Goal: Transaction & Acquisition: Purchase product/service

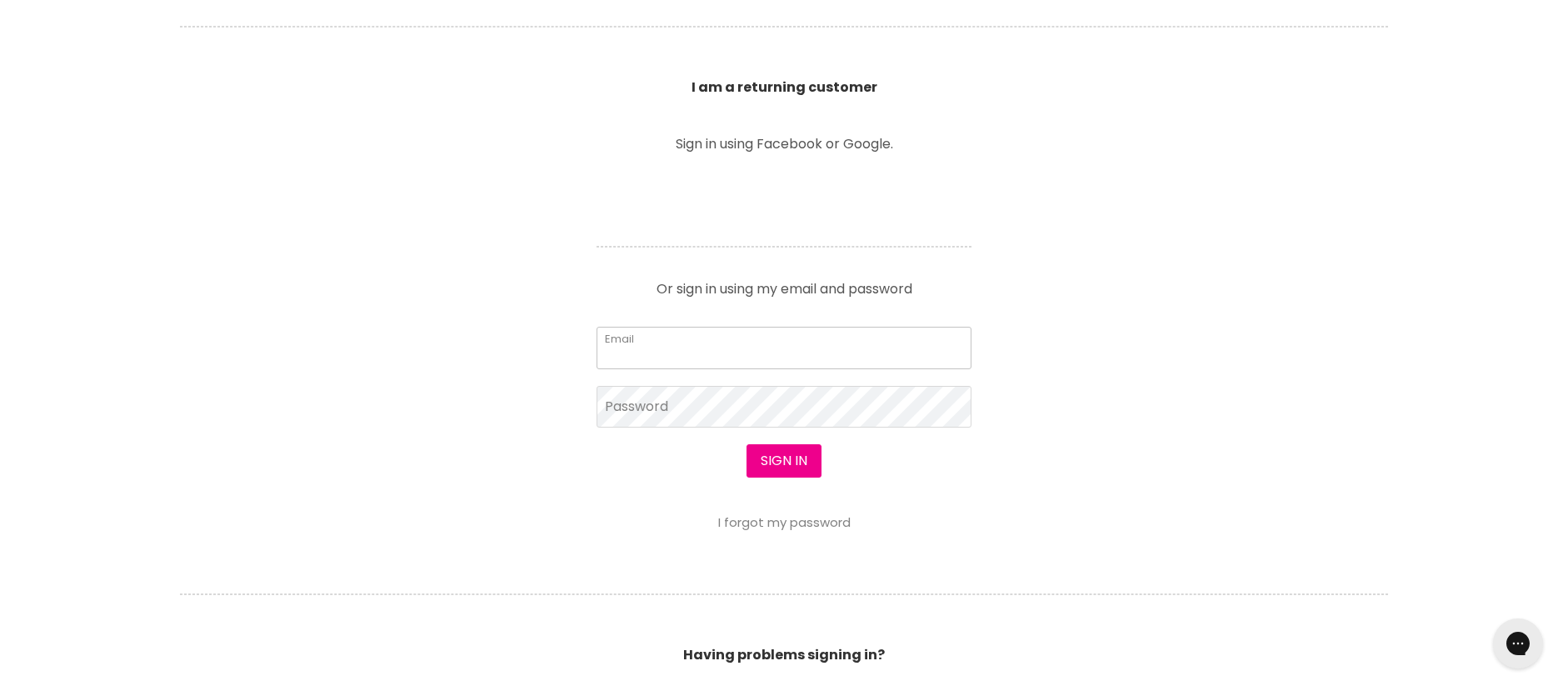
click at [663, 359] on input "Email" at bounding box center [784, 347] width 375 height 42
type input "[EMAIL_ADDRESS][DOMAIN_NAME]"
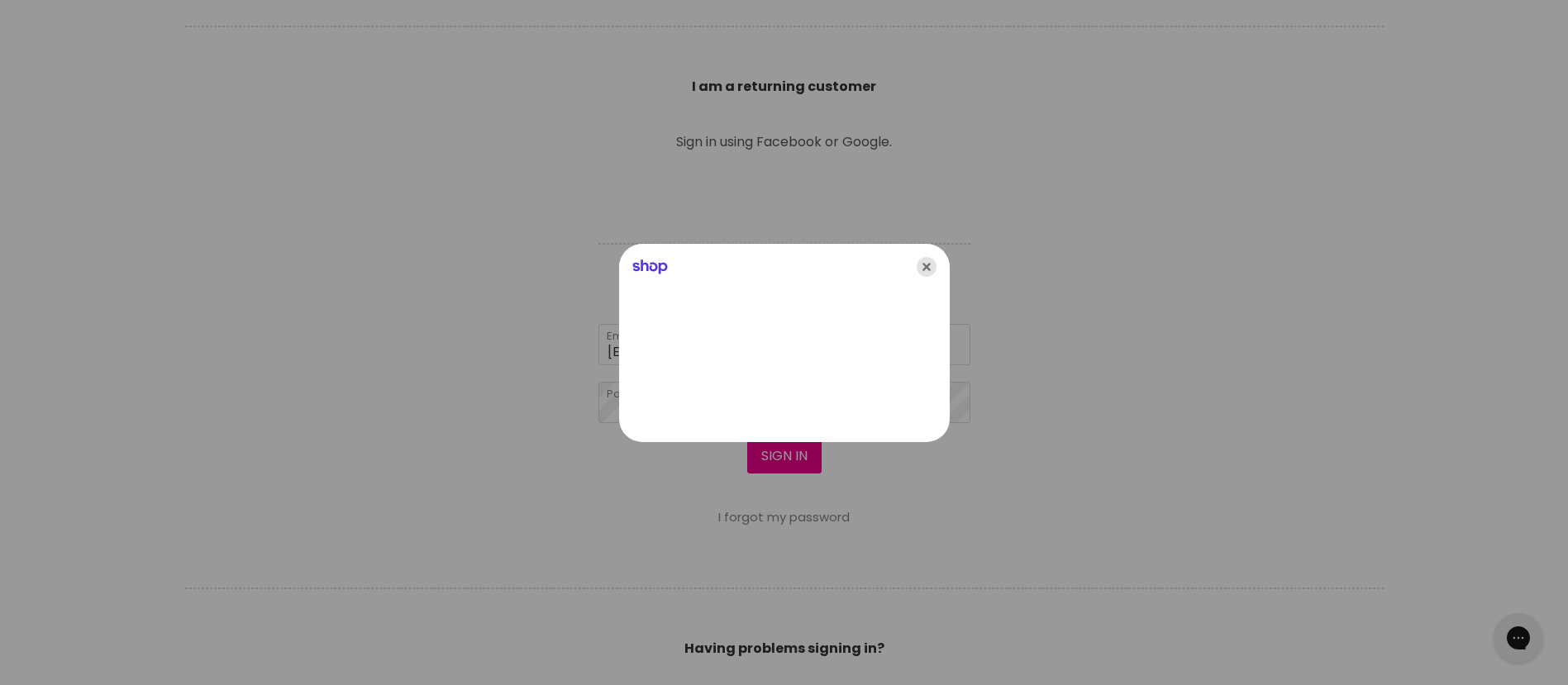
click at [930, 265] on icon "Close" at bounding box center [927, 267] width 20 height 20
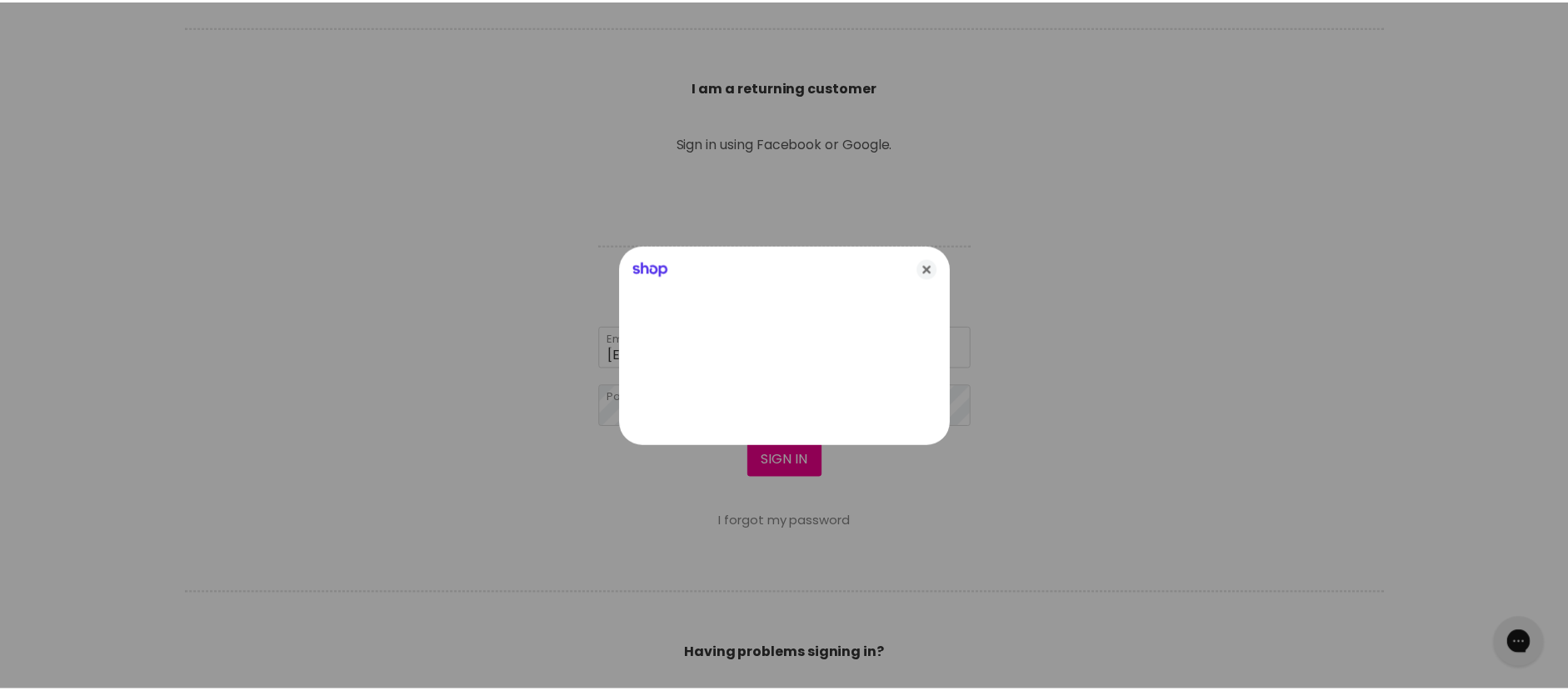
scroll to position [583, 0]
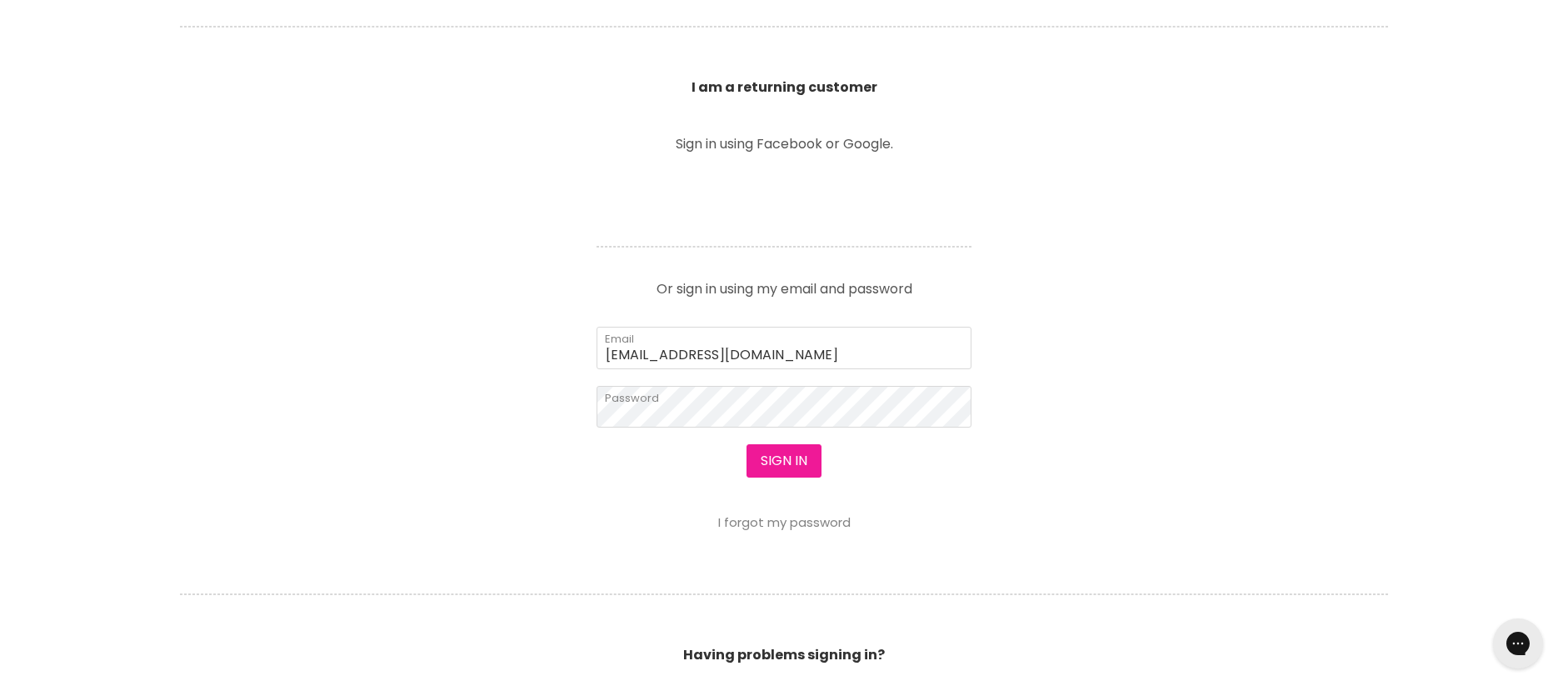
click at [770, 458] on button "Sign in" at bounding box center [784, 461] width 75 height 33
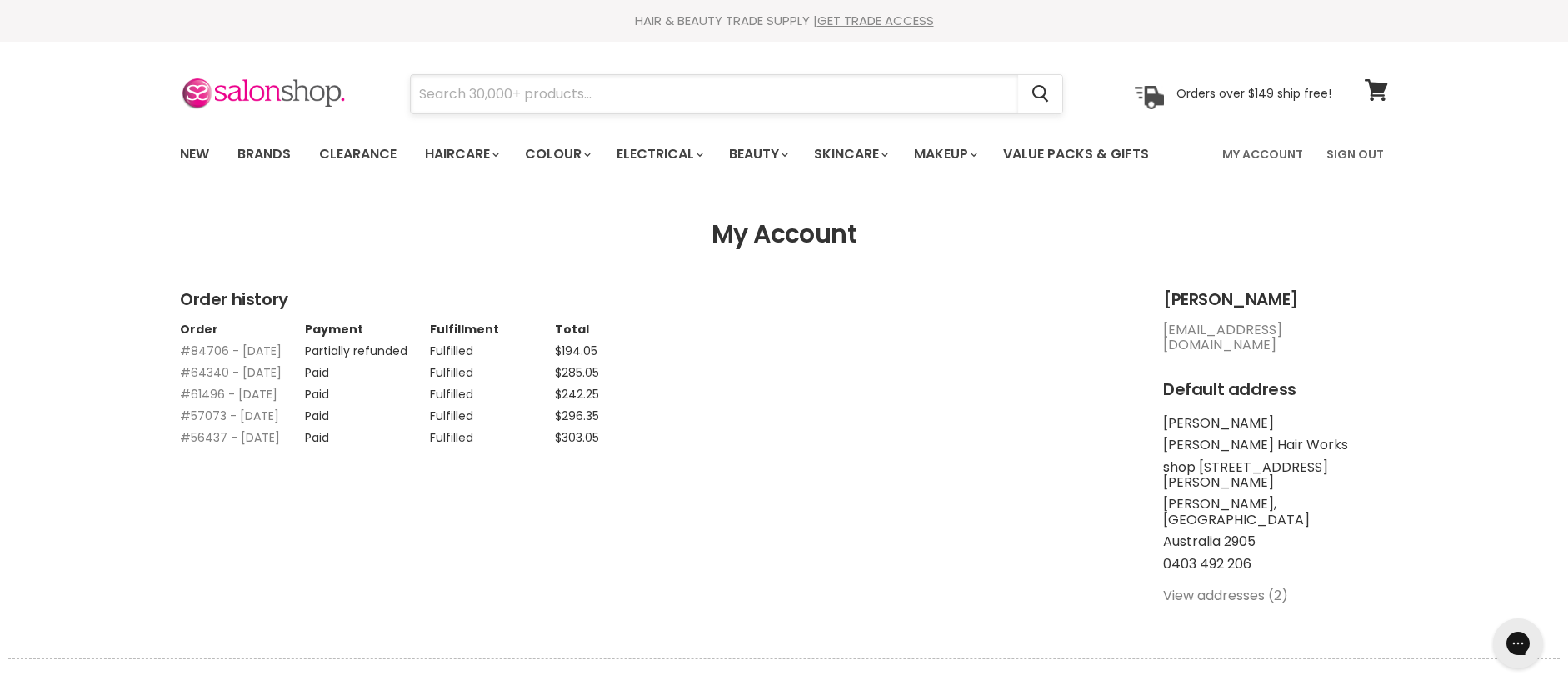
click at [472, 104] on input "Search" at bounding box center [714, 95] width 607 height 38
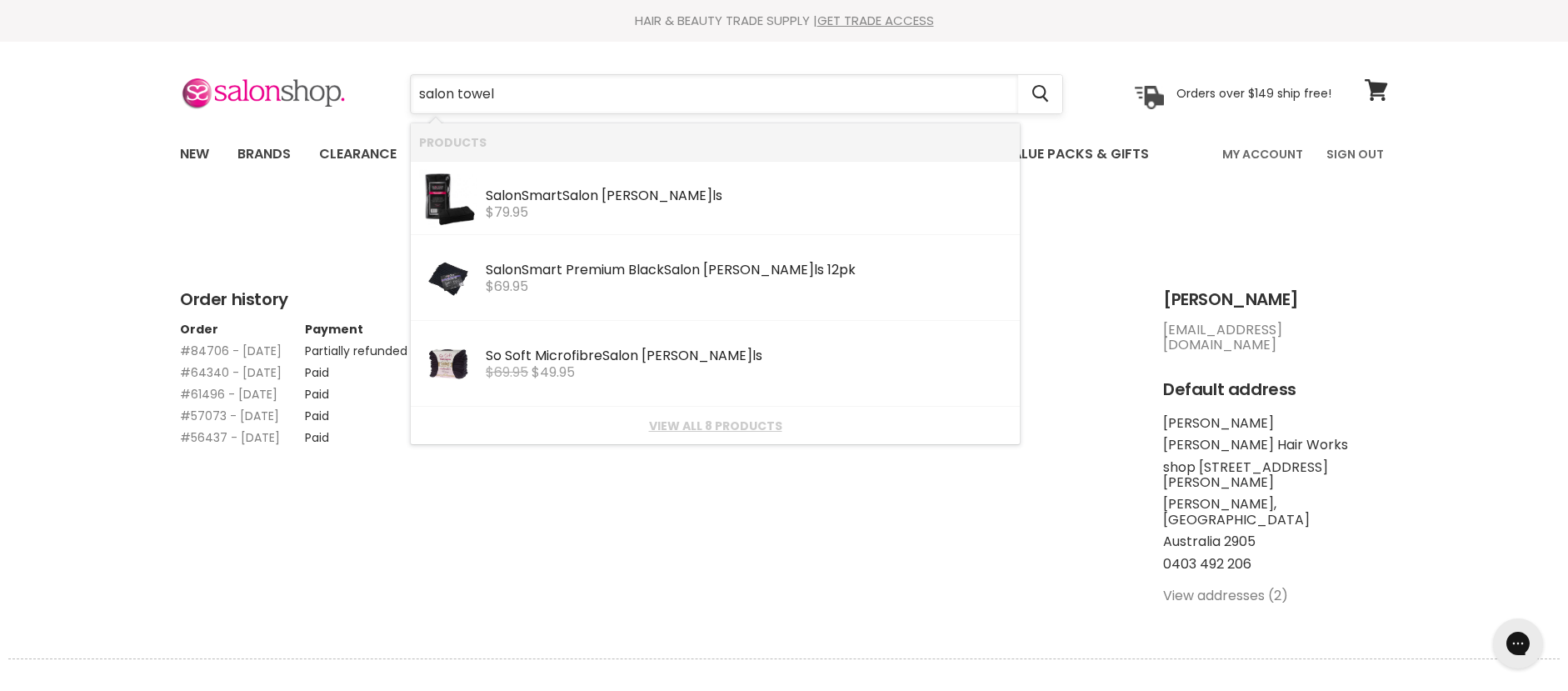
type input "salon towels"
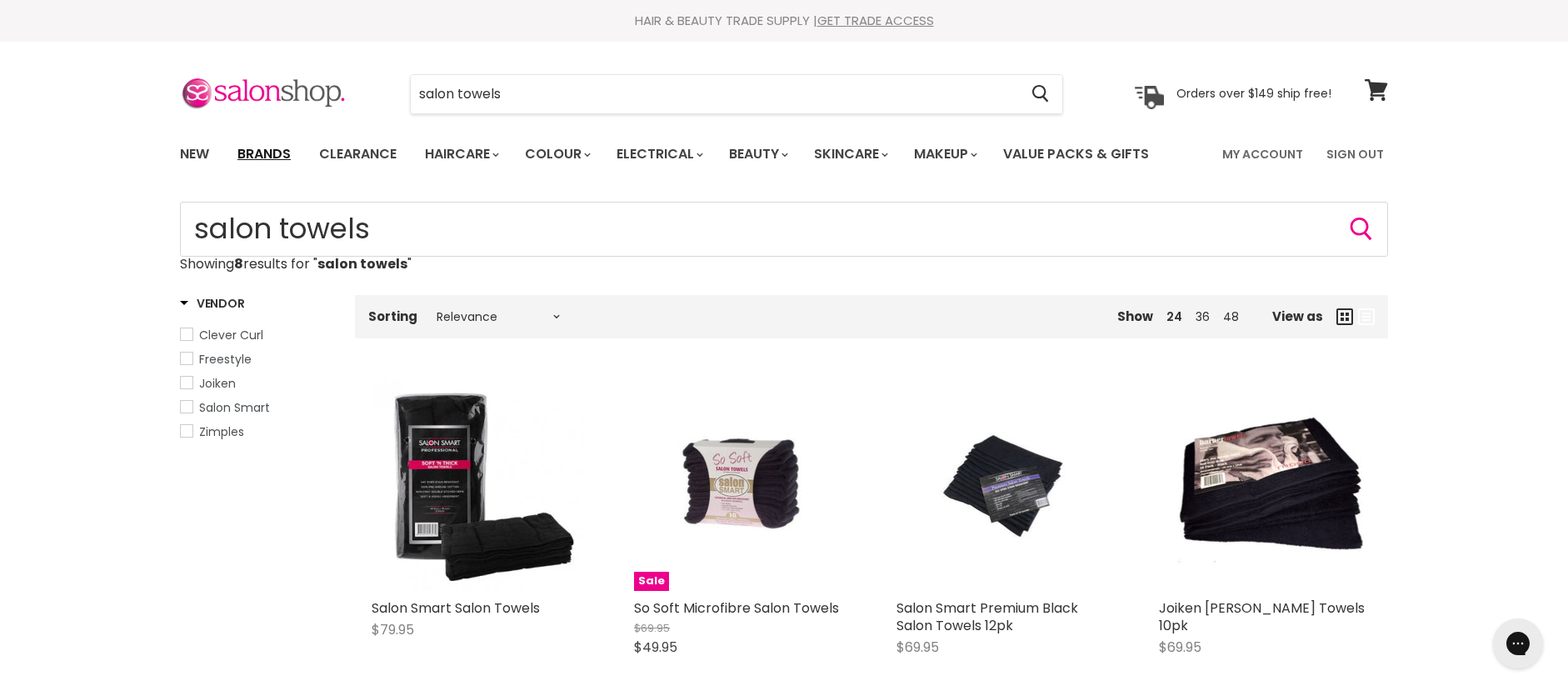
click at [263, 153] on link "Brands" at bounding box center [264, 154] width 79 height 35
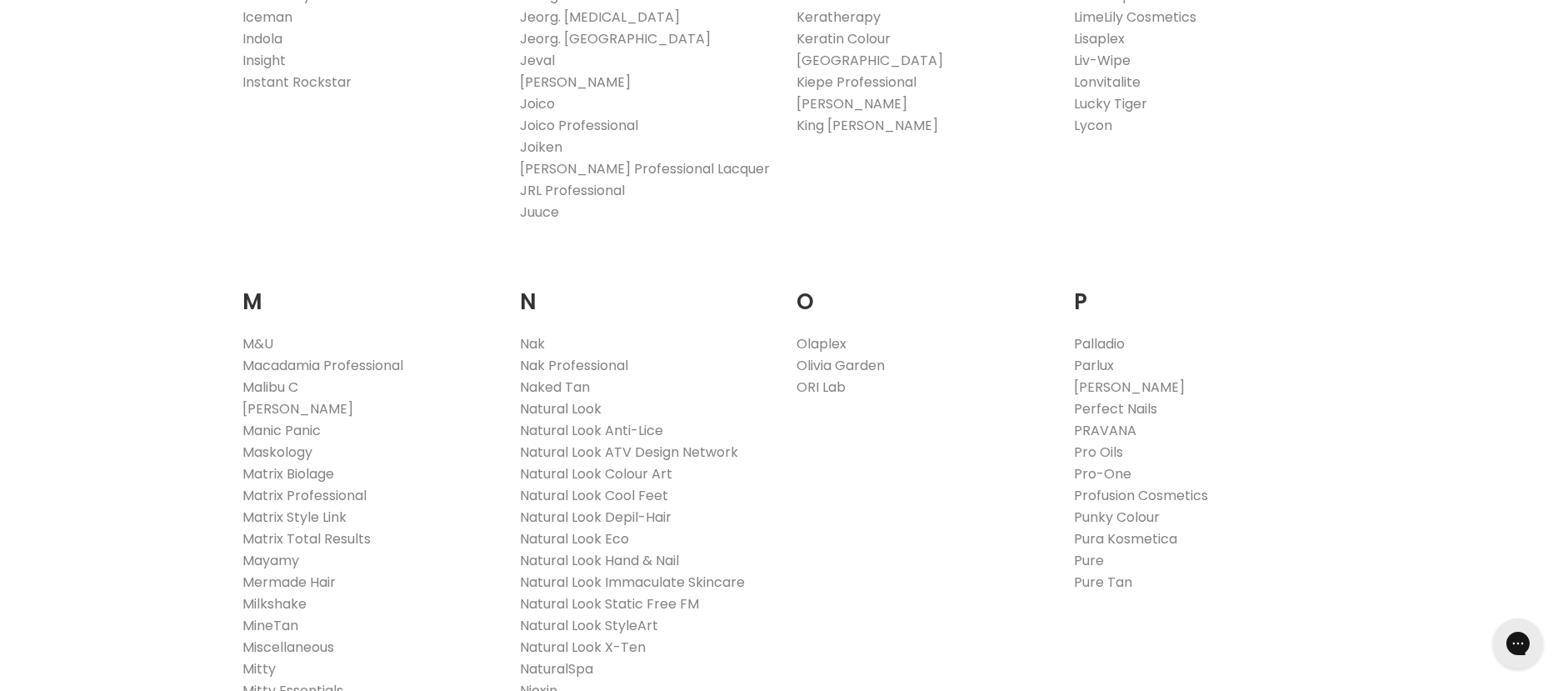
scroll to position [1750, 0]
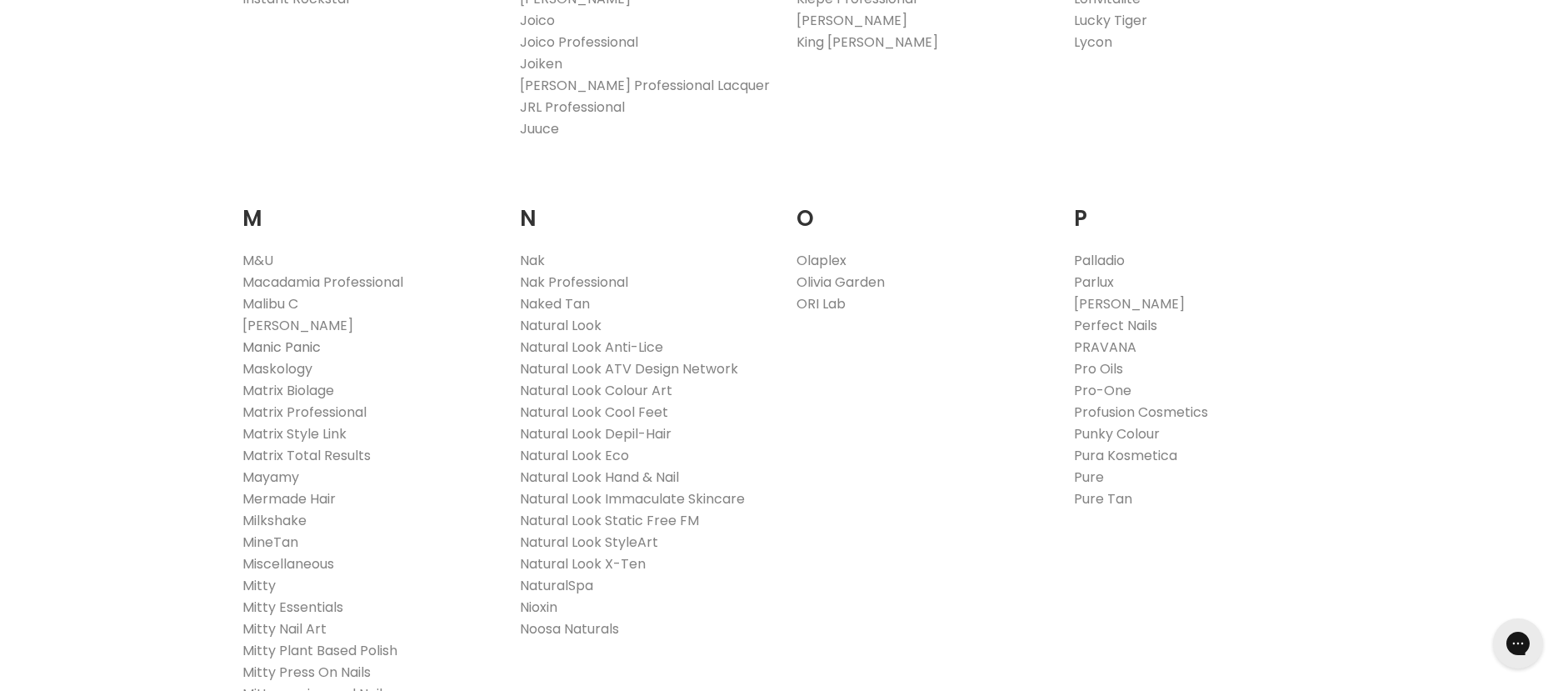
click at [291, 348] on link "Manic Panic" at bounding box center [282, 346] width 79 height 19
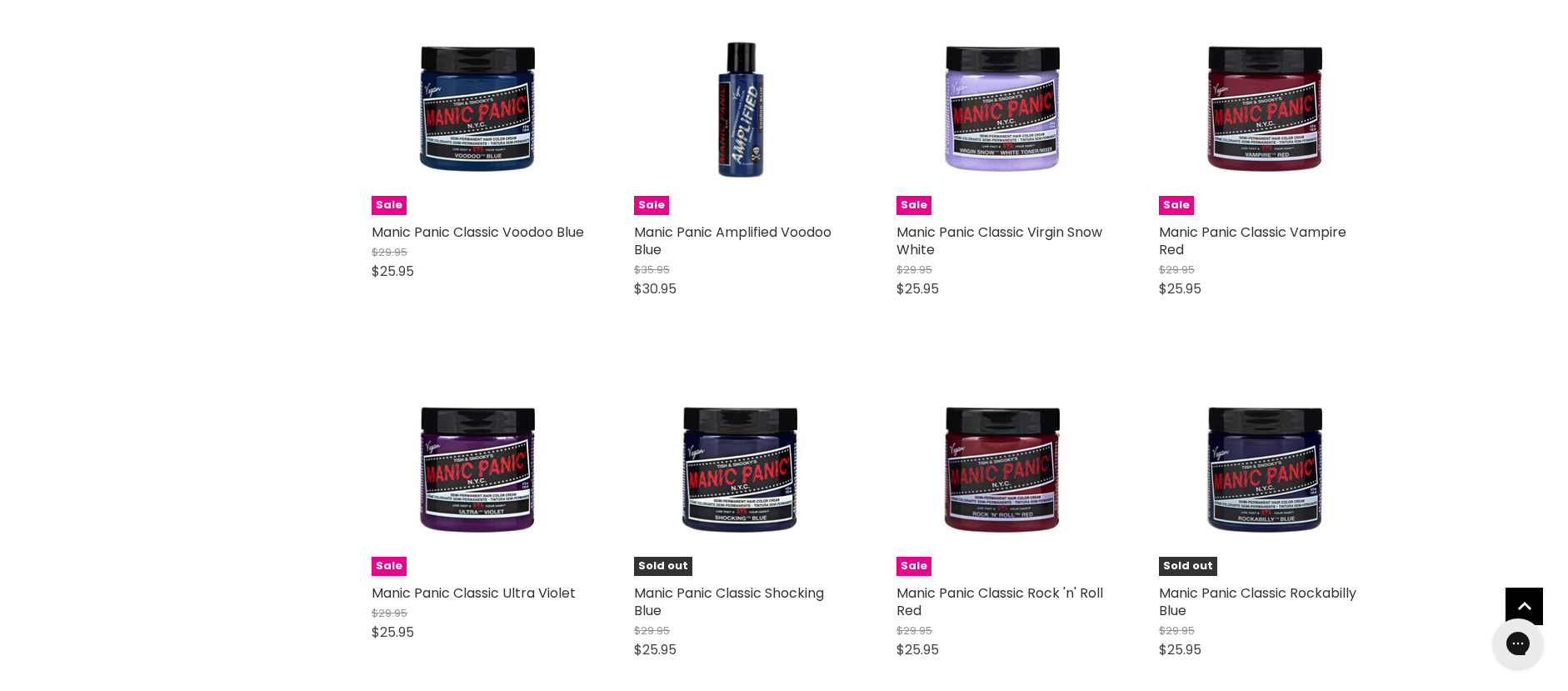
scroll to position [4333, 0]
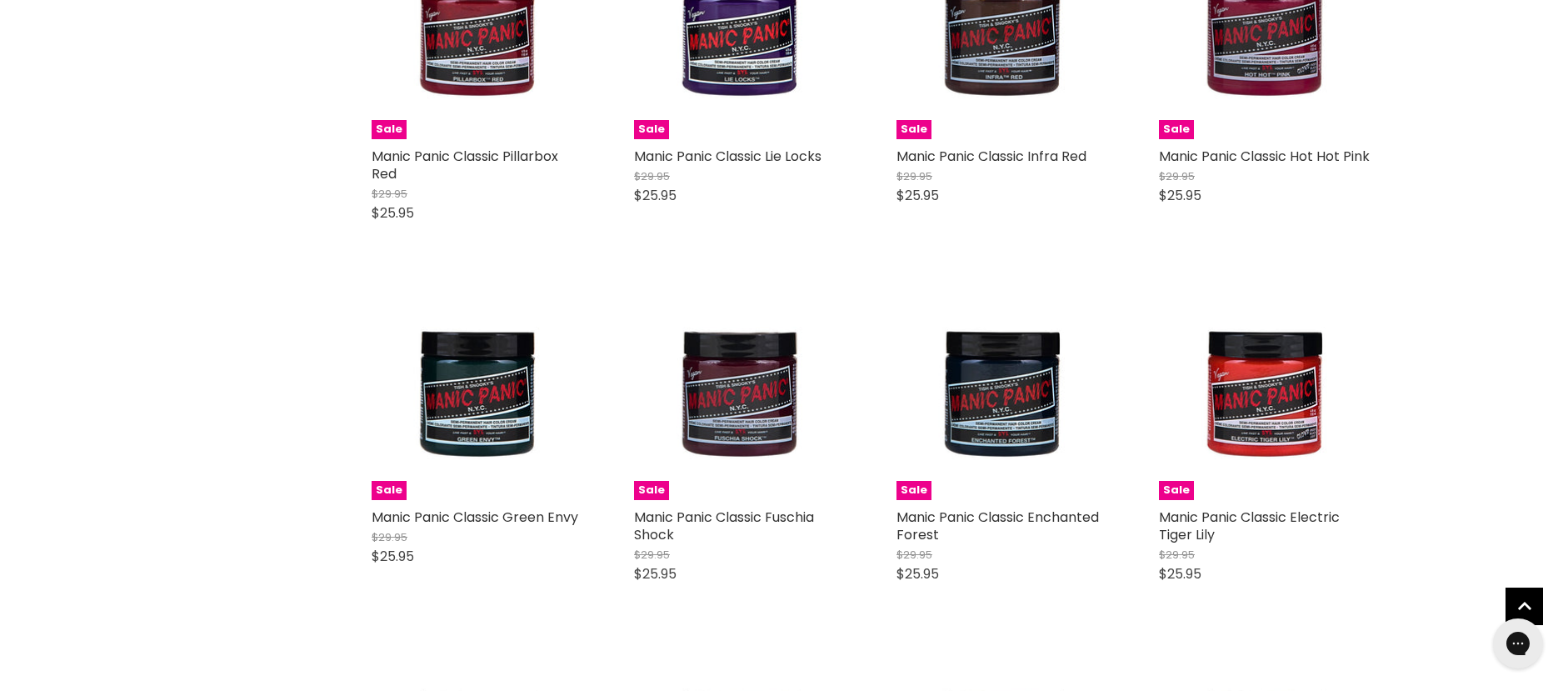
scroll to position [5500, 0]
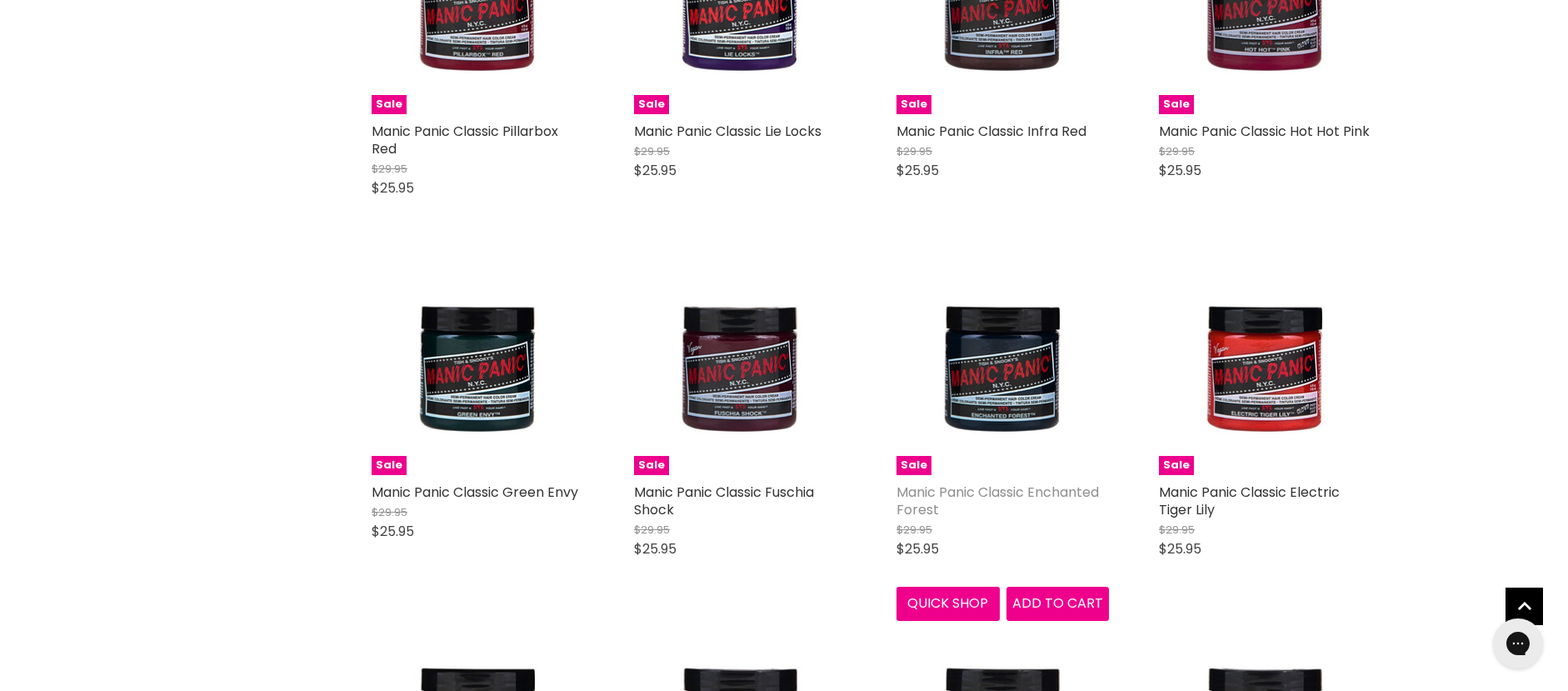
click at [983, 489] on link "Manic Panic Classic Enchanted Forest" at bounding box center [998, 501] width 202 height 37
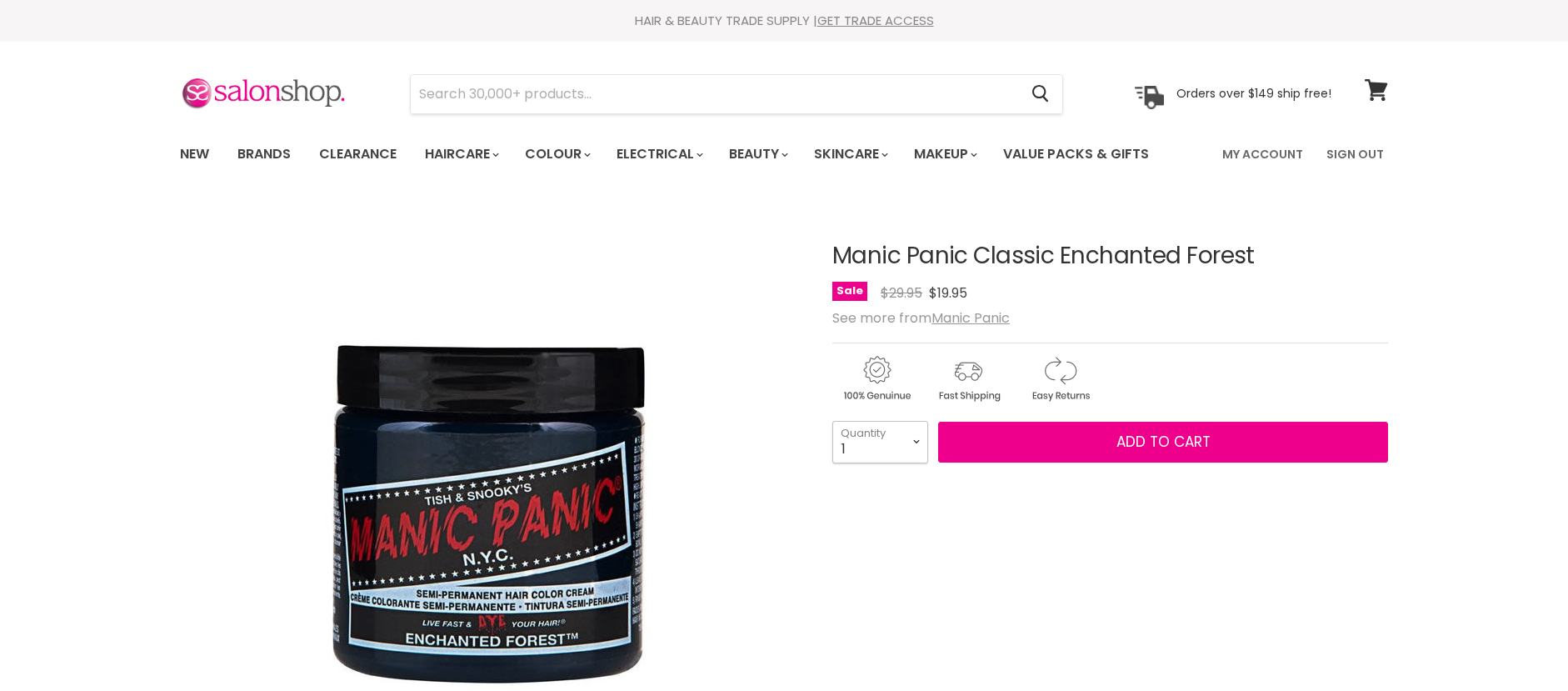
drag, startPoint x: 0, startPoint y: 0, endPoint x: 910, endPoint y: 439, distance: 1010.4
click at [910, 439] on select "1 2 3 4 5 6 7 8 9 10+" at bounding box center [880, 442] width 96 height 42
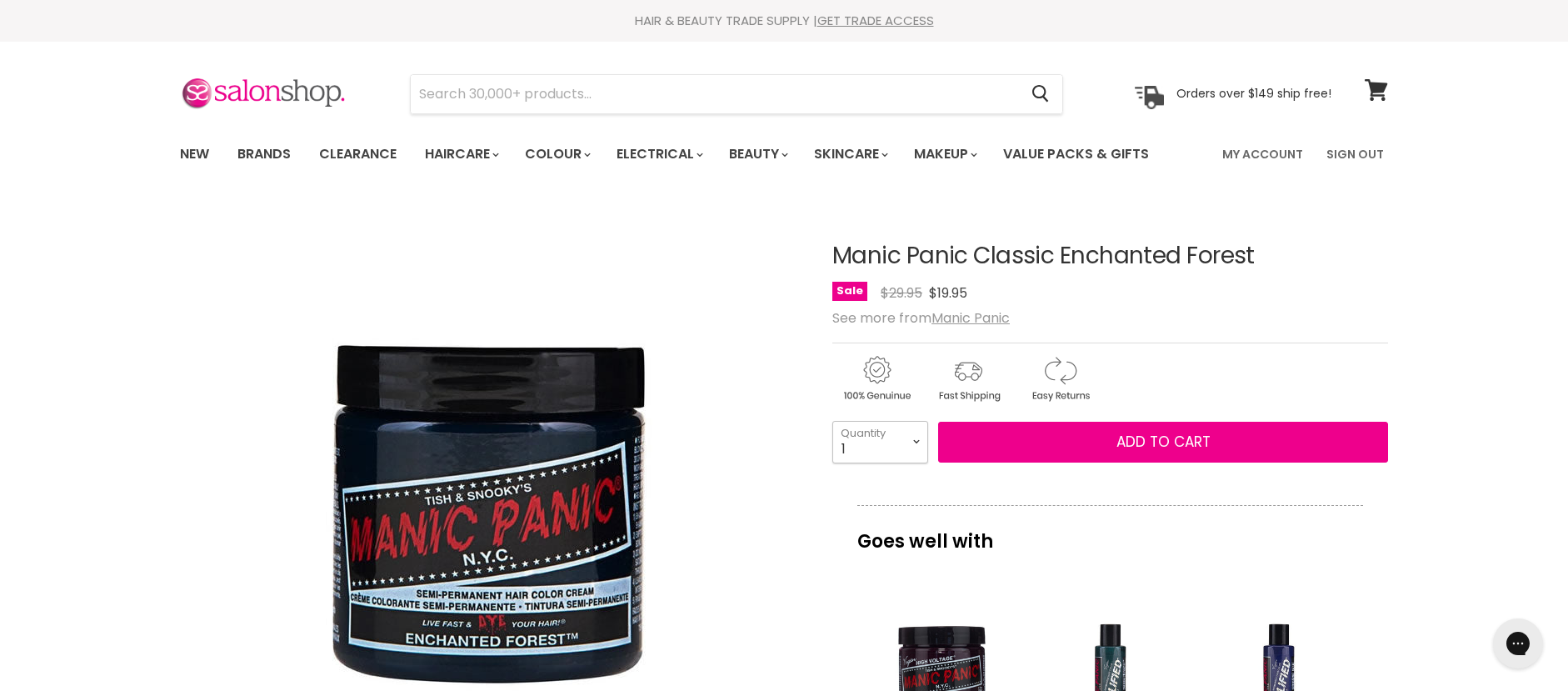
select select "3"
click at [832, 421] on select "1 2 3 4 5 6 7 8 9 10+" at bounding box center [880, 442] width 96 height 42
type input "3"
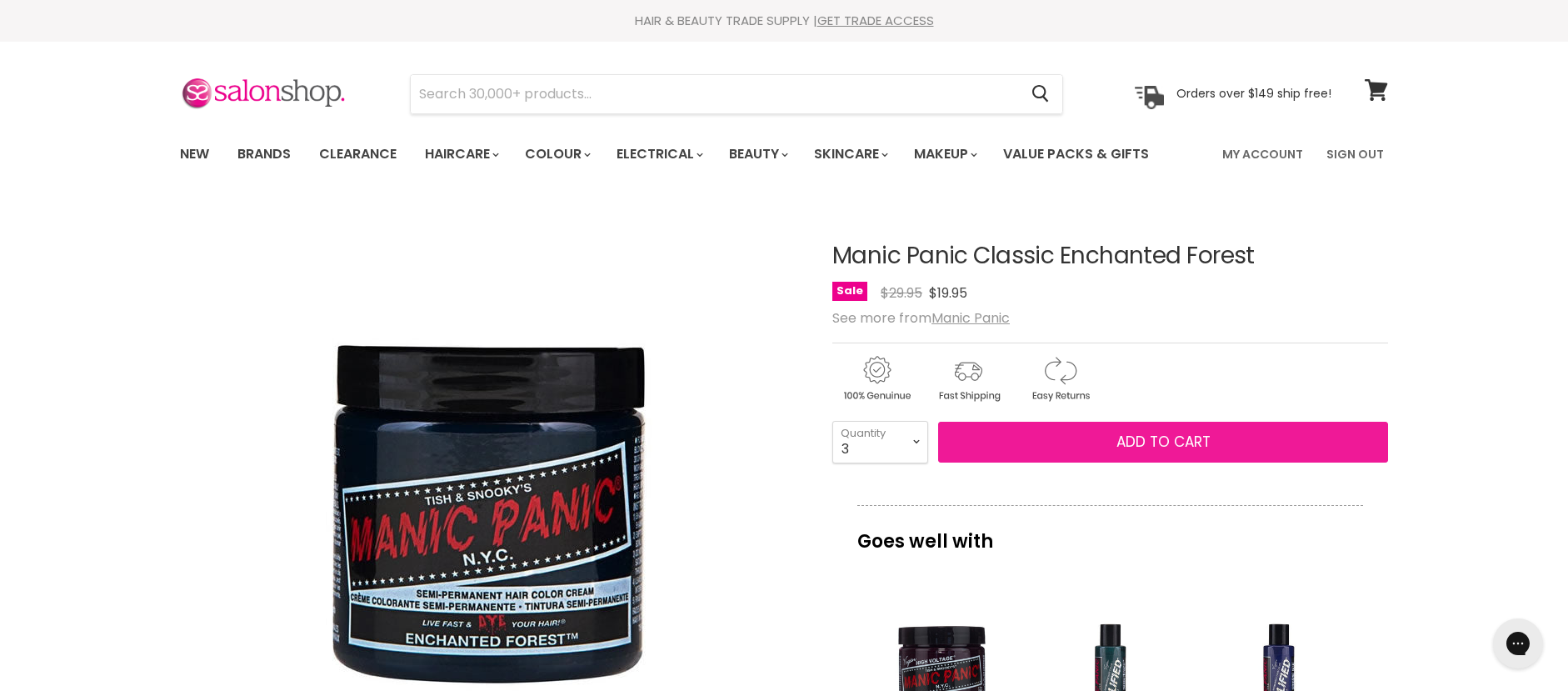
click at [1121, 438] on span "Add to cart" at bounding box center [1163, 442] width 94 height 20
click at [1179, 439] on span "Add to cart" at bounding box center [1163, 442] width 94 height 20
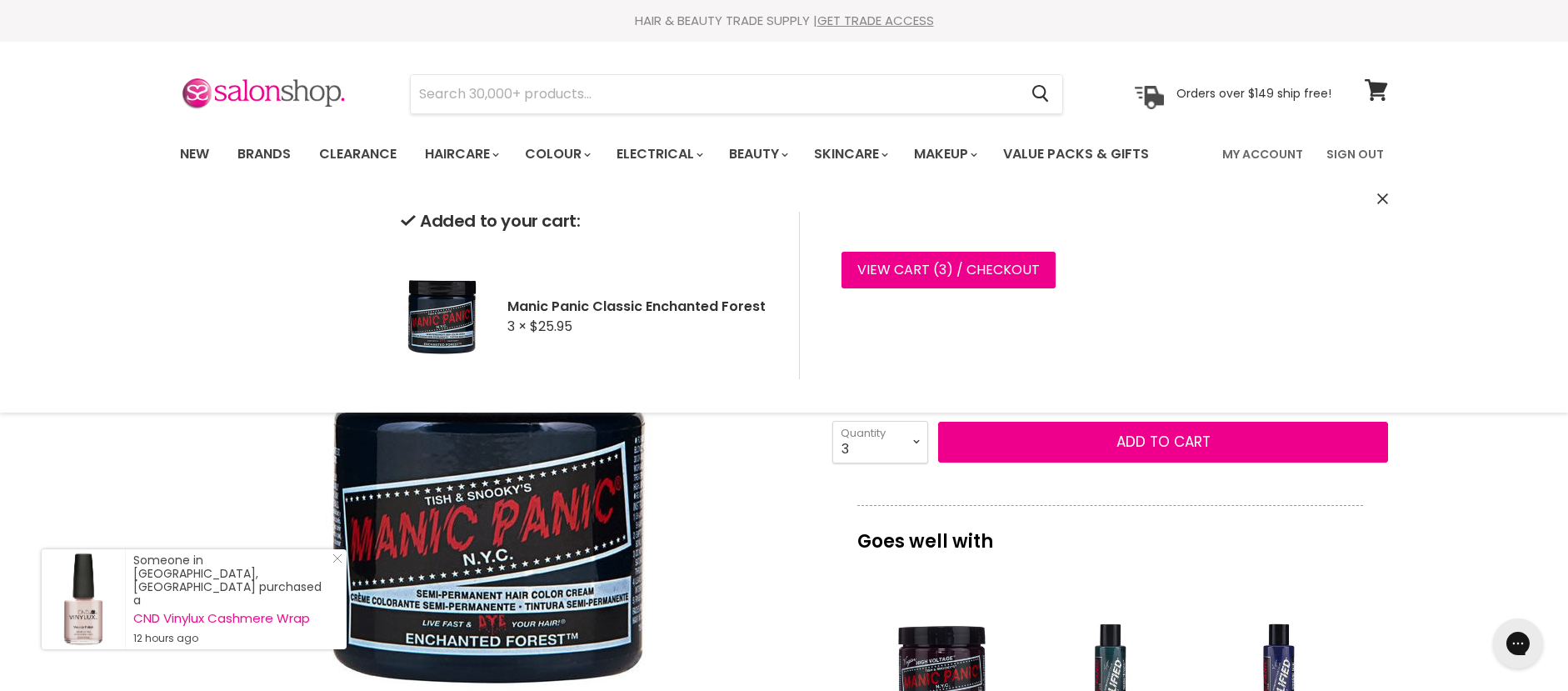
click at [768, 504] on div "Click or scroll to zoom Tap or pinch to zoom" at bounding box center [491, 513] width 622 height 622
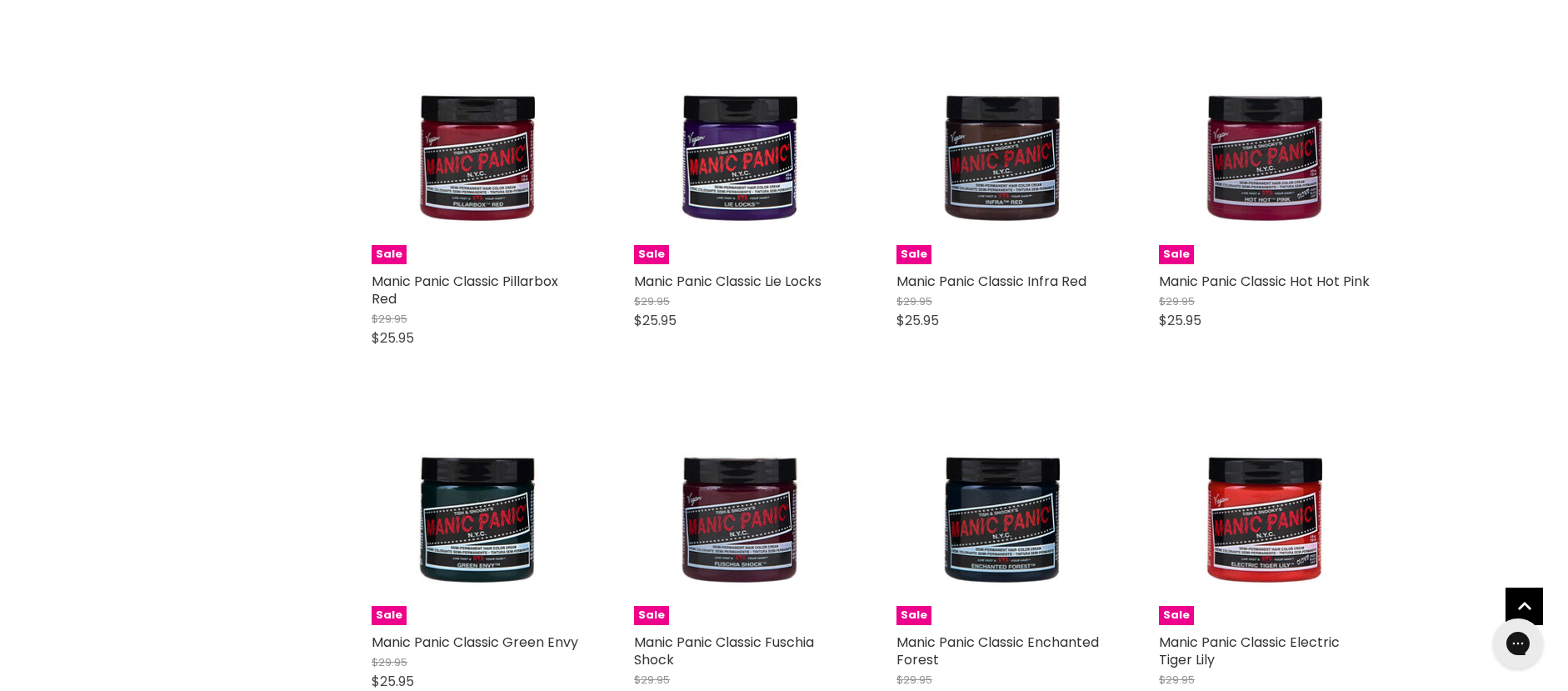
scroll to position [996, 0]
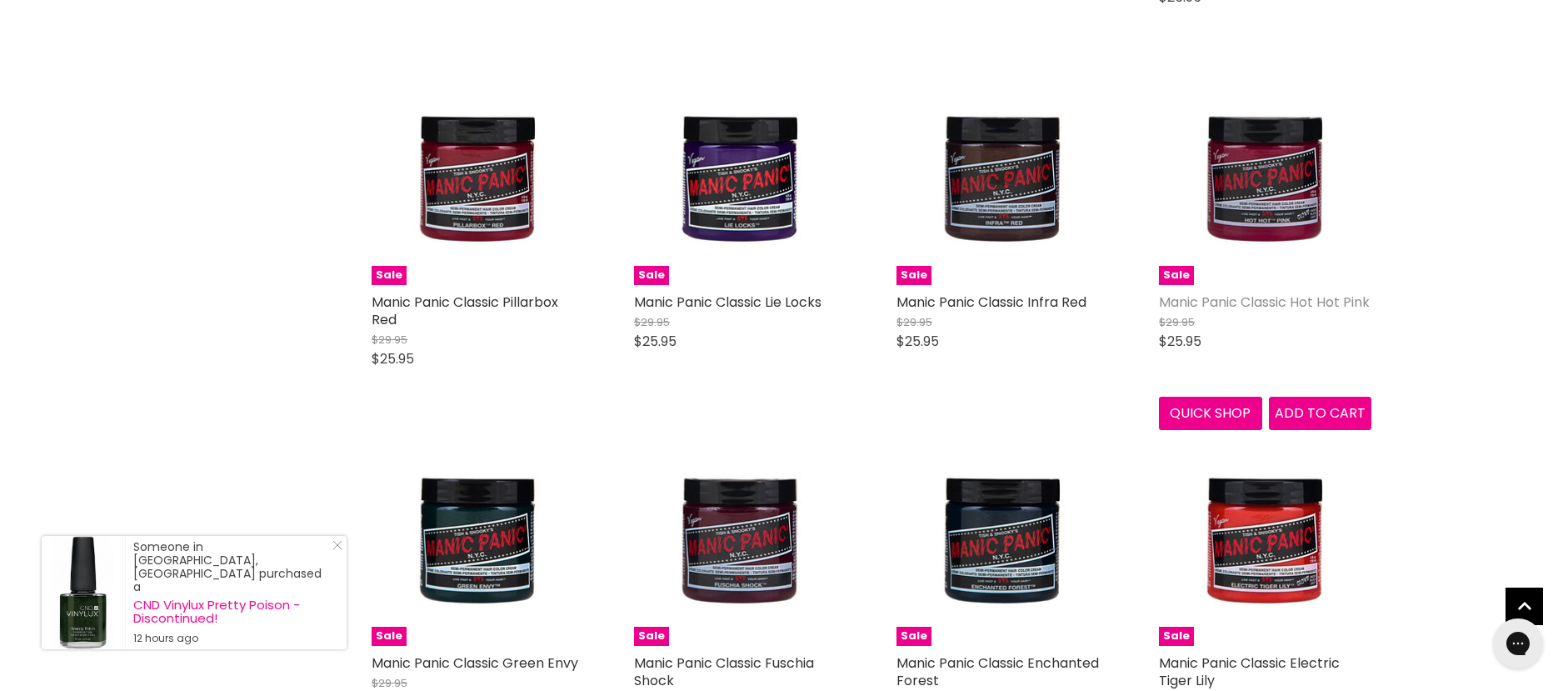
click at [1265, 311] on link "Manic Panic Classic Hot Hot Pink" at bounding box center [1264, 302] width 211 height 19
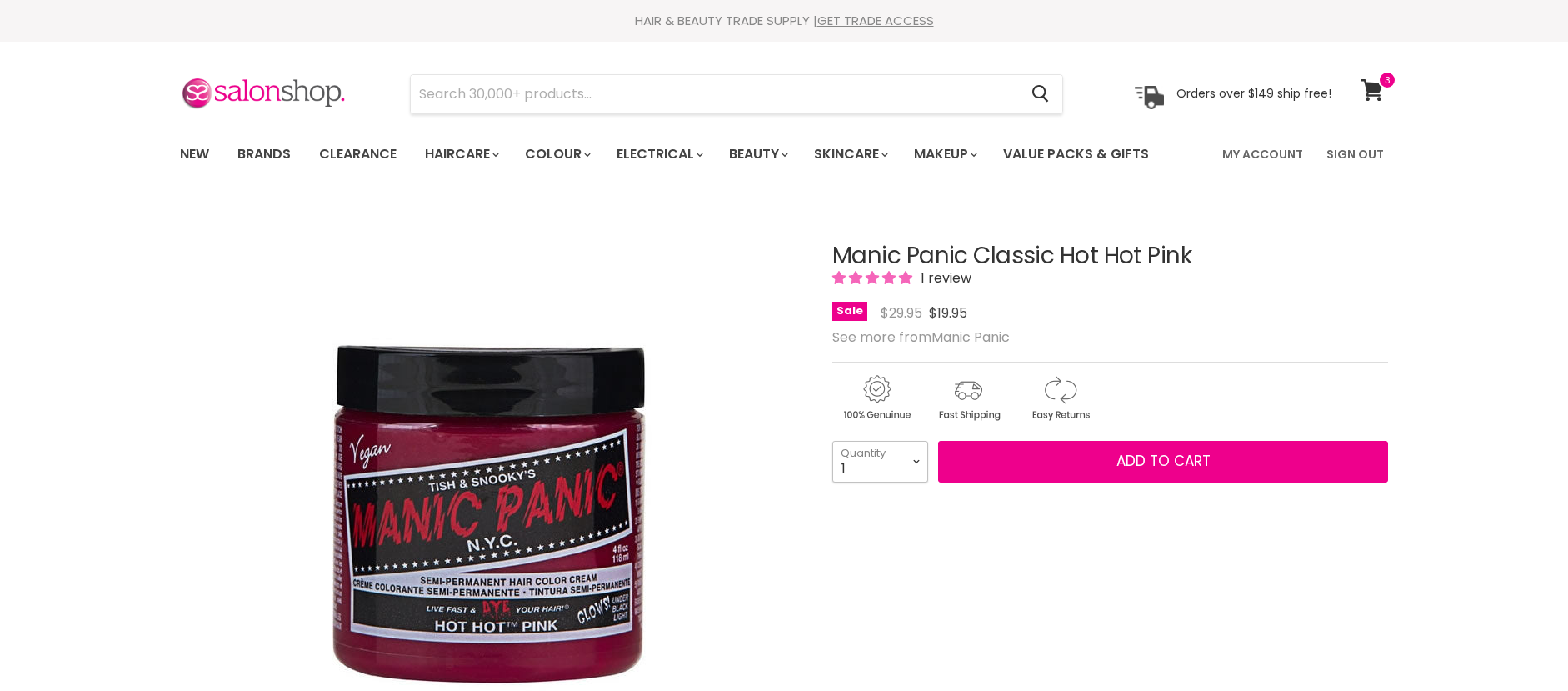
click at [914, 464] on select "1 2 3 4 5 6 7 8 9 10+" at bounding box center [880, 462] width 96 height 42
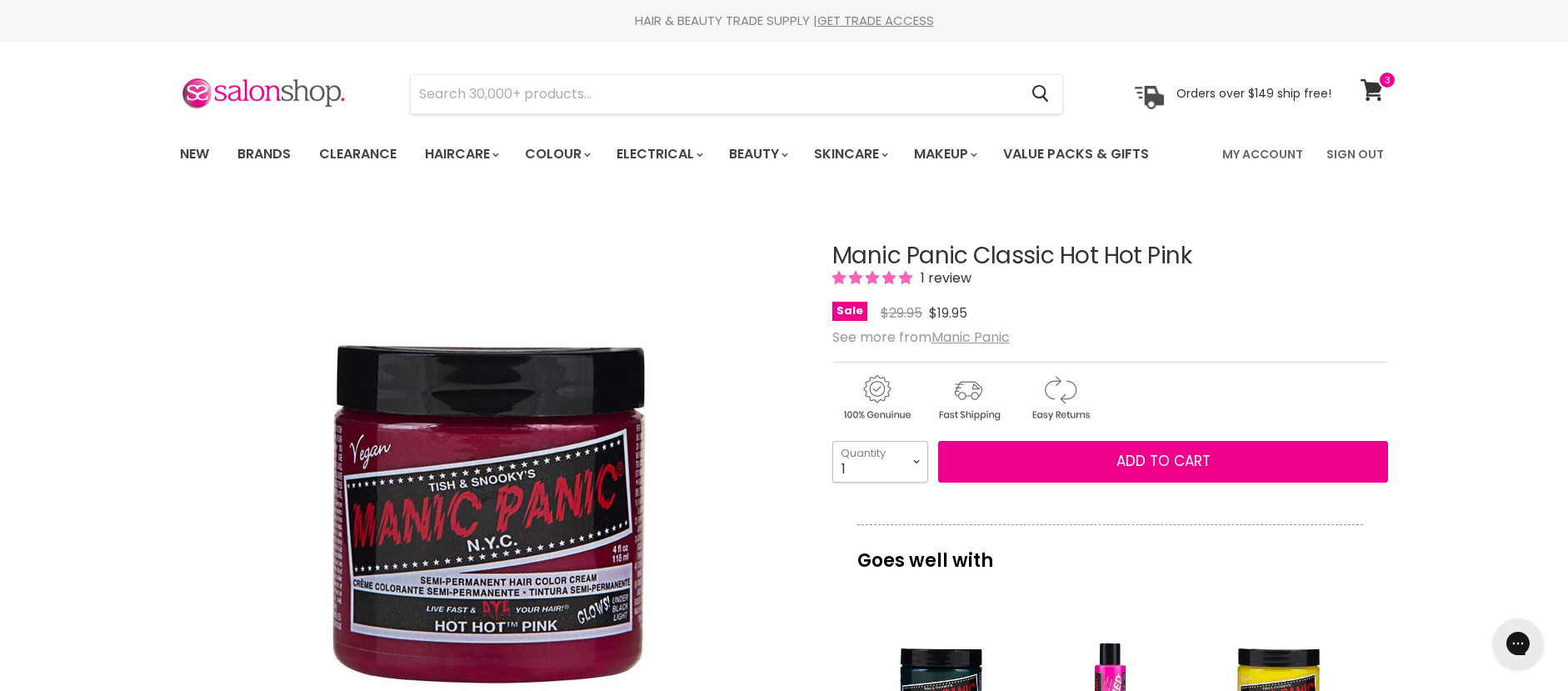
select select "3"
click at [832, 441] on select "1 2 3 4 5 6 7 8 9 10+" at bounding box center [880, 462] width 96 height 42
type input "3"
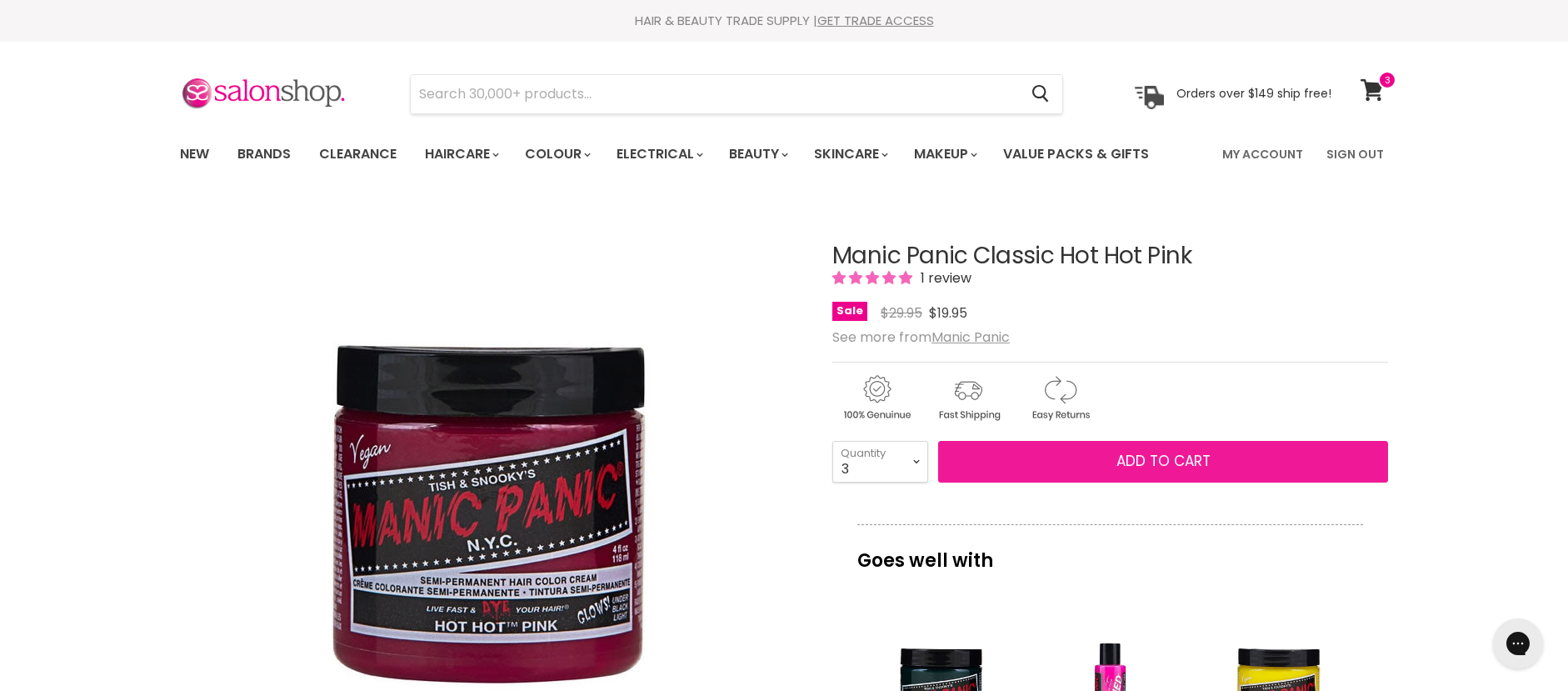
click at [1183, 456] on span "Add to cart" at bounding box center [1163, 461] width 94 height 20
click at [1142, 463] on span "Add to cart" at bounding box center [1163, 461] width 94 height 20
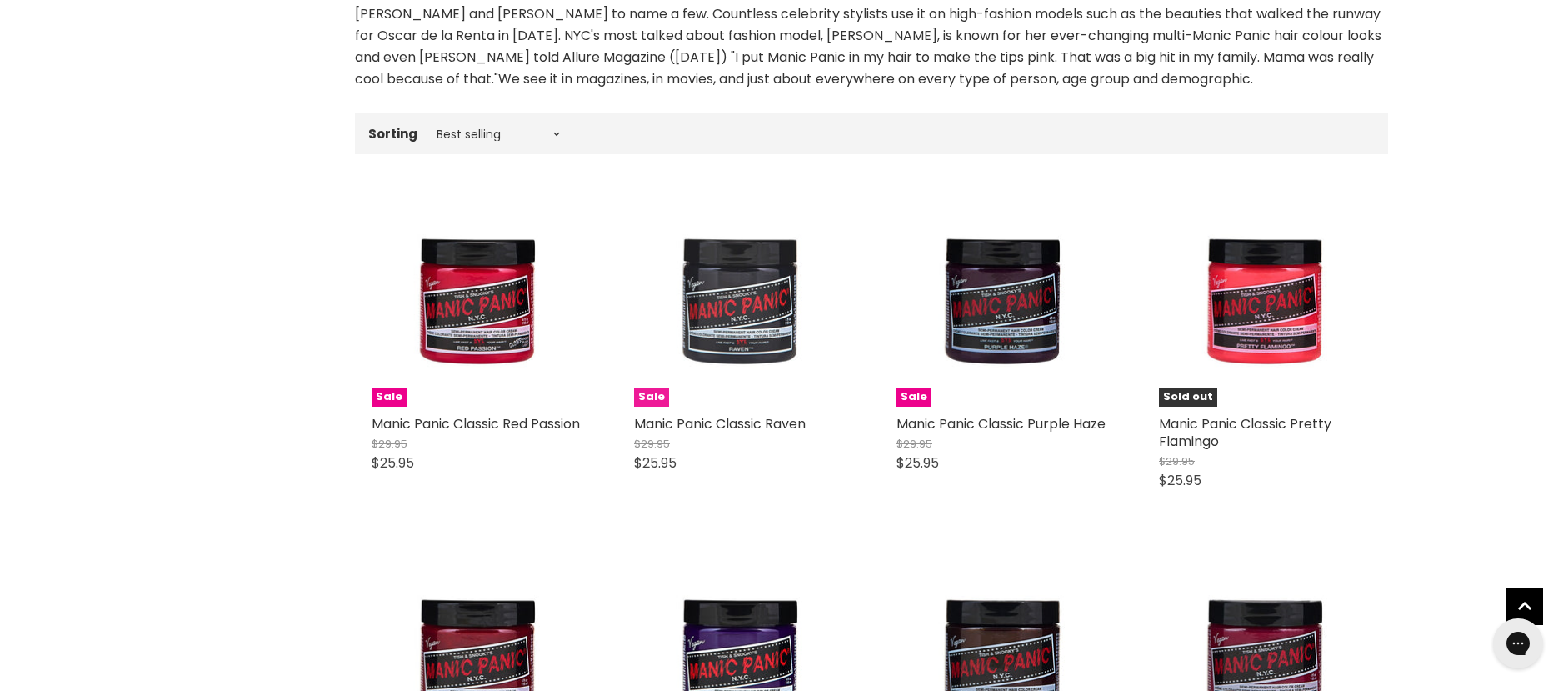
scroll to position [468, 0]
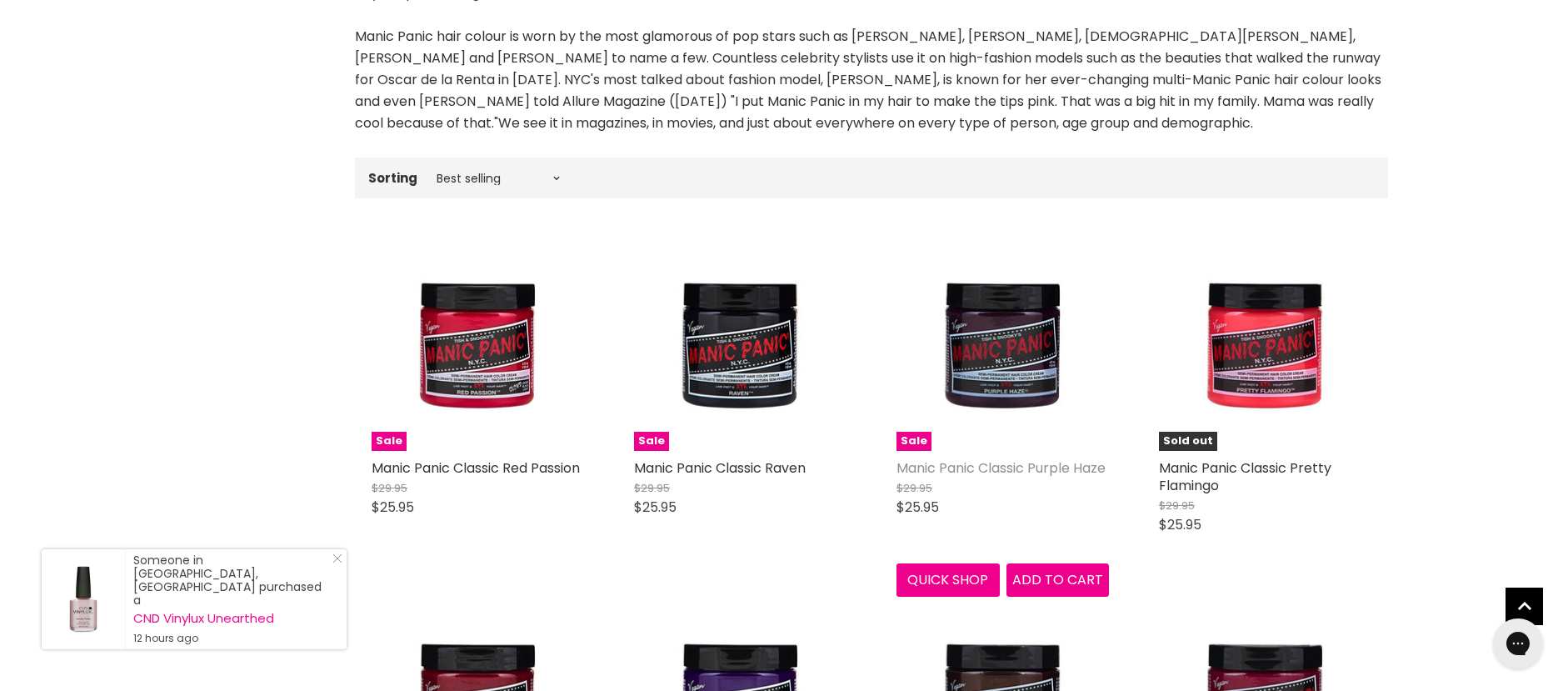
click at [984, 468] on link "Manic Panic Classic Purple Haze" at bounding box center [1001, 468] width 209 height 19
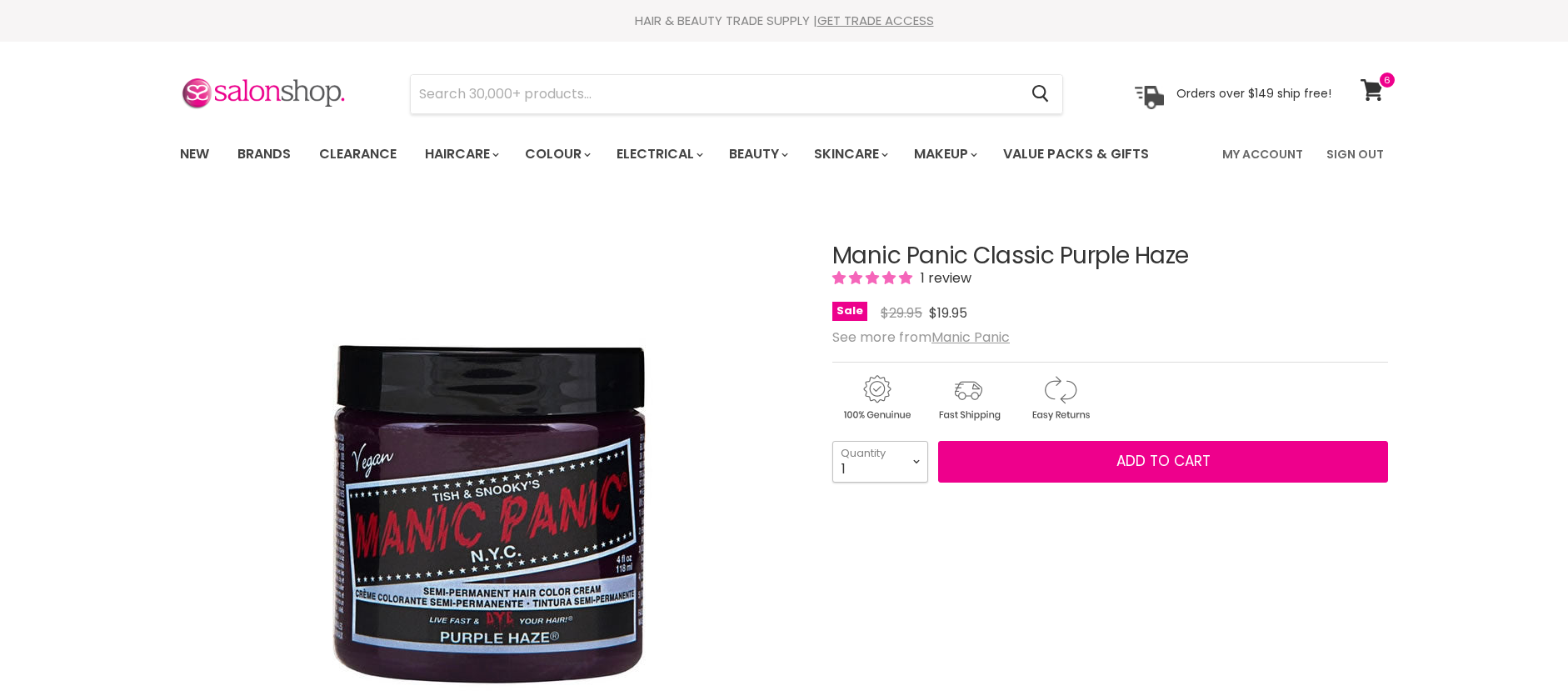
drag, startPoint x: 0, startPoint y: 0, endPoint x: 908, endPoint y: 462, distance: 1018.8
click at [908, 462] on select "1 2 3 4 5 6 7 8 9 10+" at bounding box center [880, 462] width 96 height 42
select select "3"
click at [832, 441] on select "1 2 3 4 5 6 7 8 9 10+" at bounding box center [880, 462] width 96 height 42
type input "3"
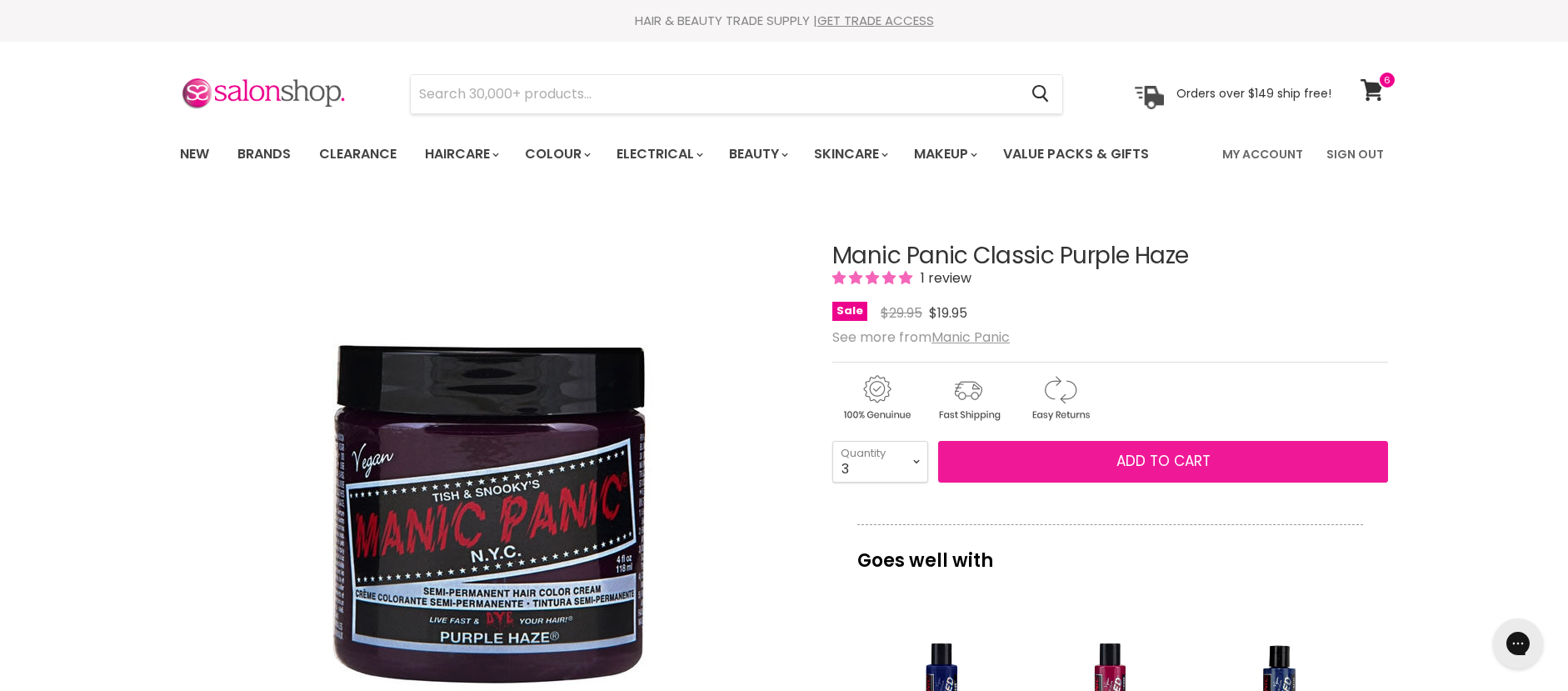
click at [1135, 463] on span "Add to cart" at bounding box center [1163, 461] width 94 height 20
click at [1167, 459] on span "Add to cart" at bounding box center [1163, 461] width 94 height 20
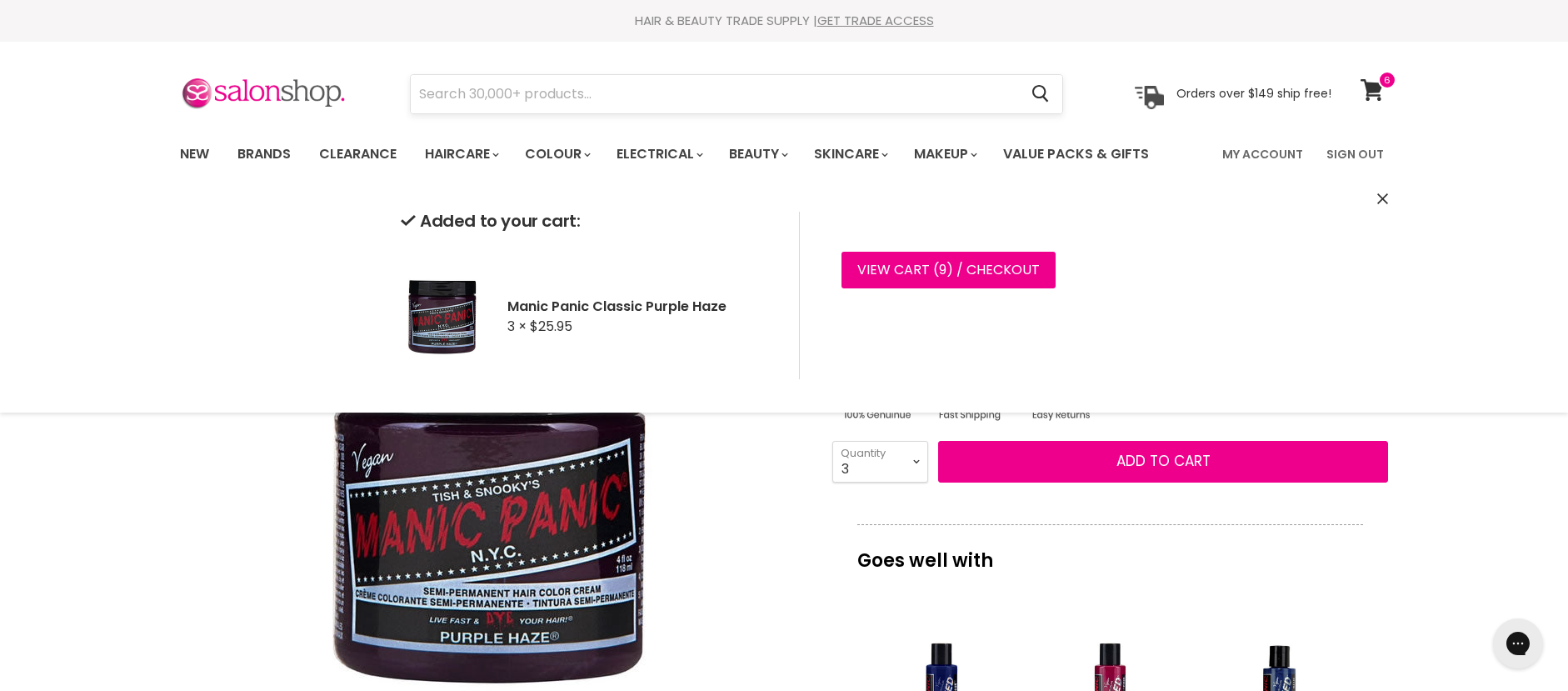
click at [481, 91] on input "Search" at bounding box center [714, 95] width 607 height 38
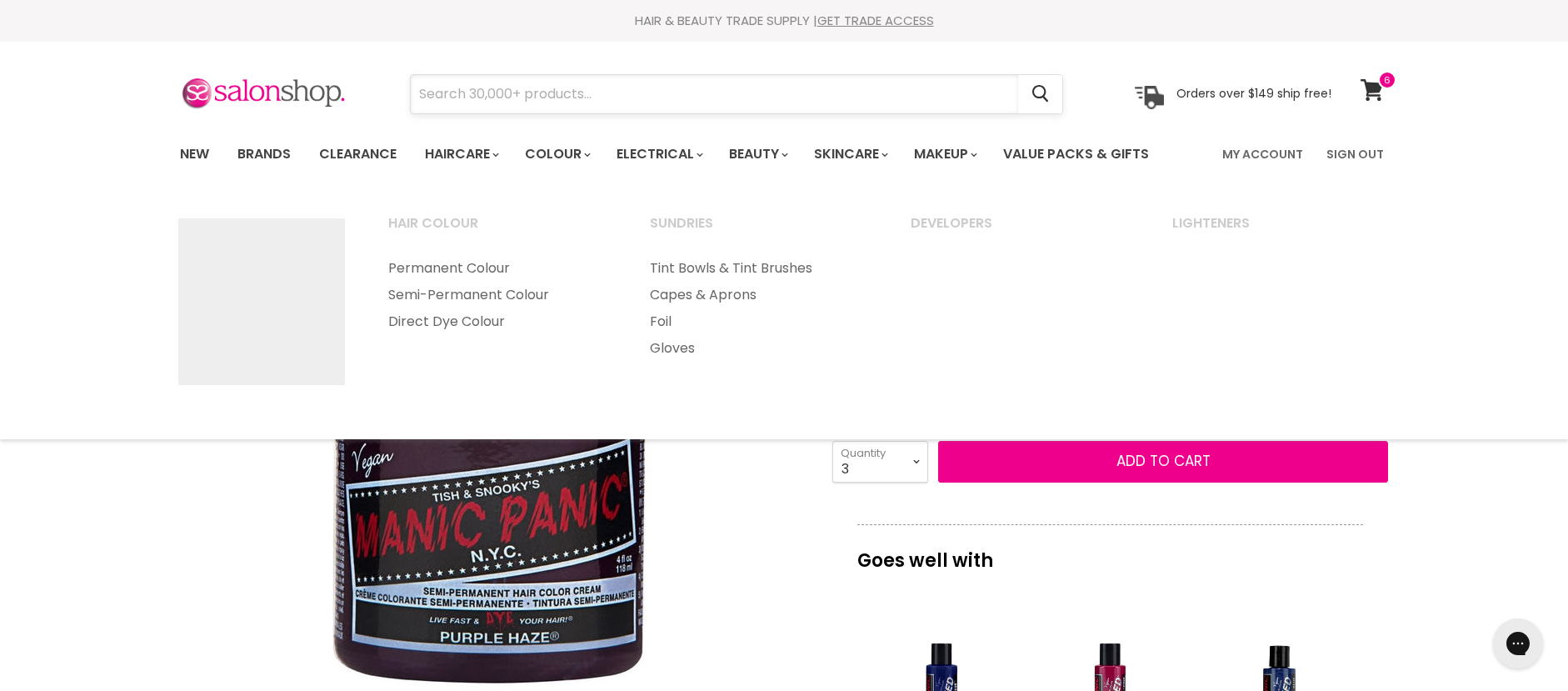
click at [455, 93] on input "Search" at bounding box center [714, 95] width 607 height 38
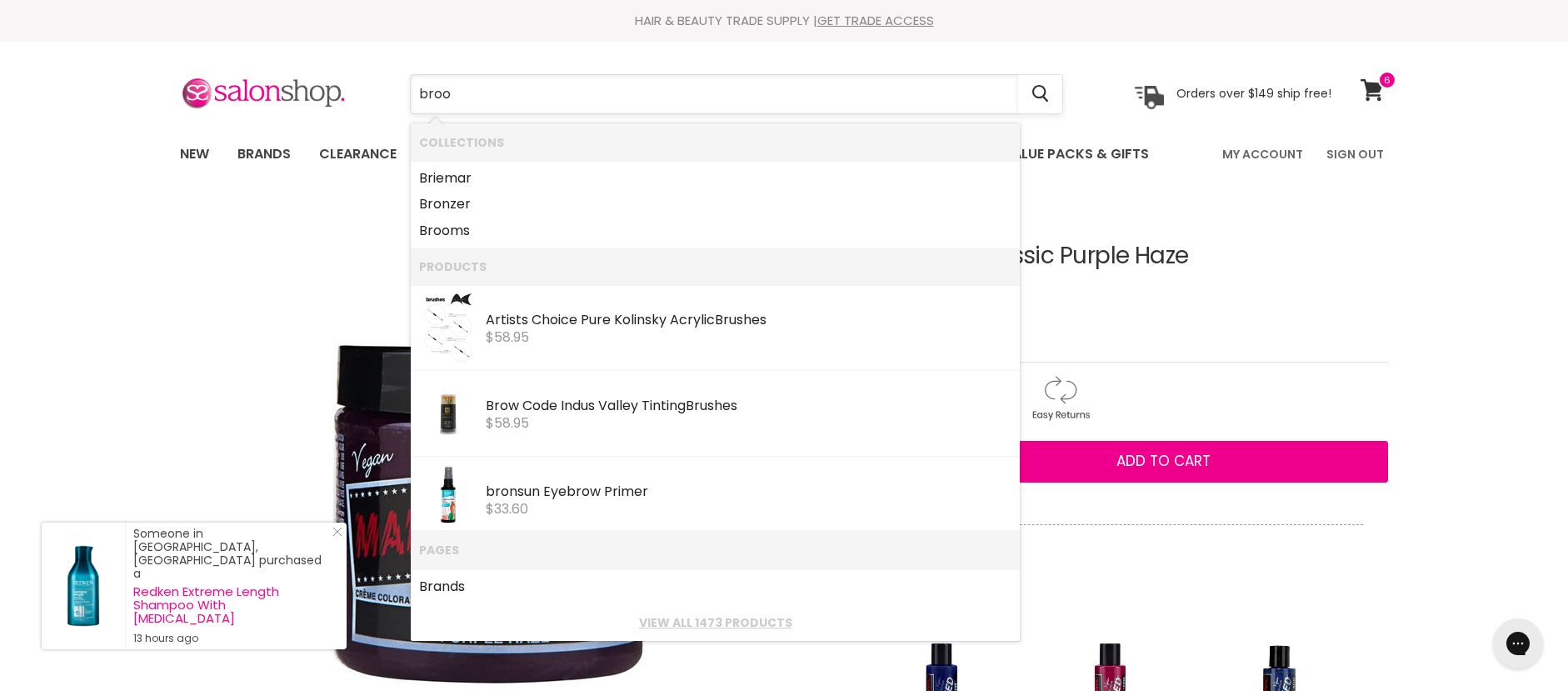
type input "broom"
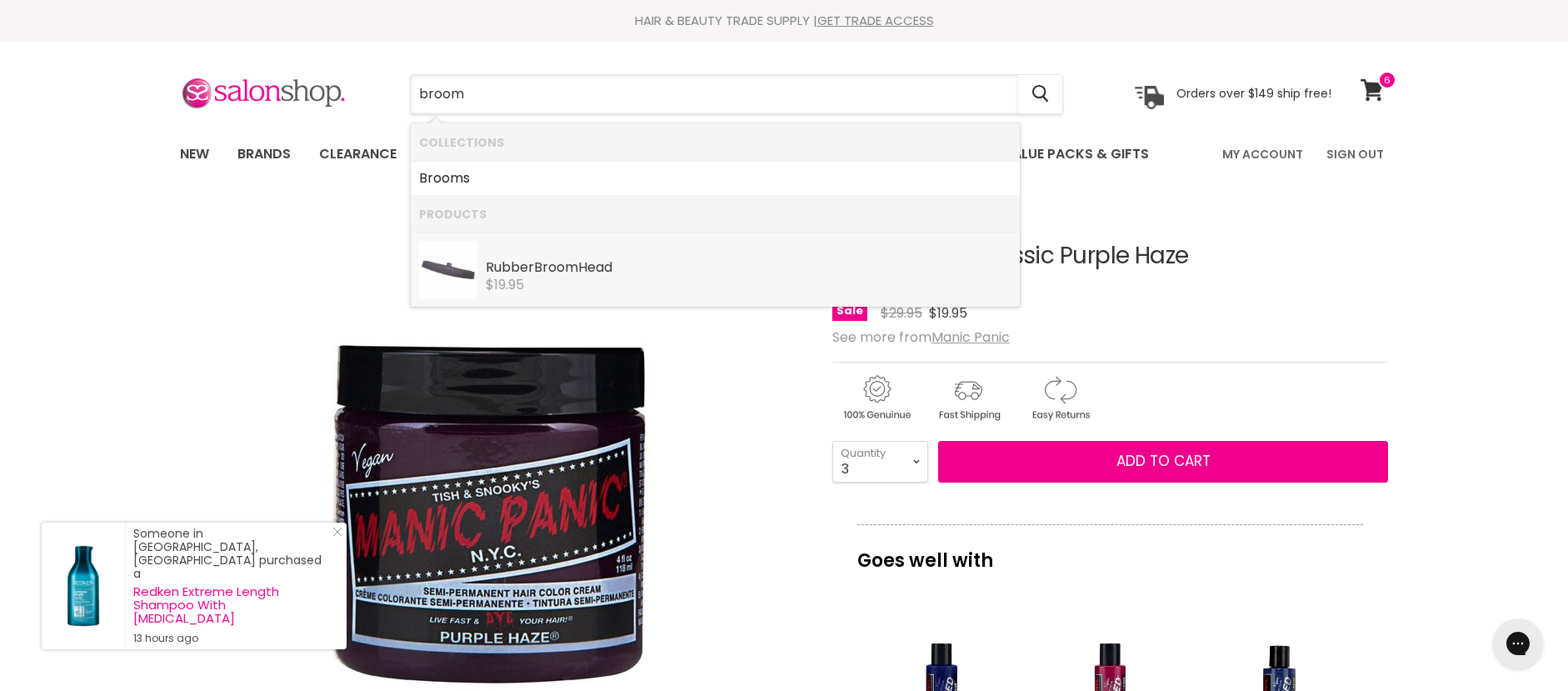
click at [528, 279] on div "$19.95" at bounding box center [748, 285] width 526 height 15
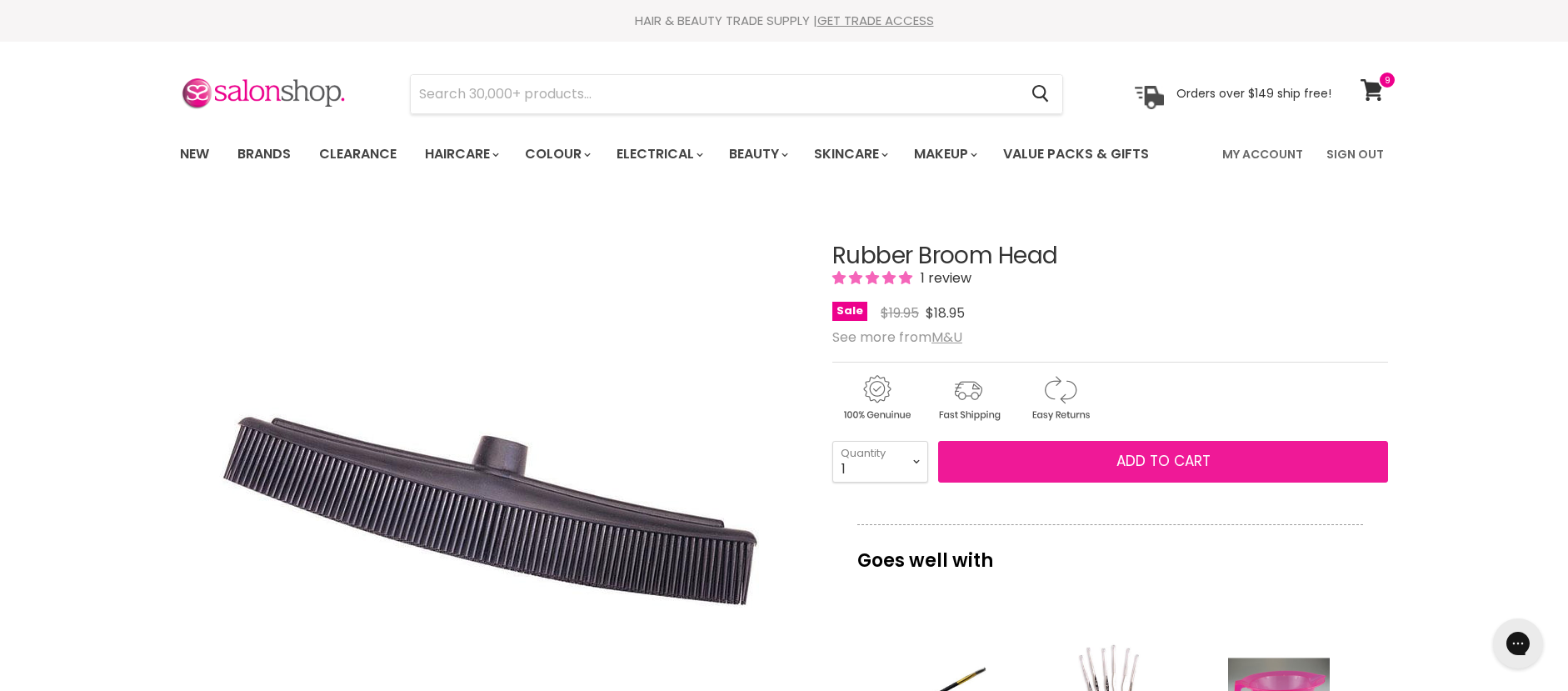
click at [1164, 458] on span "Add to cart" at bounding box center [1163, 461] width 94 height 20
click at [1214, 458] on button "Add to cart" at bounding box center [1163, 462] width 450 height 42
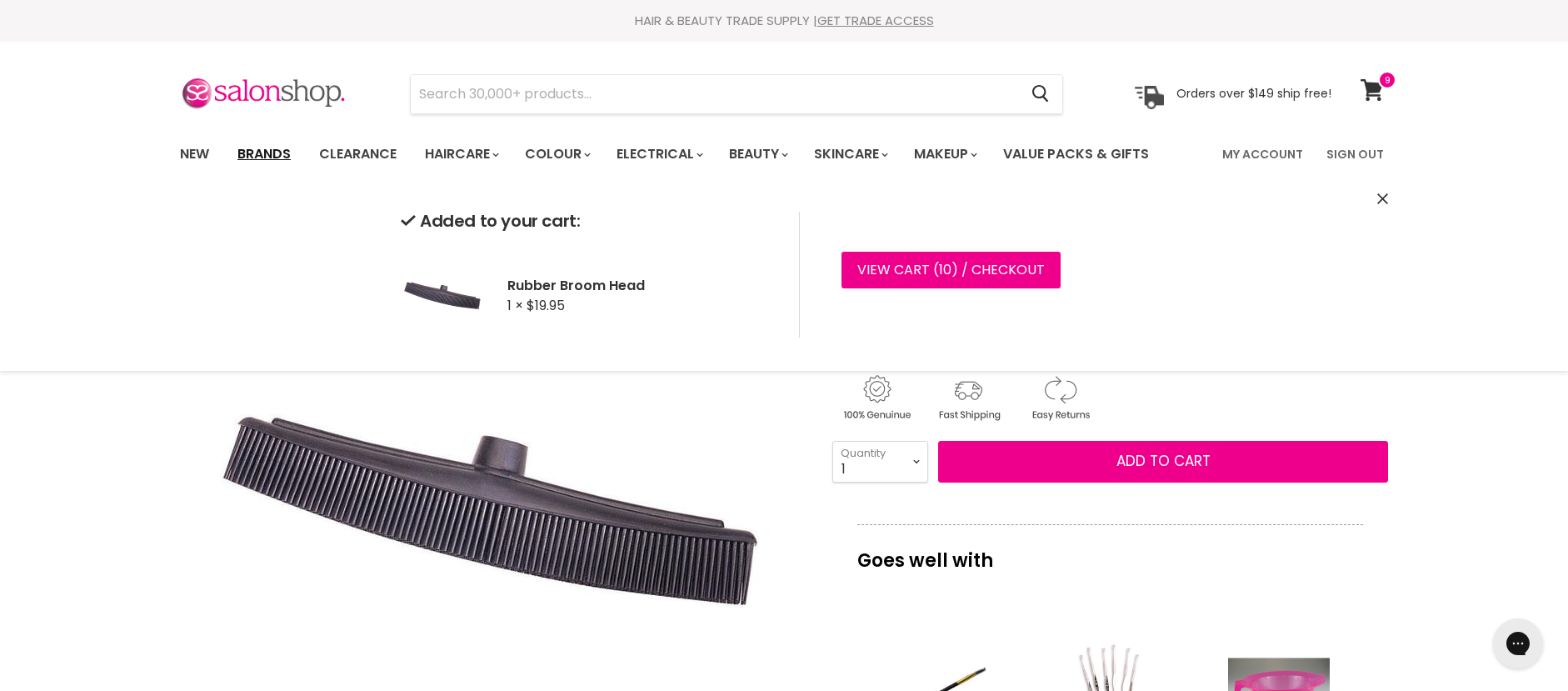
click at [267, 151] on link "Brands" at bounding box center [264, 154] width 79 height 35
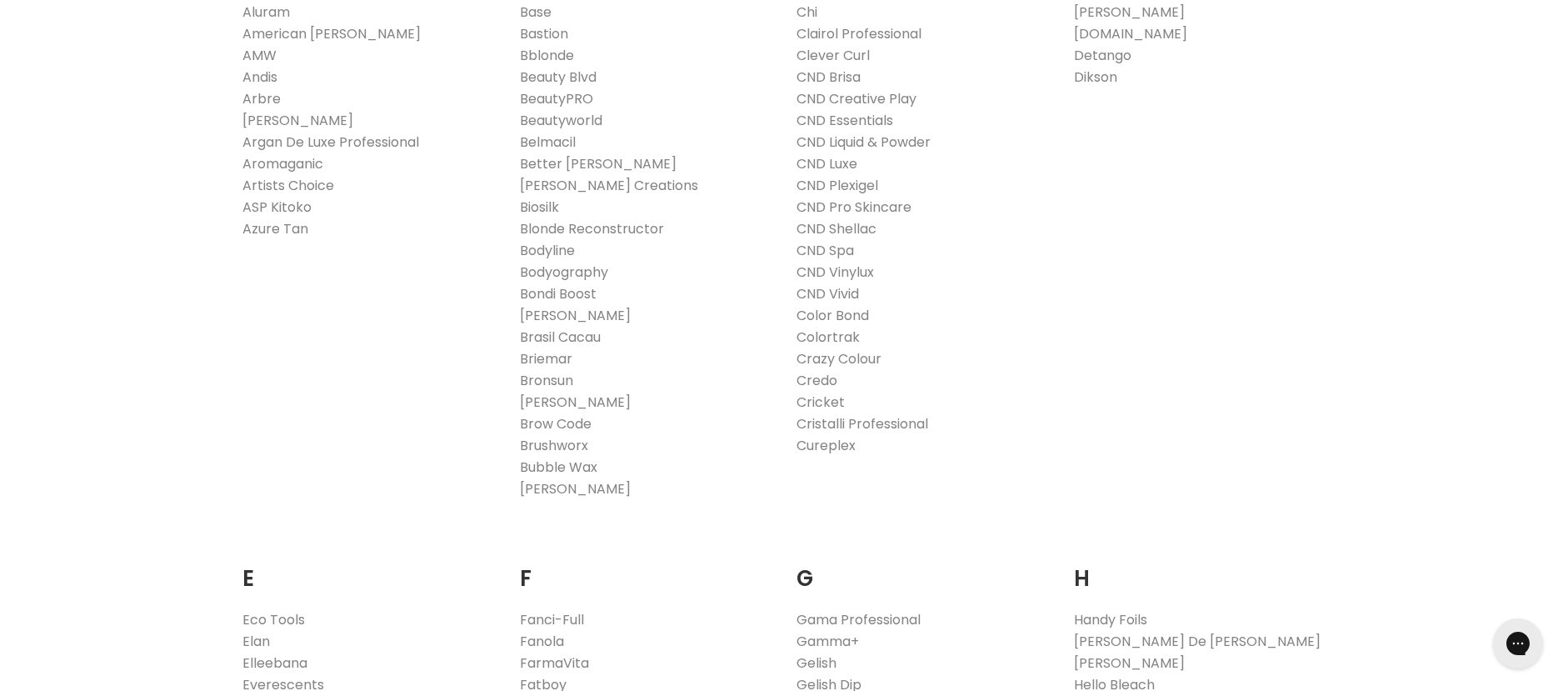
scroll to position [583, 0]
click at [846, 335] on link "Colortrak" at bounding box center [828, 340] width 64 height 19
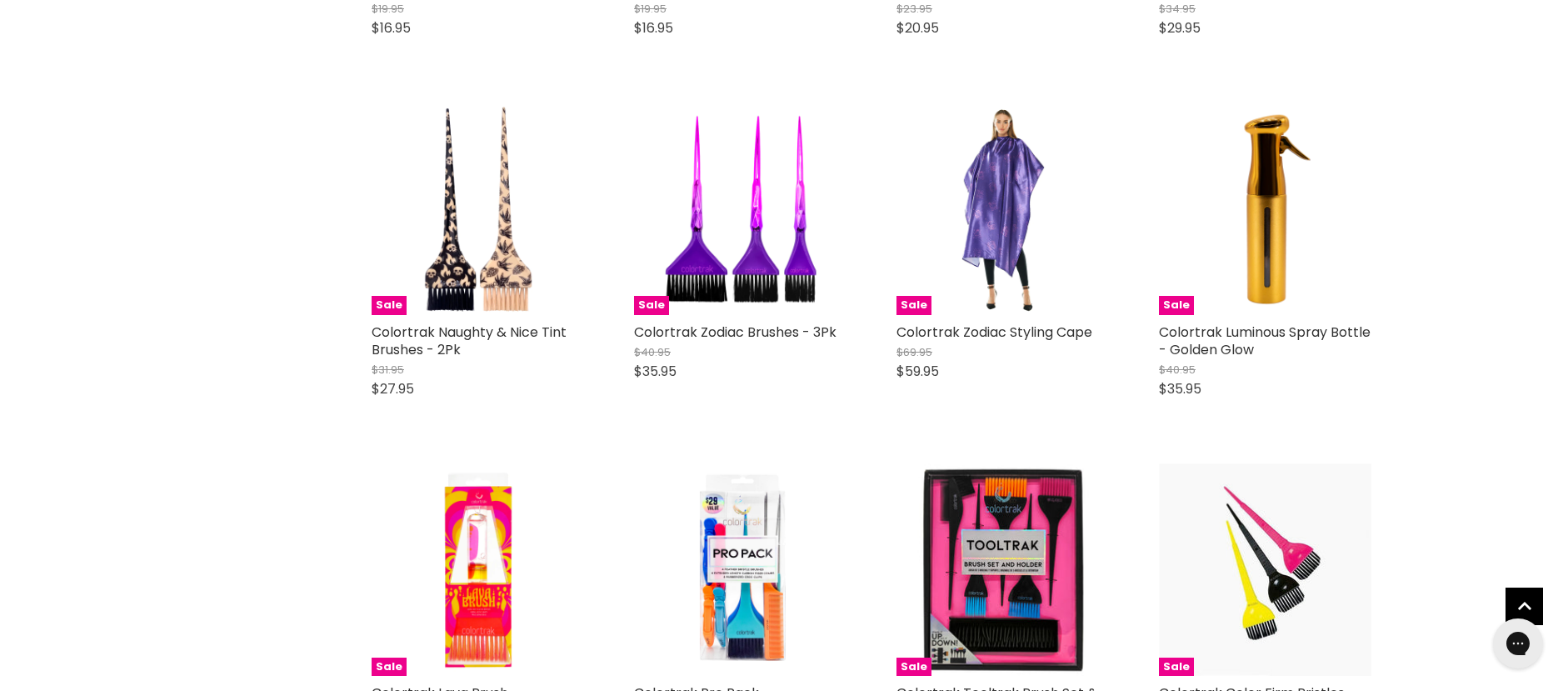
scroll to position [3833, 0]
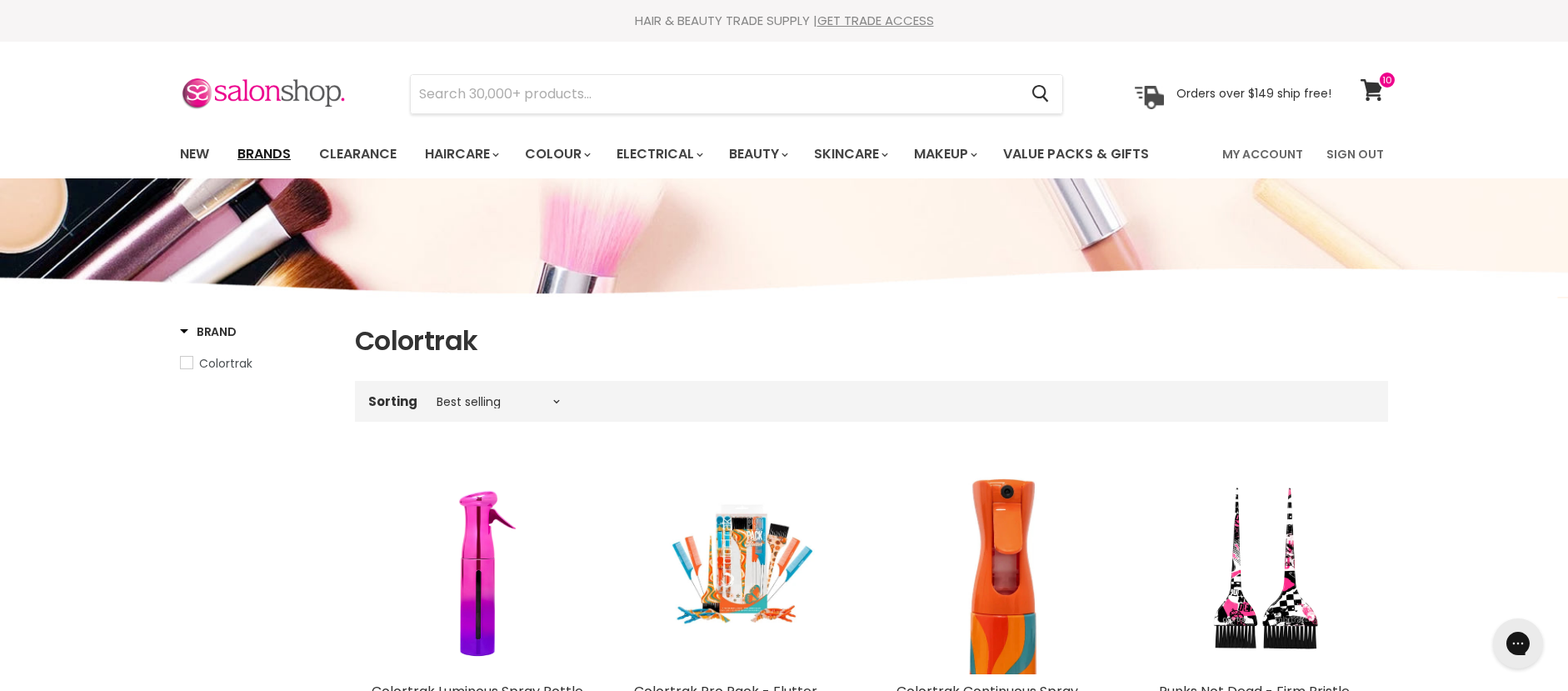
click at [265, 153] on link "Brands" at bounding box center [264, 154] width 79 height 35
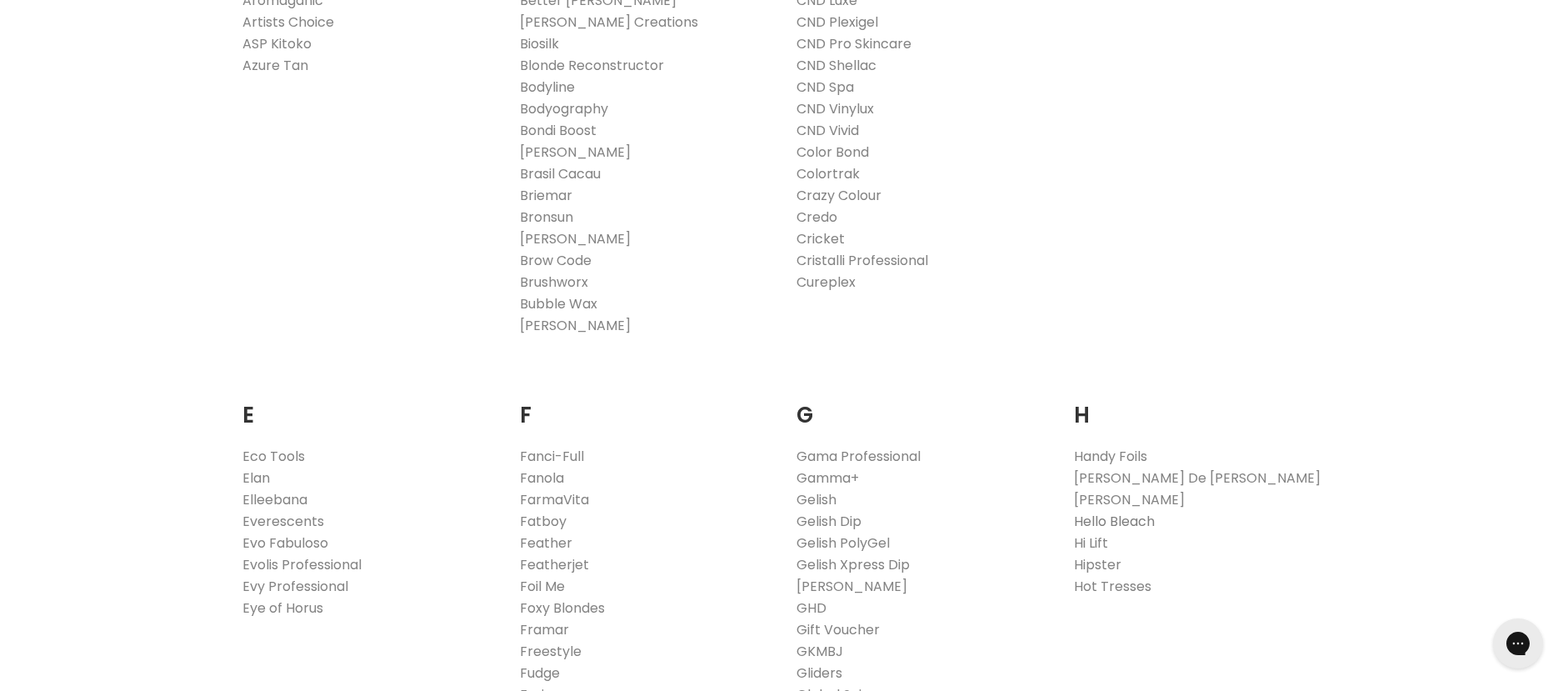
click at [1113, 520] on link "Hello Bleach" at bounding box center [1114, 521] width 81 height 19
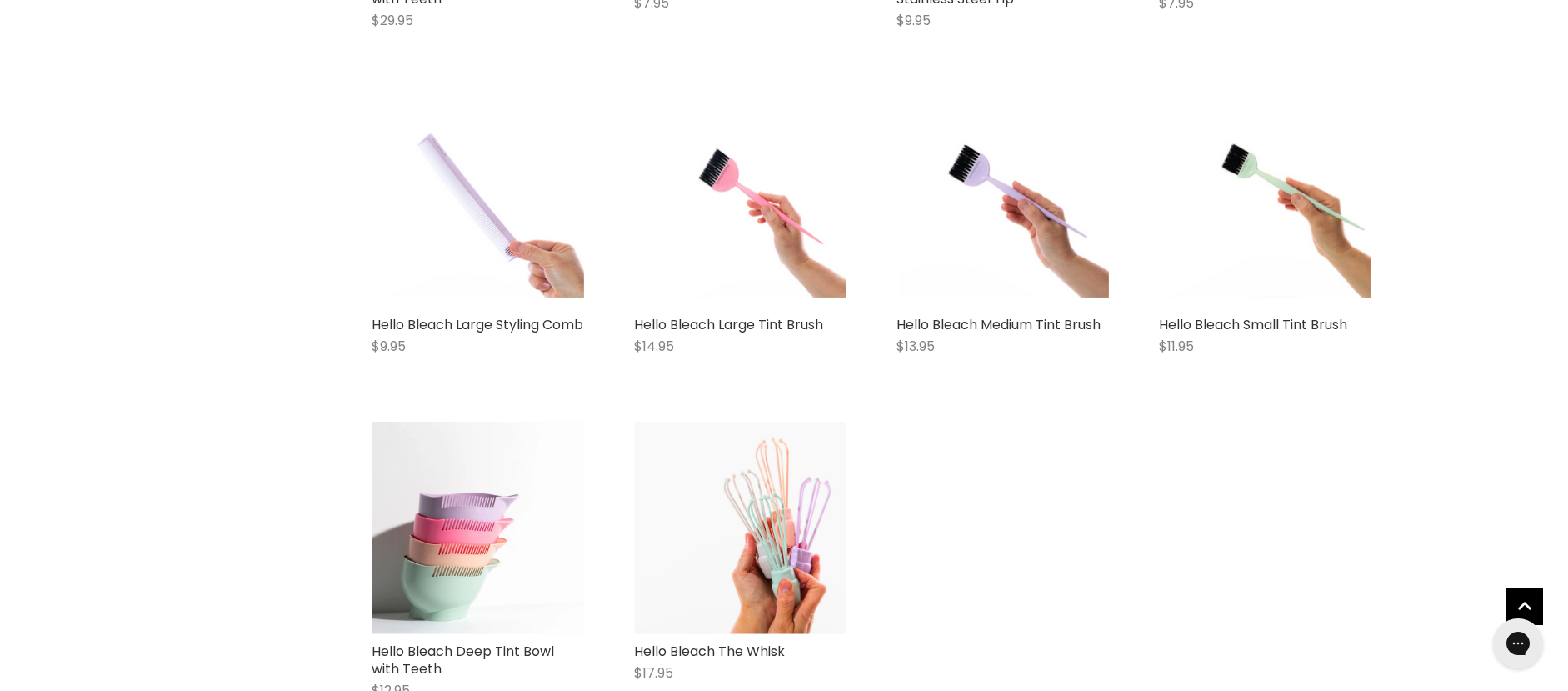
scroll to position [2332, 0]
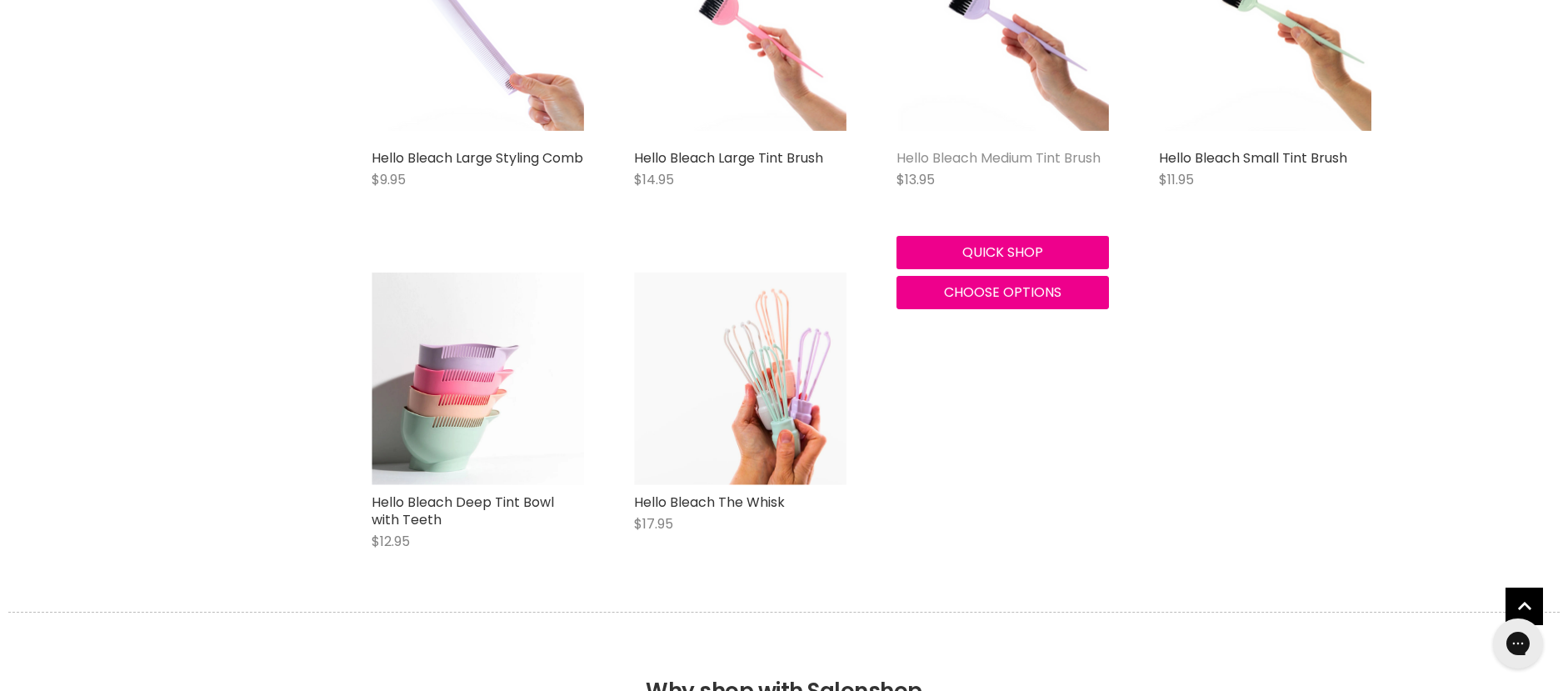
click at [1013, 157] on link "Hello Bleach Medium Tint Brush" at bounding box center [999, 157] width 204 height 19
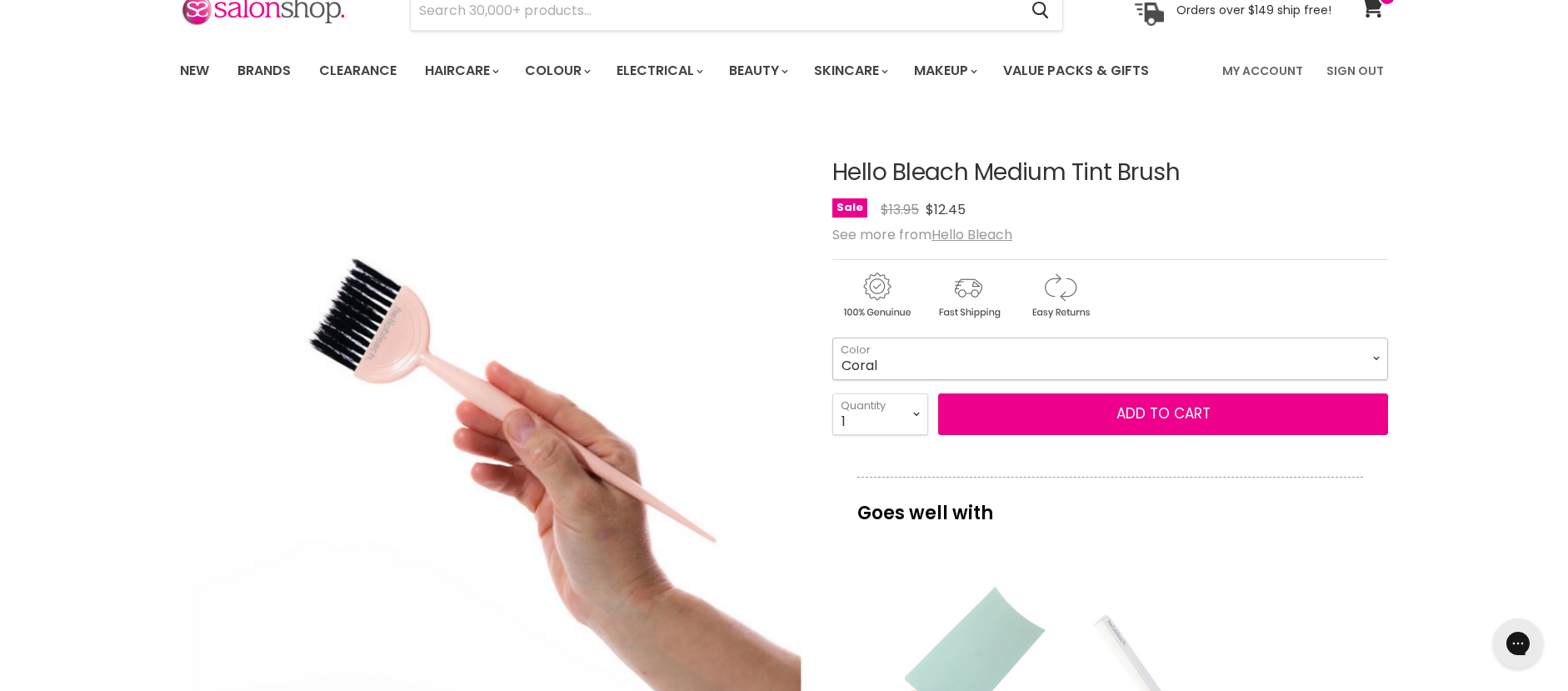
click at [1382, 356] on select "Coral Jade Ivory Lilac Pink Baby Pink Burgandy" at bounding box center [1110, 358] width 555 height 42
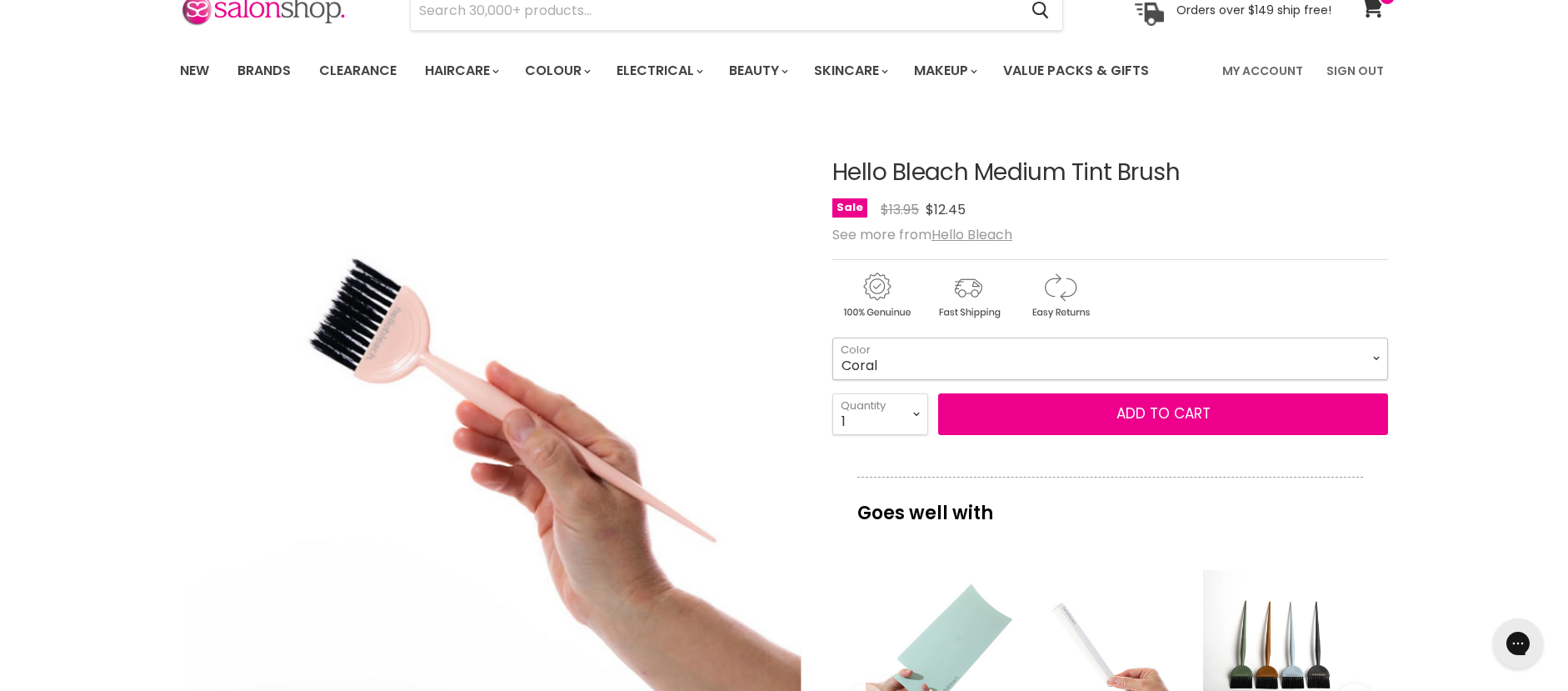
click at [832, 337] on select "Coral Jade Ivory Lilac Pink Baby Pink Burgandy" at bounding box center [1110, 358] width 555 height 42
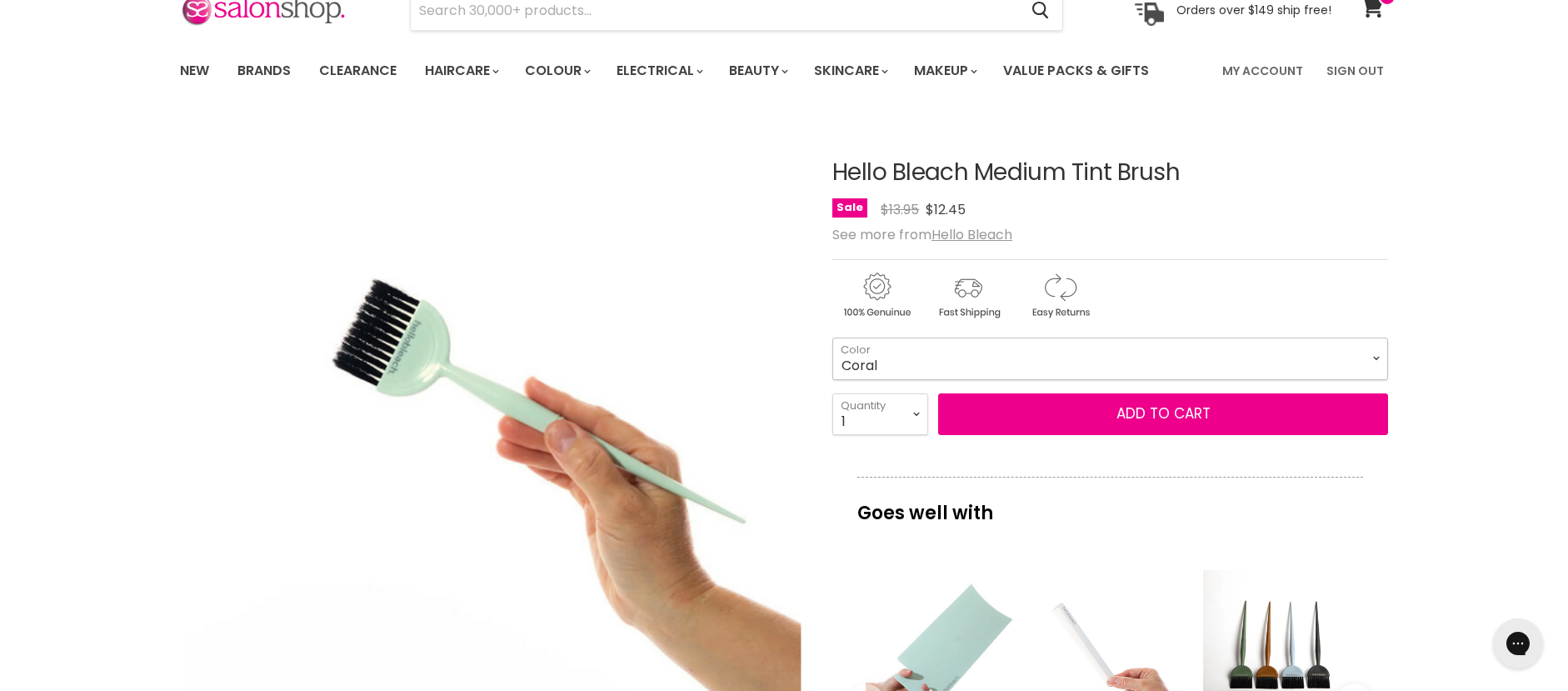
click at [994, 363] on select "Coral Jade Ivory Lilac Pink Baby Pink Burgandy" at bounding box center [1110, 358] width 555 height 42
click at [832, 337] on select "Coral Jade Ivory Lilac Pink Baby Pink Burgandy" at bounding box center [1110, 358] width 555 height 42
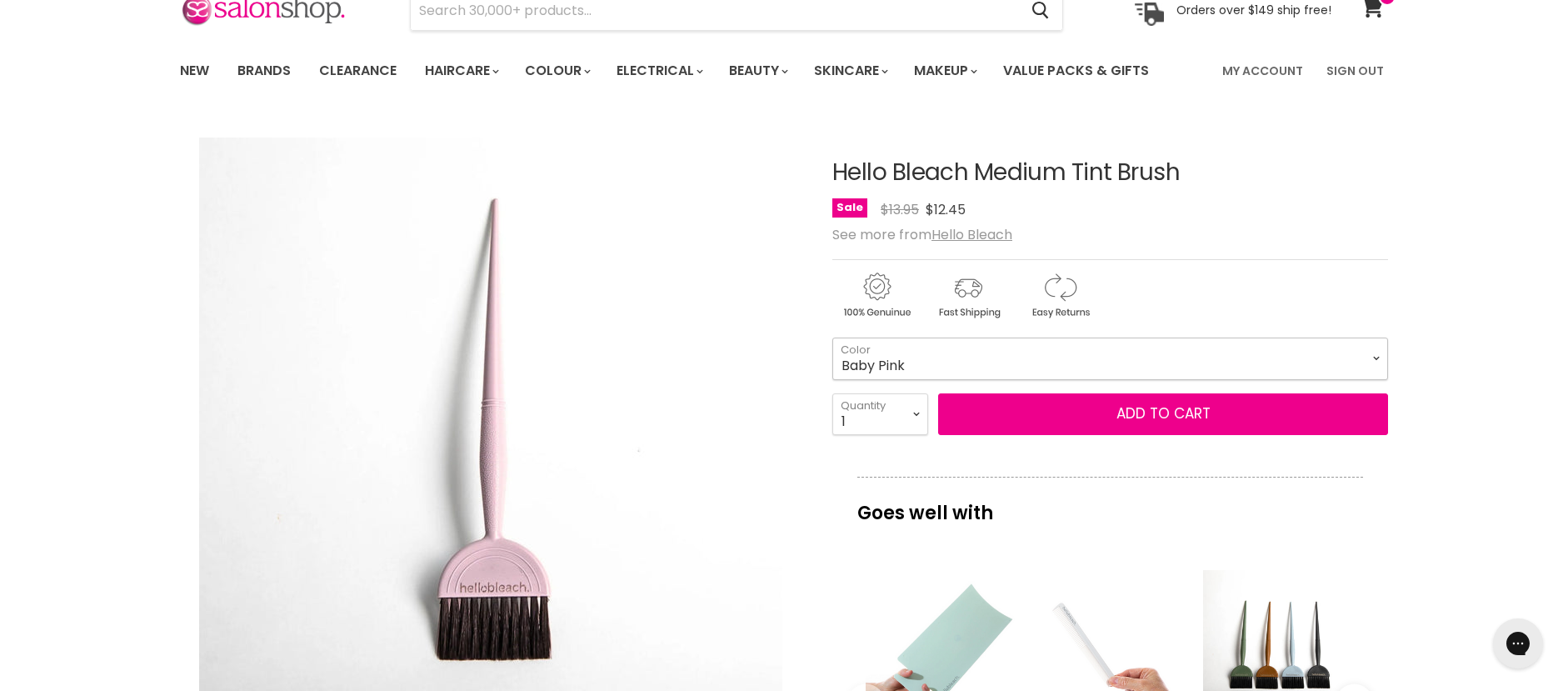
click at [943, 355] on select "Coral Jade Ivory Lilac Pink Baby Pink Burgandy" at bounding box center [1110, 358] width 555 height 42
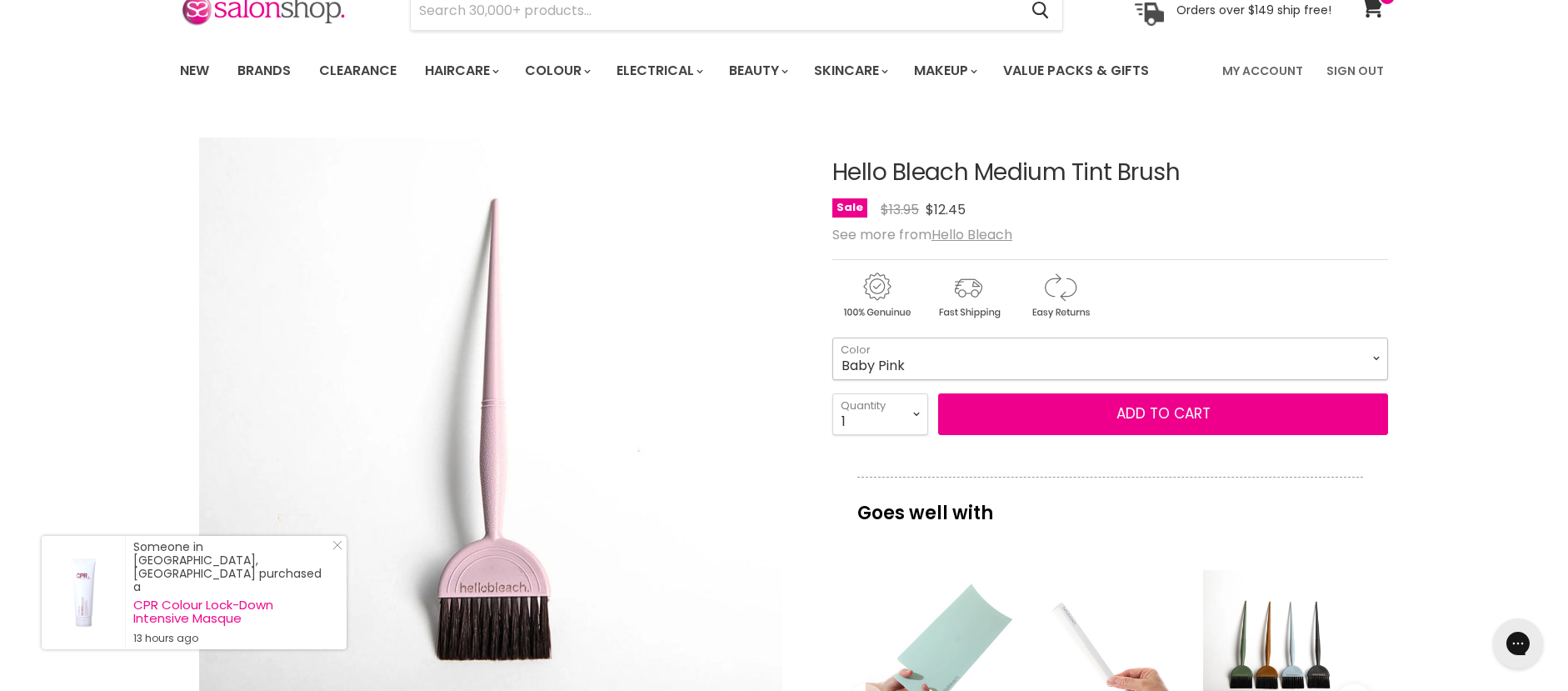
click at [832, 337] on select "Coral Jade Ivory Lilac Pink Baby Pink Burgandy" at bounding box center [1110, 358] width 555 height 42
select select "Jade"
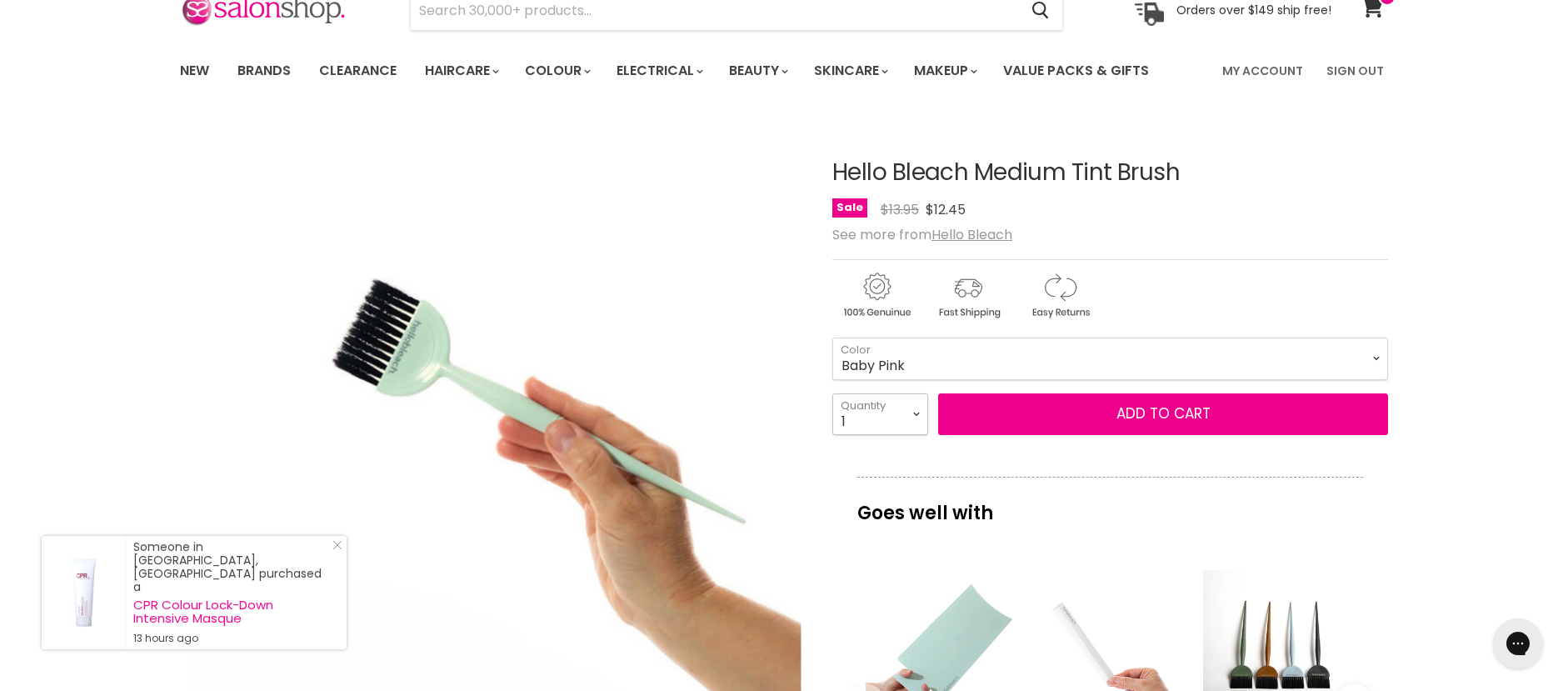
click at [920, 415] on select "1 2 3 4 5 6 7 8 9 10+" at bounding box center [880, 414] width 96 height 42
select select "2"
click at [832, 393] on select "1 2 3 4 5 6 7 8 9 10+" at bounding box center [880, 414] width 96 height 42
type input "2"
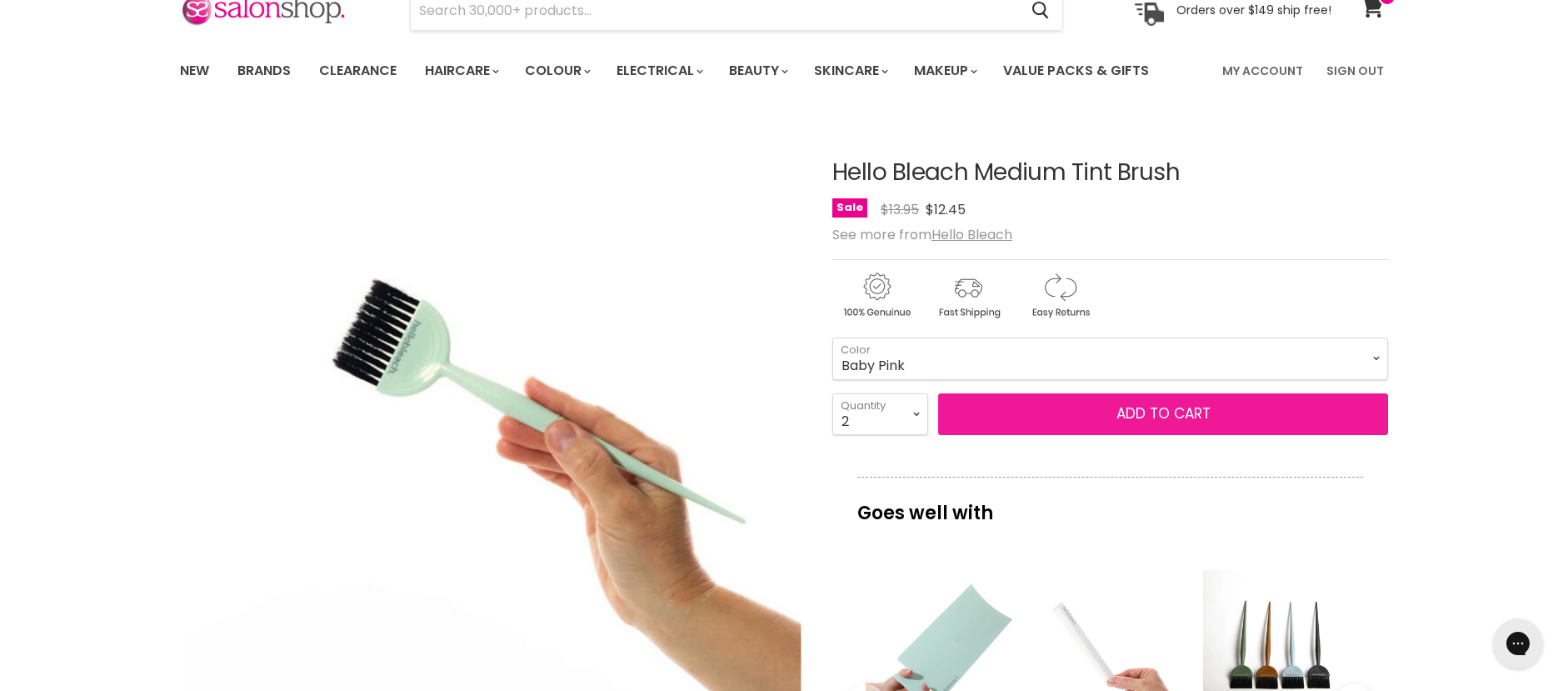
click at [1150, 408] on button "Add to cart" at bounding box center [1163, 414] width 450 height 42
click at [1185, 412] on button "Add to cart" at bounding box center [1163, 414] width 450 height 42
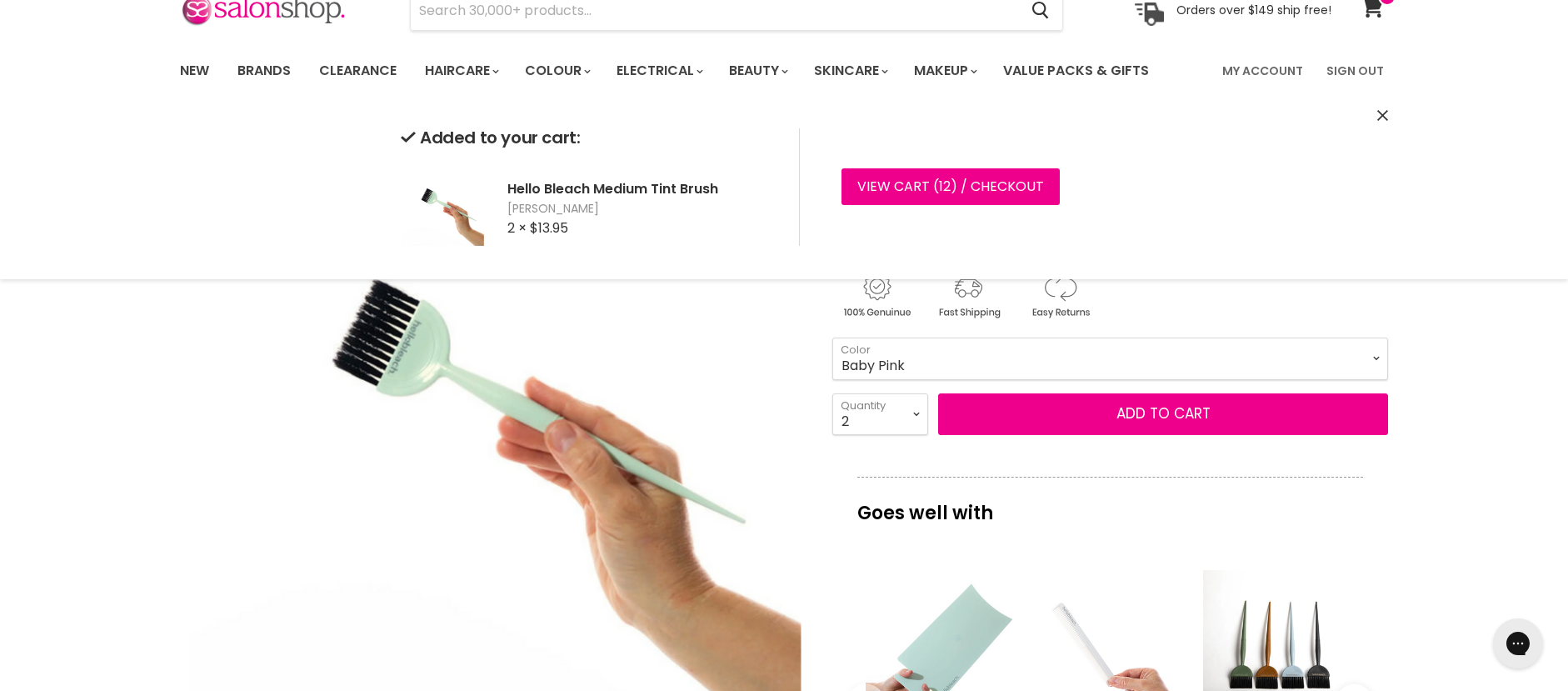
click at [935, 358] on select "Coral Jade Ivory Lilac Pink Baby Pink Burgandy" at bounding box center [1110, 358] width 555 height 42
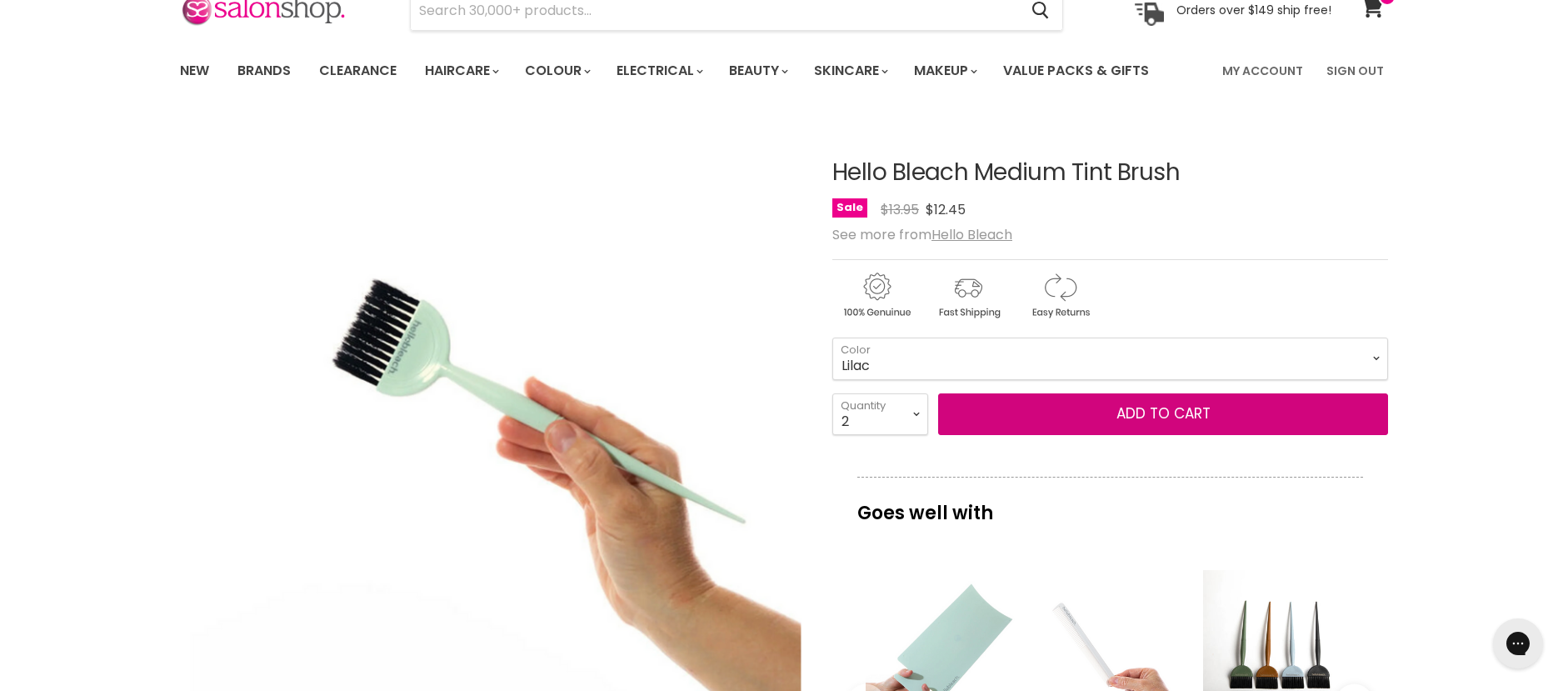
click at [832, 337] on select "Coral Jade Ivory Lilac Pink Baby Pink Burgandy" at bounding box center [1110, 358] width 555 height 42
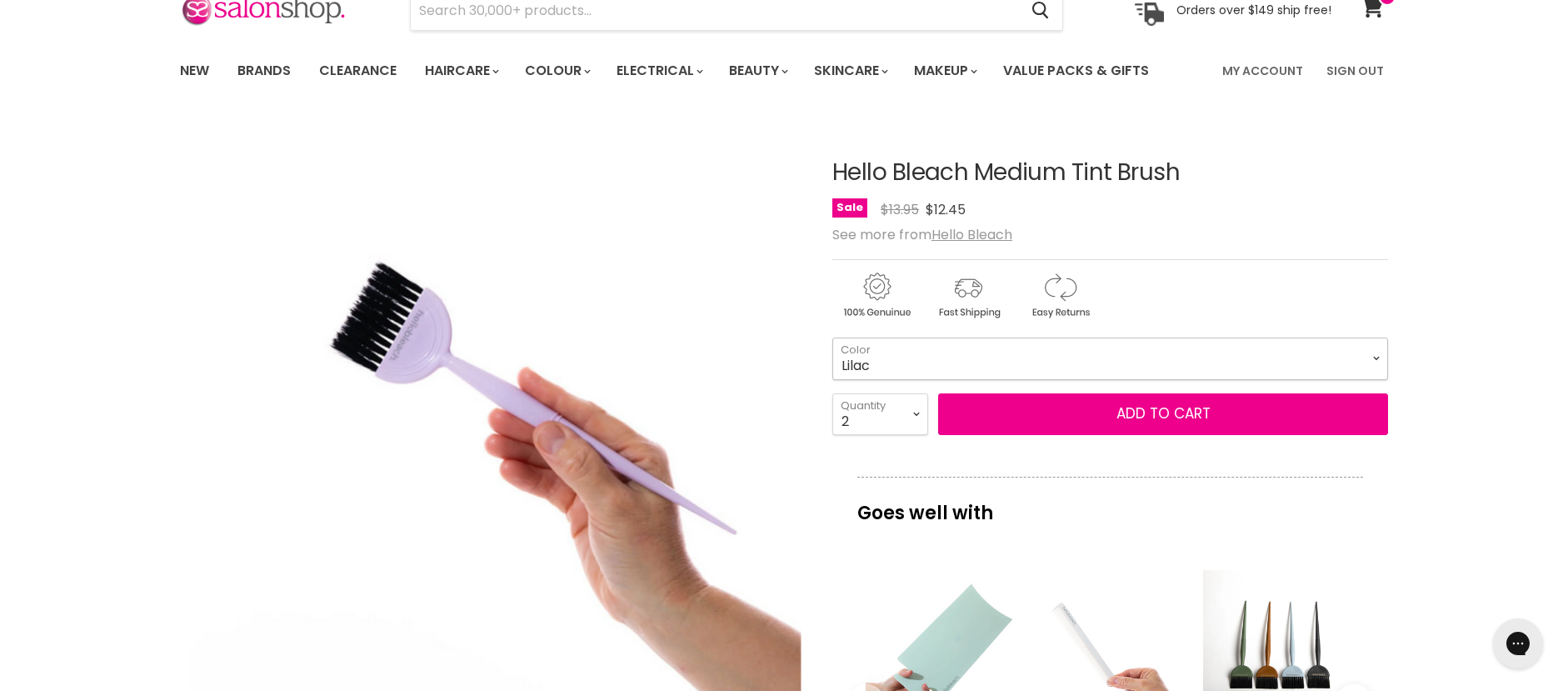
click at [937, 363] on select "Coral Jade Ivory Lilac Pink Baby Pink Burgandy" at bounding box center [1110, 358] width 555 height 42
click at [832, 337] on select "Coral Jade Ivory Lilac Pink Baby Pink Burgandy" at bounding box center [1110, 358] width 555 height 42
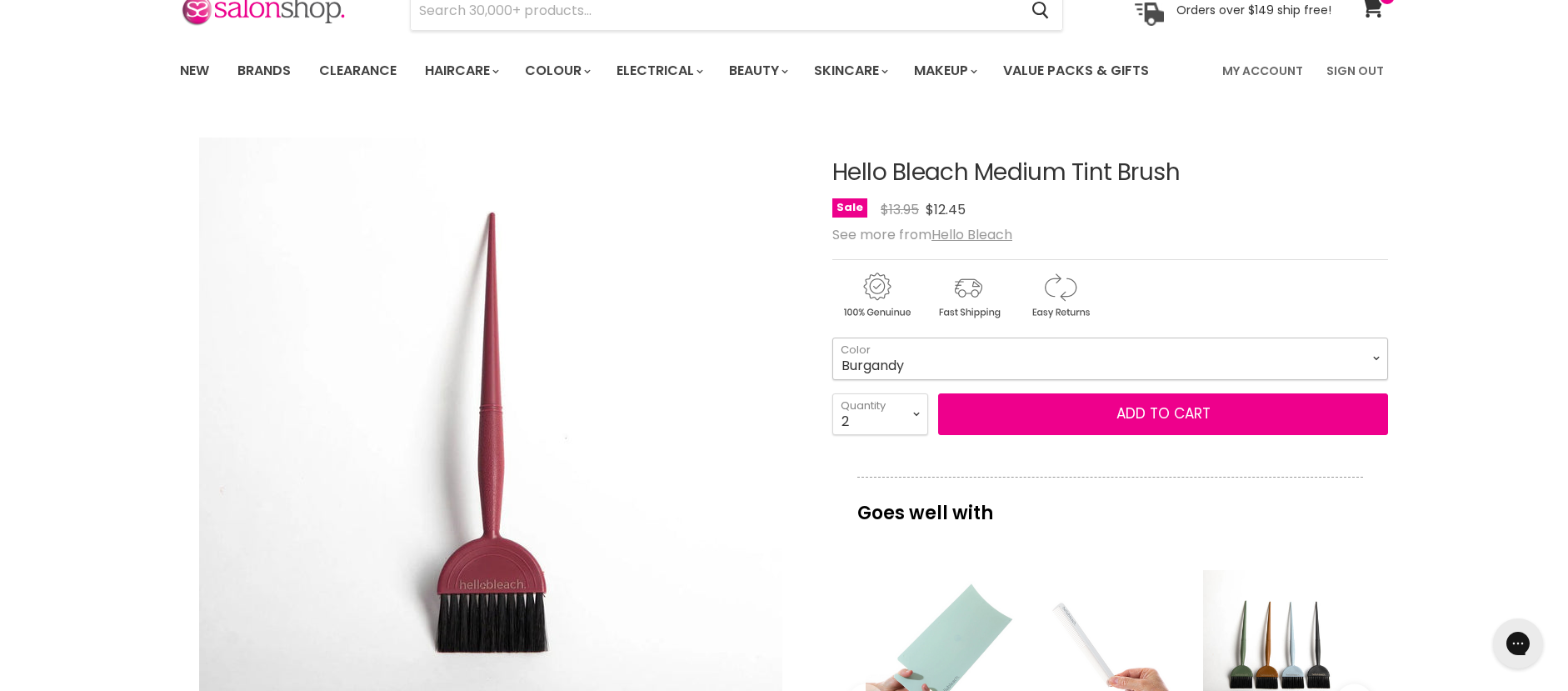
click at [927, 356] on select "Coral Jade Ivory Lilac Pink Baby Pink Burgandy" at bounding box center [1110, 358] width 555 height 42
click at [832, 337] on select "Coral Jade Ivory Lilac Pink Baby Pink Burgandy" at bounding box center [1110, 358] width 555 height 42
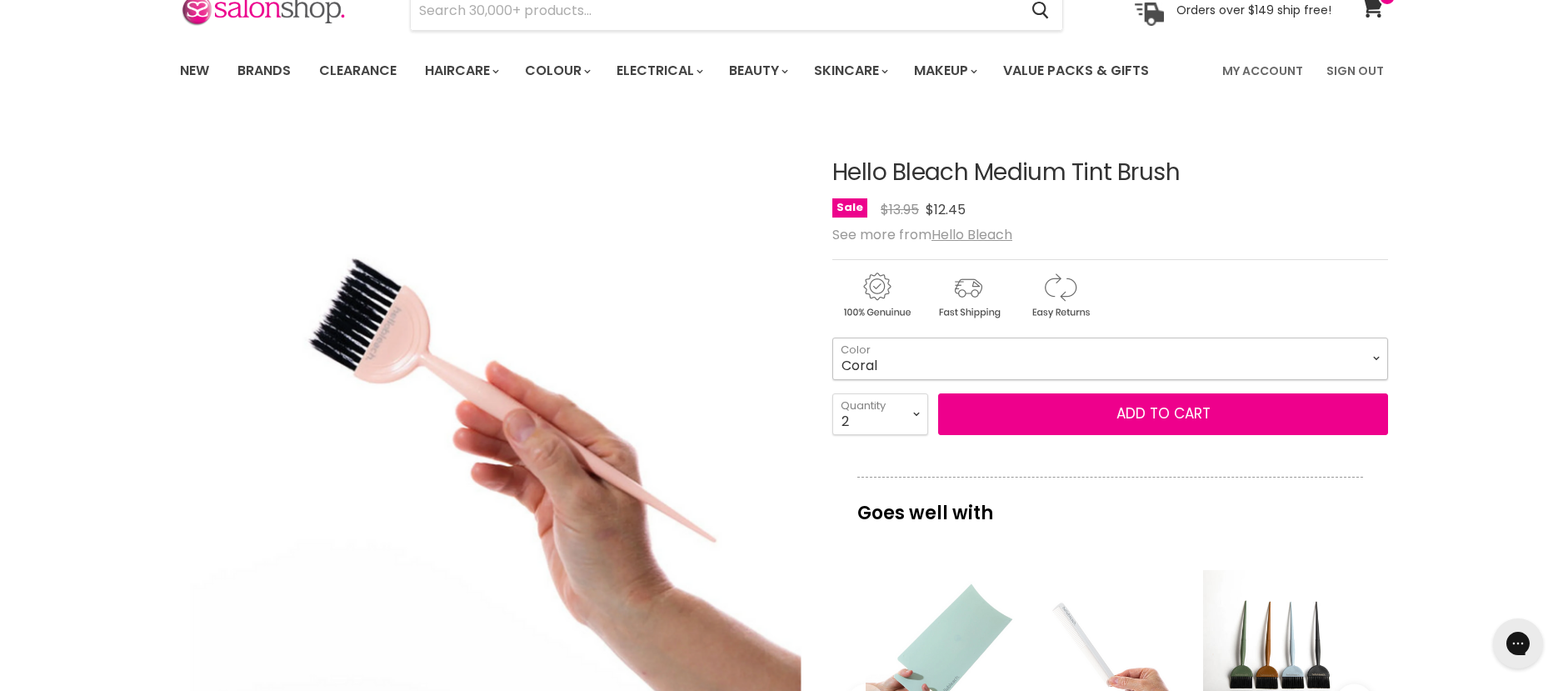
click at [929, 368] on select "Coral Jade Ivory Lilac Pink Baby Pink Burgandy" at bounding box center [1110, 358] width 555 height 42
click at [832, 337] on select "Coral Jade Ivory Lilac Pink Baby Pink Burgandy" at bounding box center [1110, 358] width 555 height 42
select select "Ivory"
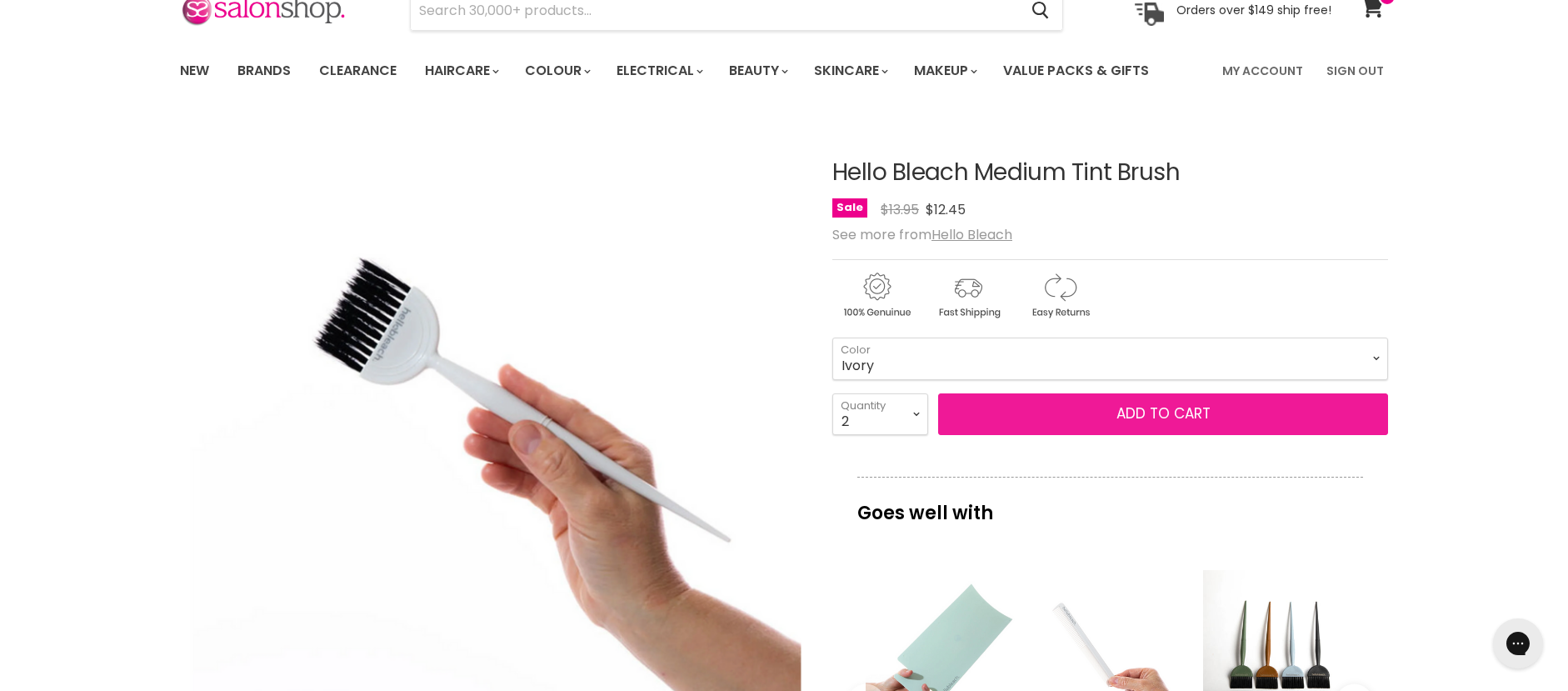
click at [1172, 407] on button "Add to cart" at bounding box center [1163, 414] width 450 height 42
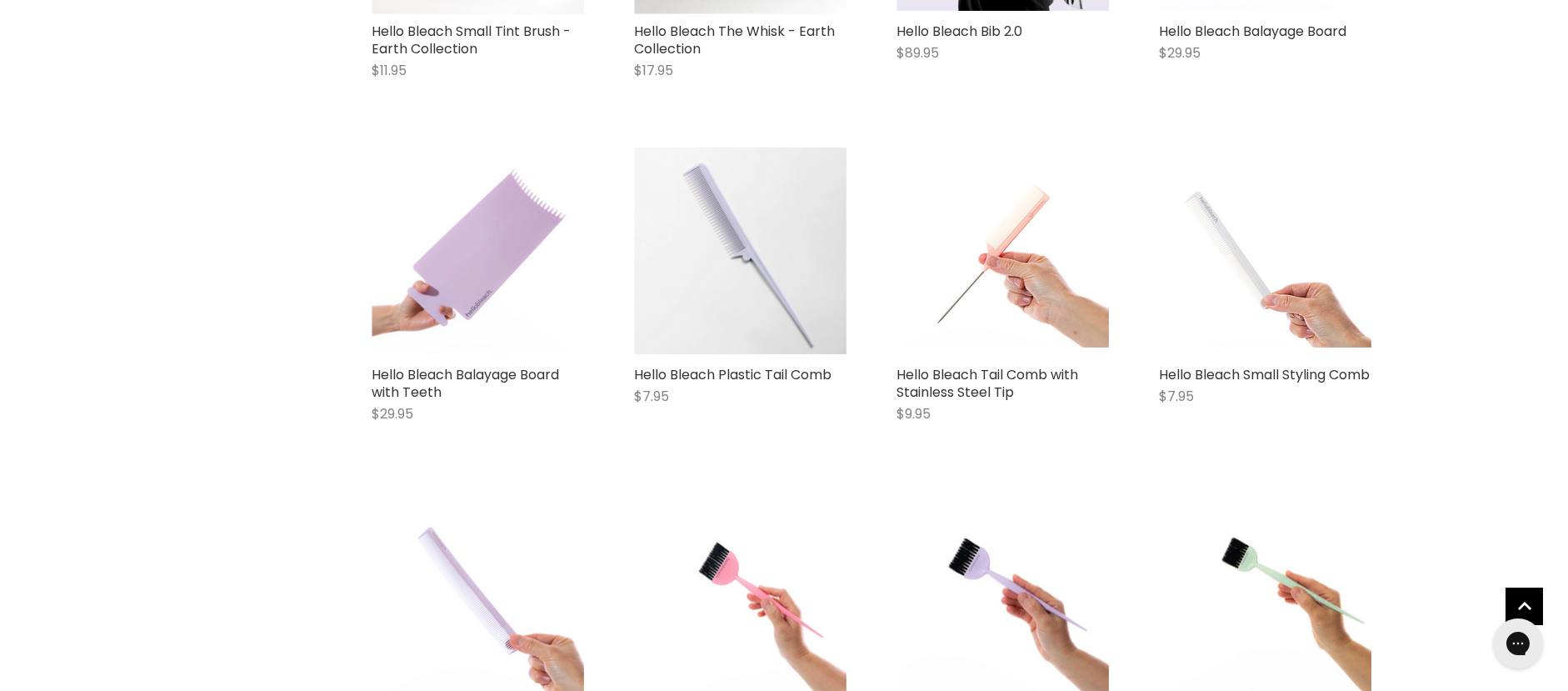
scroll to position [1744, 0]
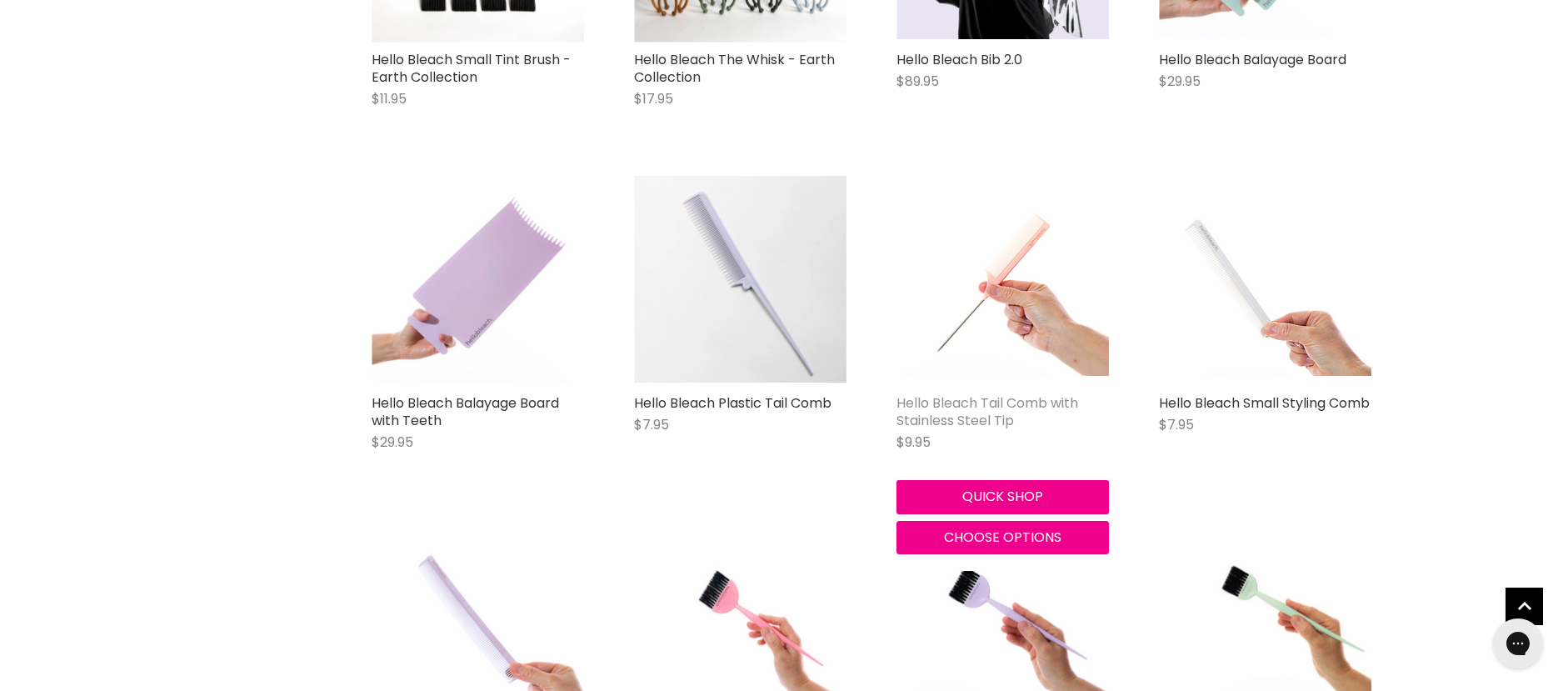
click at [981, 404] on link "Hello Bleach Tail Comb with Stainless Steel Tip" at bounding box center [987, 412] width 181 height 37
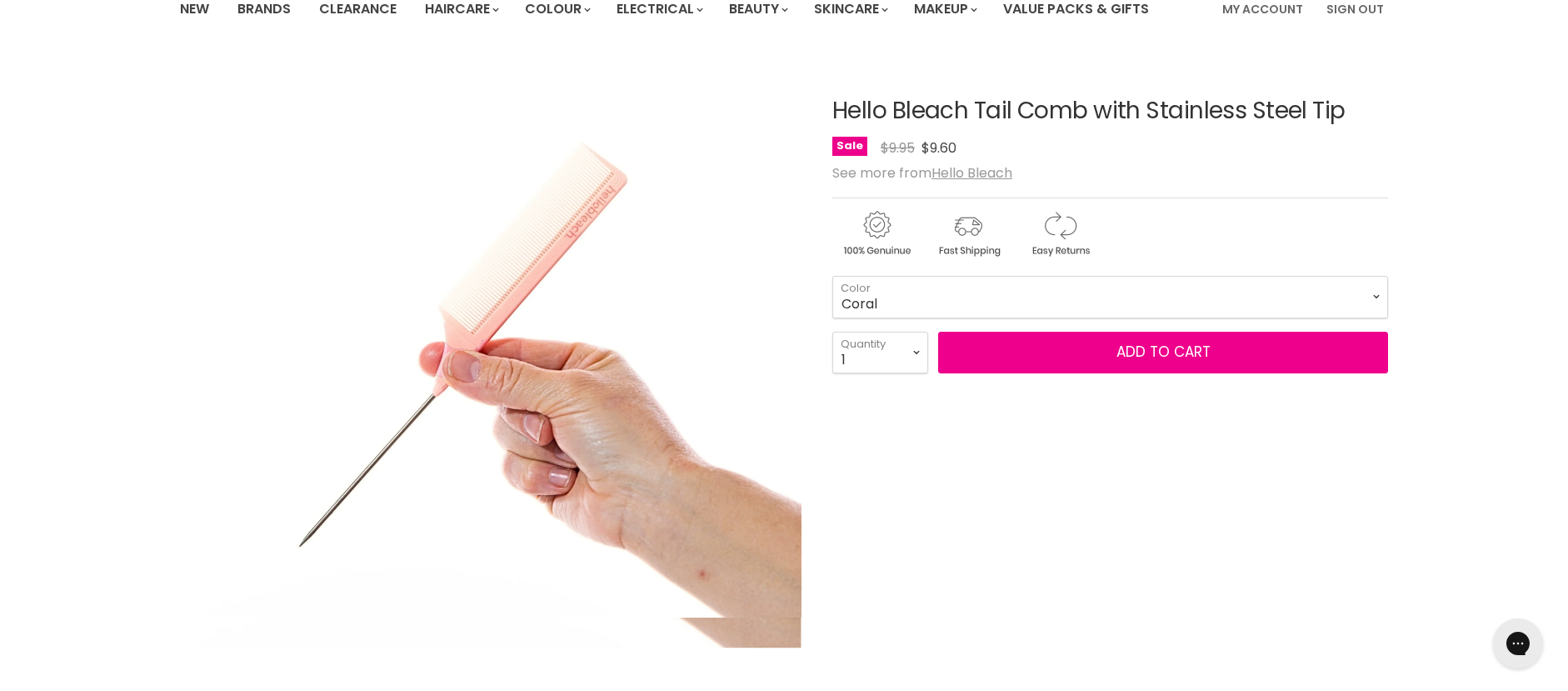
scroll to position [166, 0]
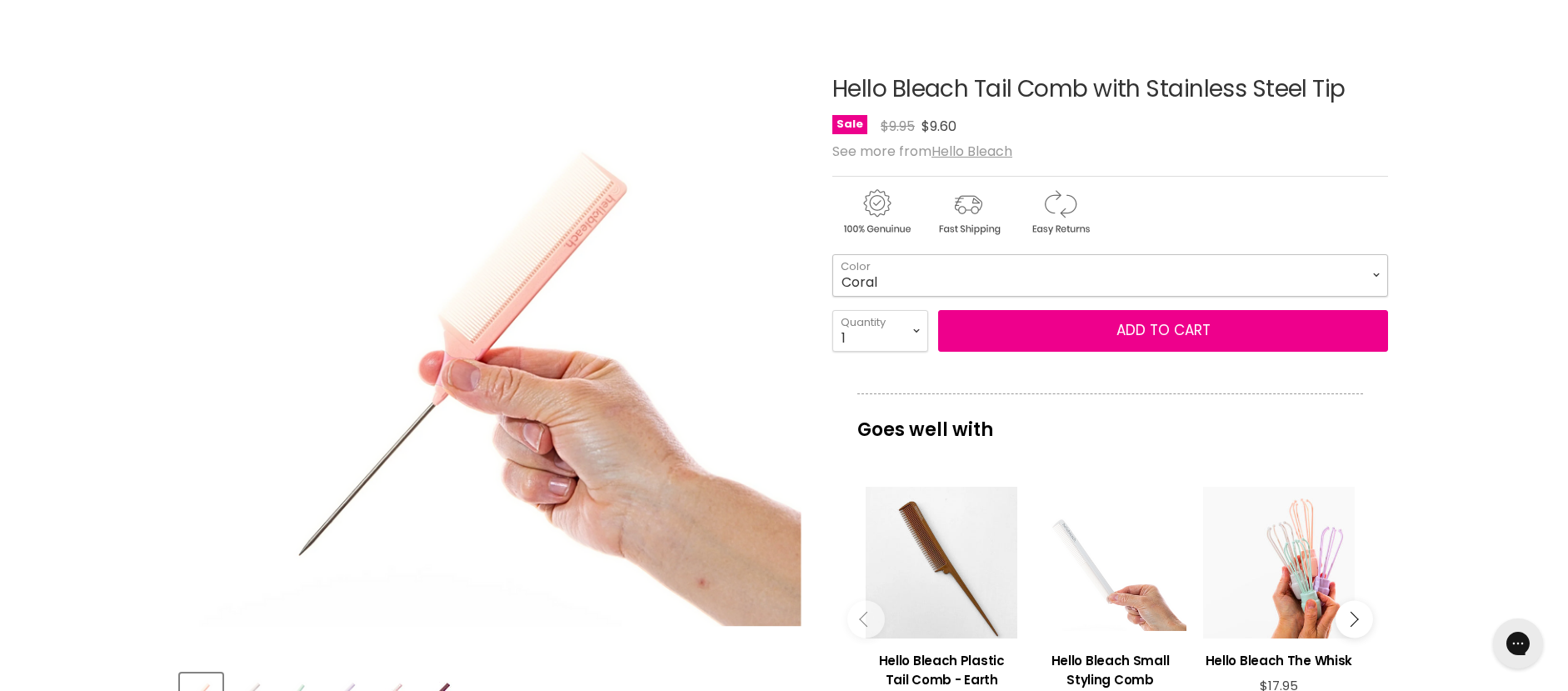
click at [1141, 278] on select "Coral Jade Ivory [GEOGRAPHIC_DATA] Baby Pink [GEOGRAPHIC_DATA]" at bounding box center [1110, 275] width 555 height 42
click at [832, 254] on select "Coral Jade Ivory [GEOGRAPHIC_DATA] Baby Pink [GEOGRAPHIC_DATA]" at bounding box center [1110, 275] width 555 height 42
click at [960, 275] on select "Coral Jade Ivory [GEOGRAPHIC_DATA] Baby Pink [GEOGRAPHIC_DATA]" at bounding box center [1110, 275] width 555 height 42
click at [832, 254] on select "Coral Jade Ivory [GEOGRAPHIC_DATA] Baby Pink [GEOGRAPHIC_DATA]" at bounding box center [1110, 275] width 555 height 42
select select "[PERSON_NAME]"
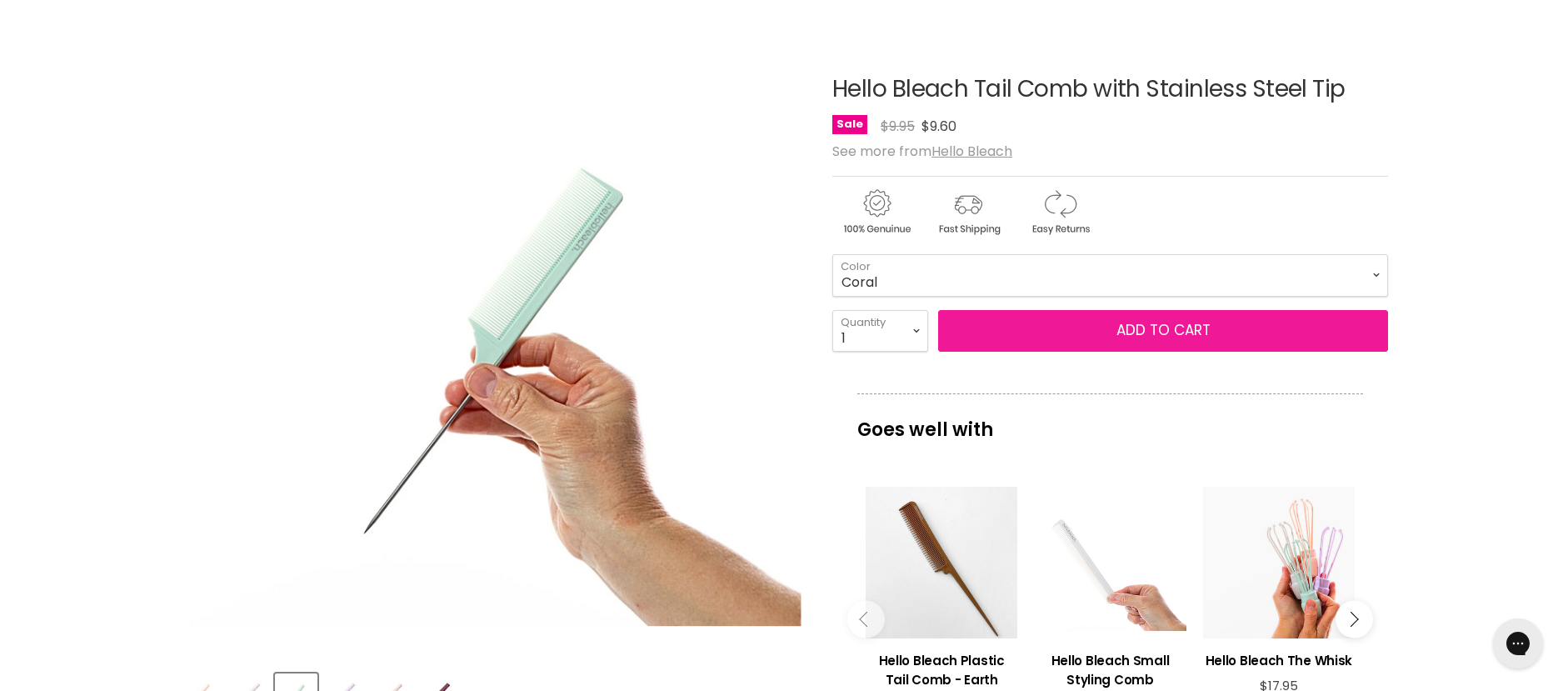
click at [1112, 335] on button "Add to cart" at bounding box center [1163, 331] width 450 height 42
click at [1147, 330] on button "Add to cart" at bounding box center [1163, 331] width 450 height 42
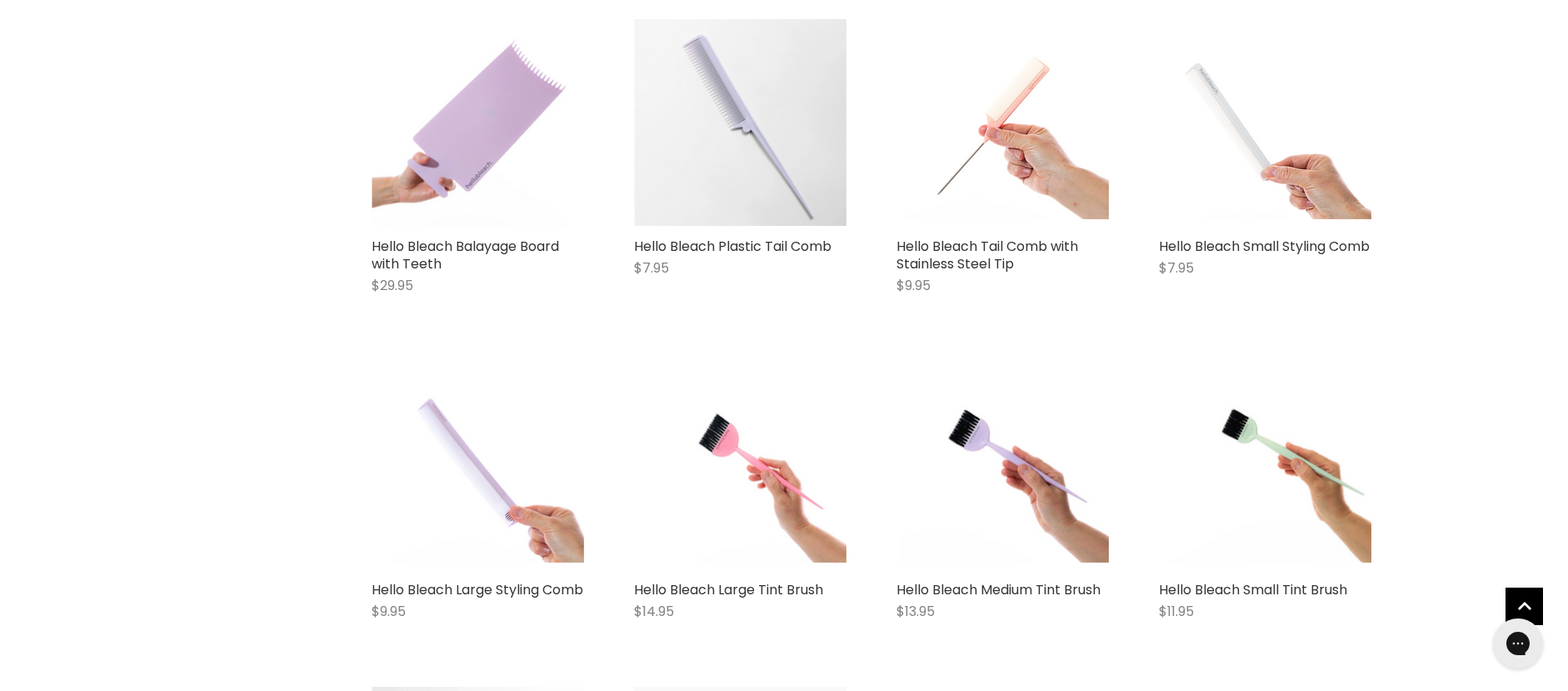
scroll to position [1818, 0]
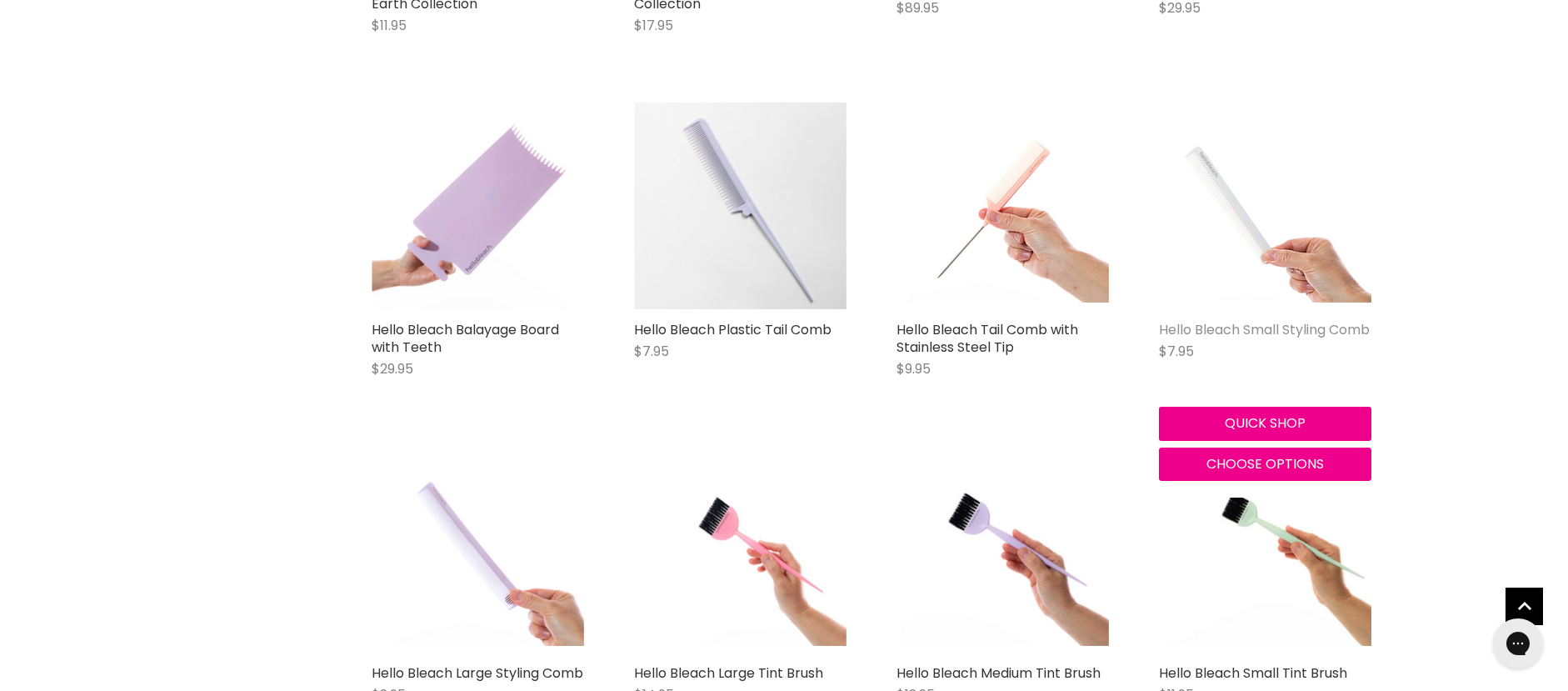
click at [1223, 332] on link "Hello Bleach Small Styling Comb" at bounding box center [1264, 330] width 211 height 19
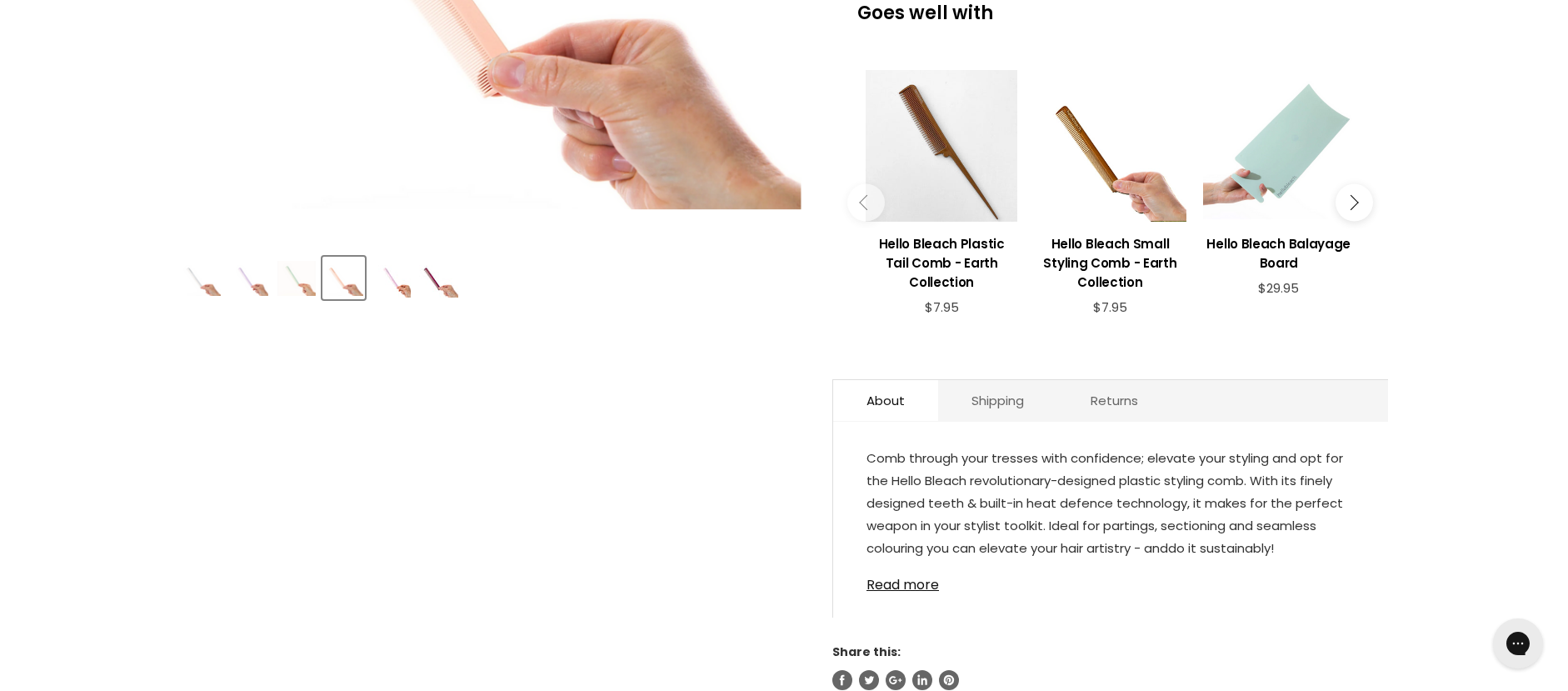
scroll to position [667, 0]
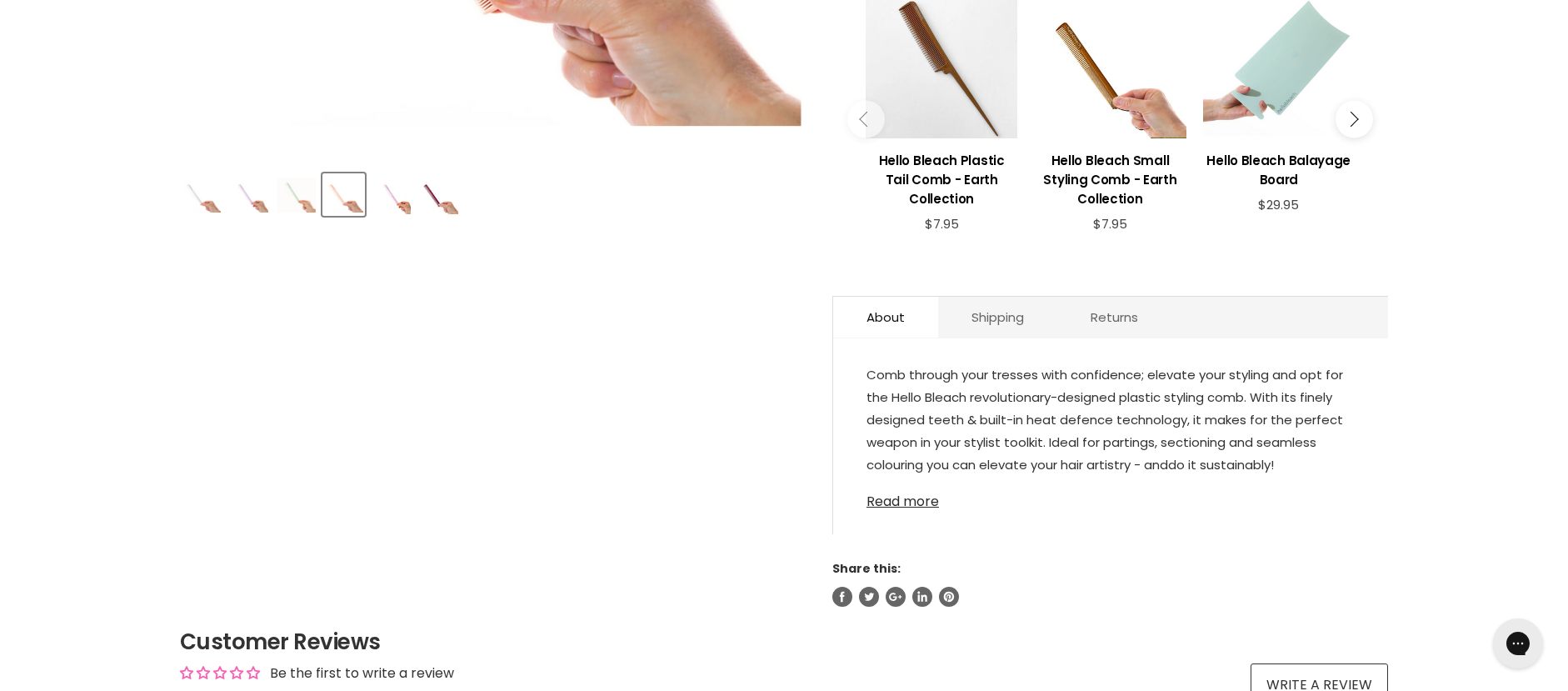
click at [918, 501] on link "Read more" at bounding box center [1111, 497] width 488 height 25
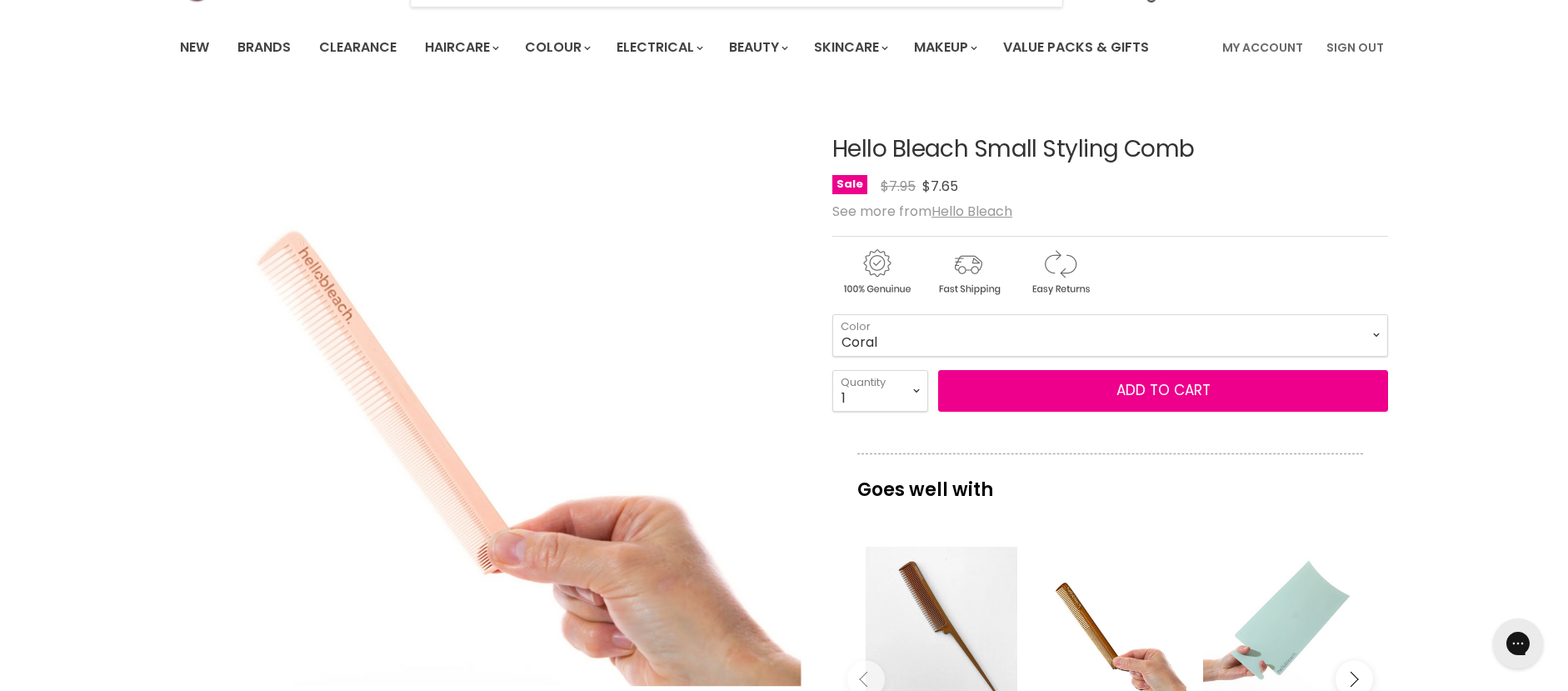
scroll to position [84, 0]
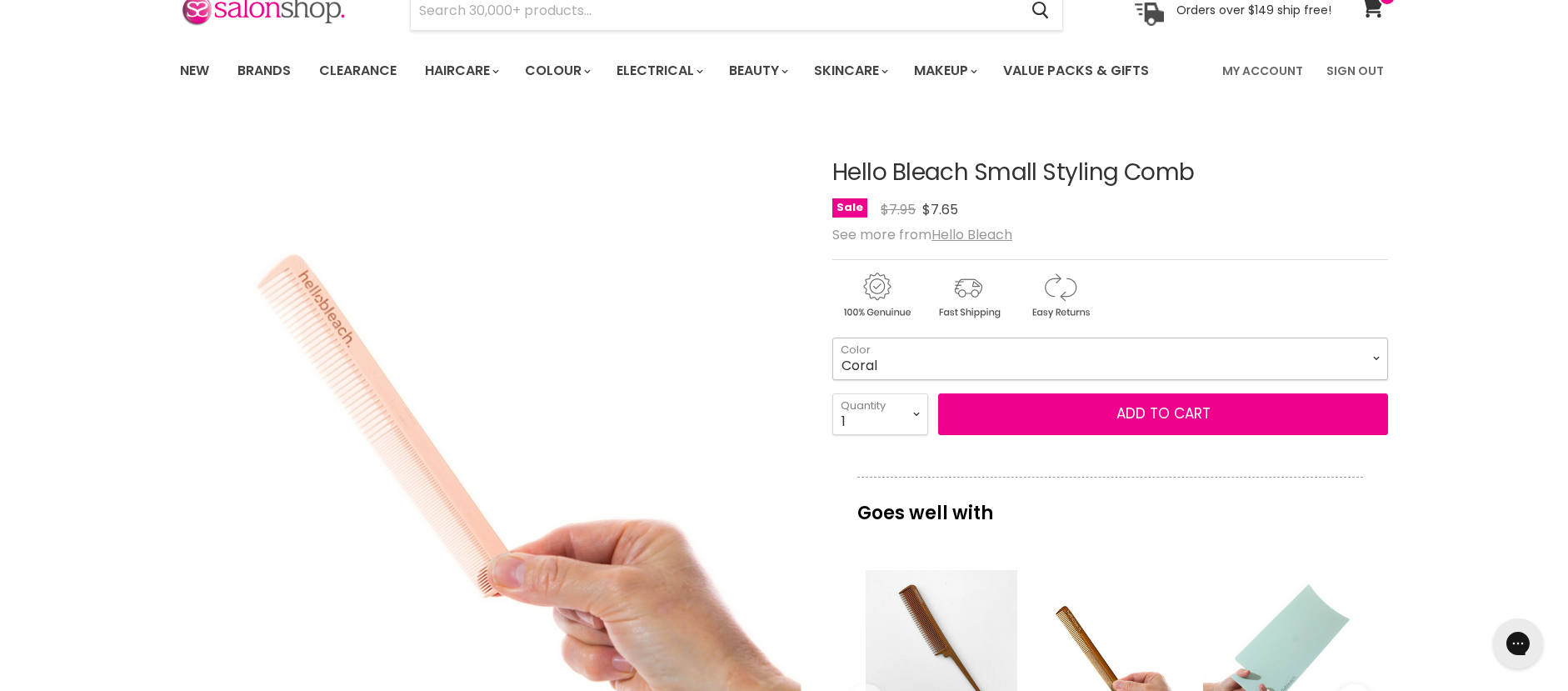
click at [977, 356] on select "Coral Jade Ivory Lilac Baby Pink Burgandy" at bounding box center [1110, 358] width 555 height 42
click at [832, 337] on select "Coral Jade Ivory Lilac Baby Pink Burgandy" at bounding box center [1110, 358] width 555 height 42
select select "Baby Pink"
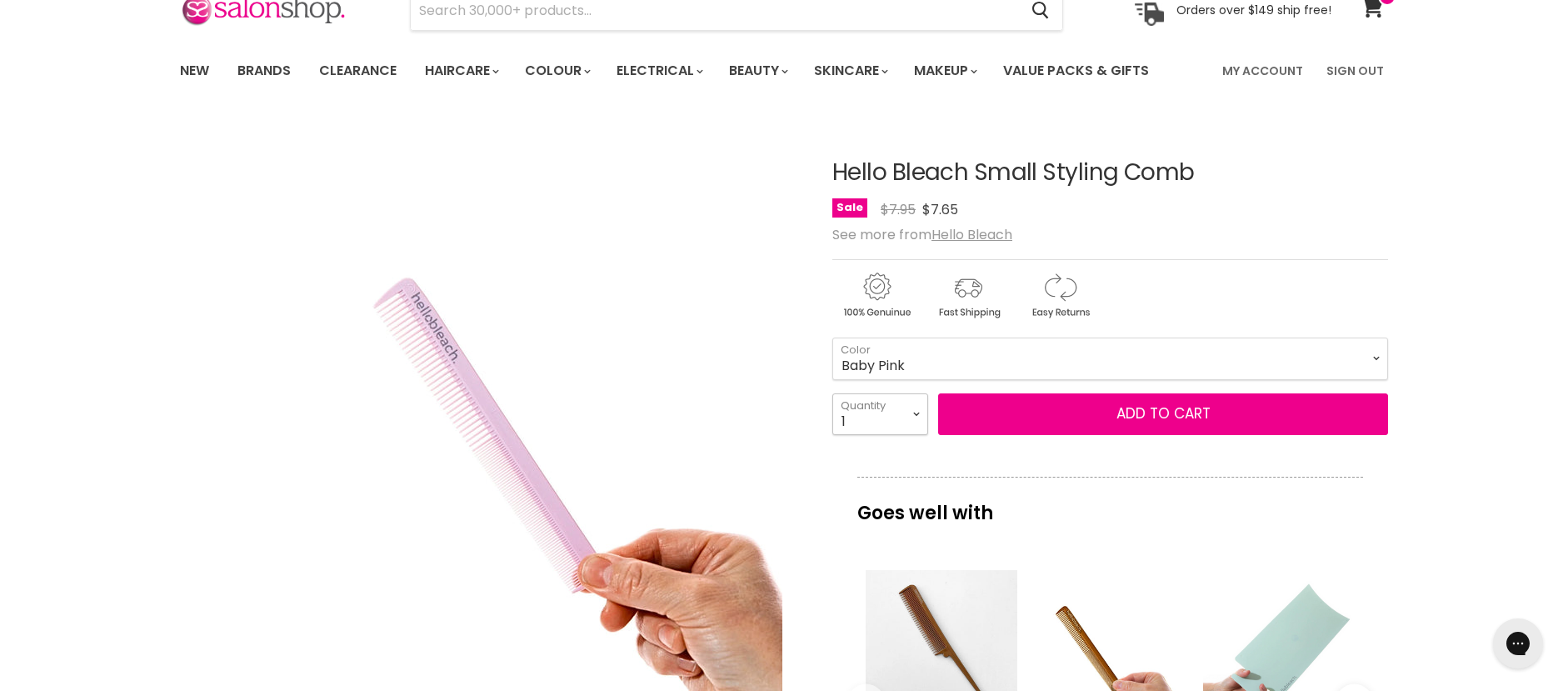
click at [916, 414] on select "1 2 3 4 5 6 7 8 9 10+" at bounding box center [880, 414] width 96 height 42
select select "3"
click at [832, 393] on select "1 2 3 4 5 6 7 8 9 10+" at bounding box center [880, 414] width 96 height 42
type input "3"
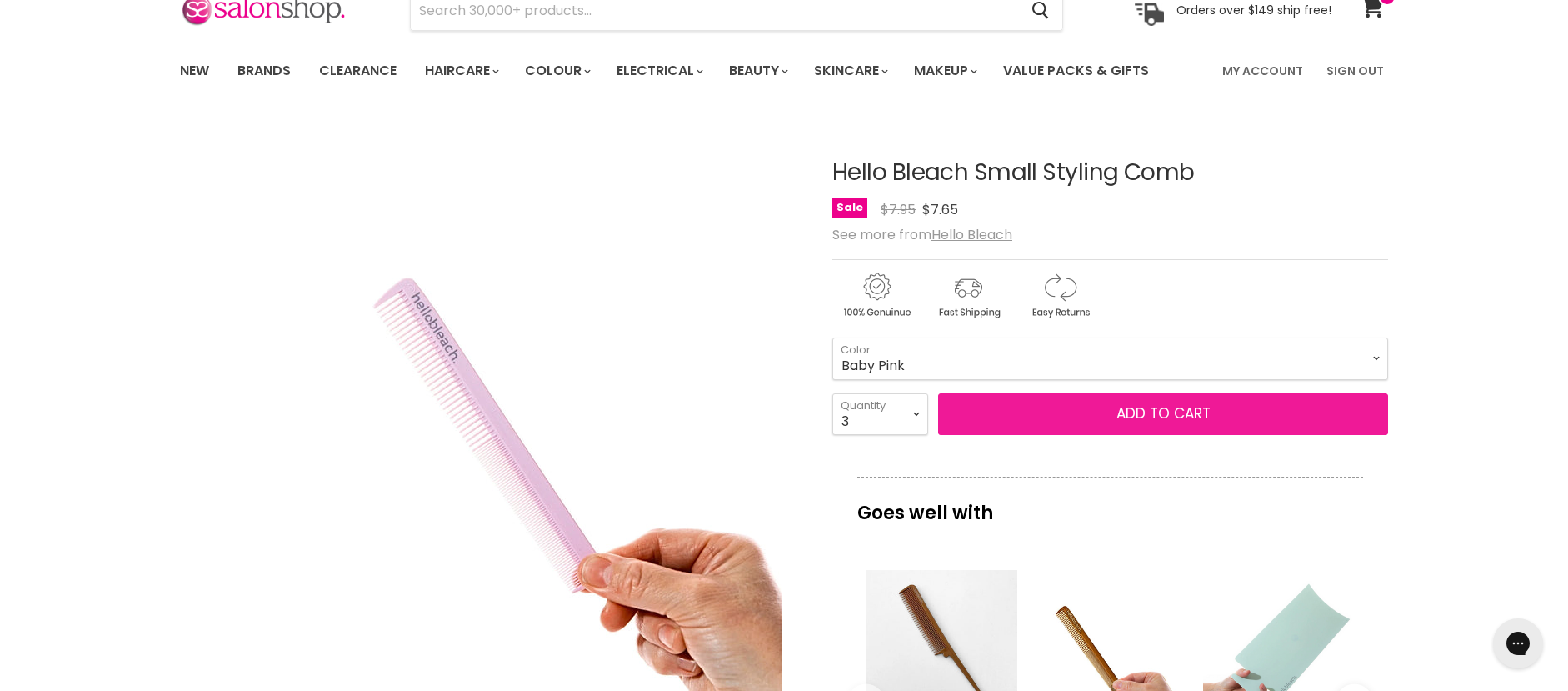
click at [1172, 412] on button "Add to cart" at bounding box center [1163, 414] width 450 height 42
click at [1158, 411] on button "Add to cart" at bounding box center [1163, 414] width 450 height 42
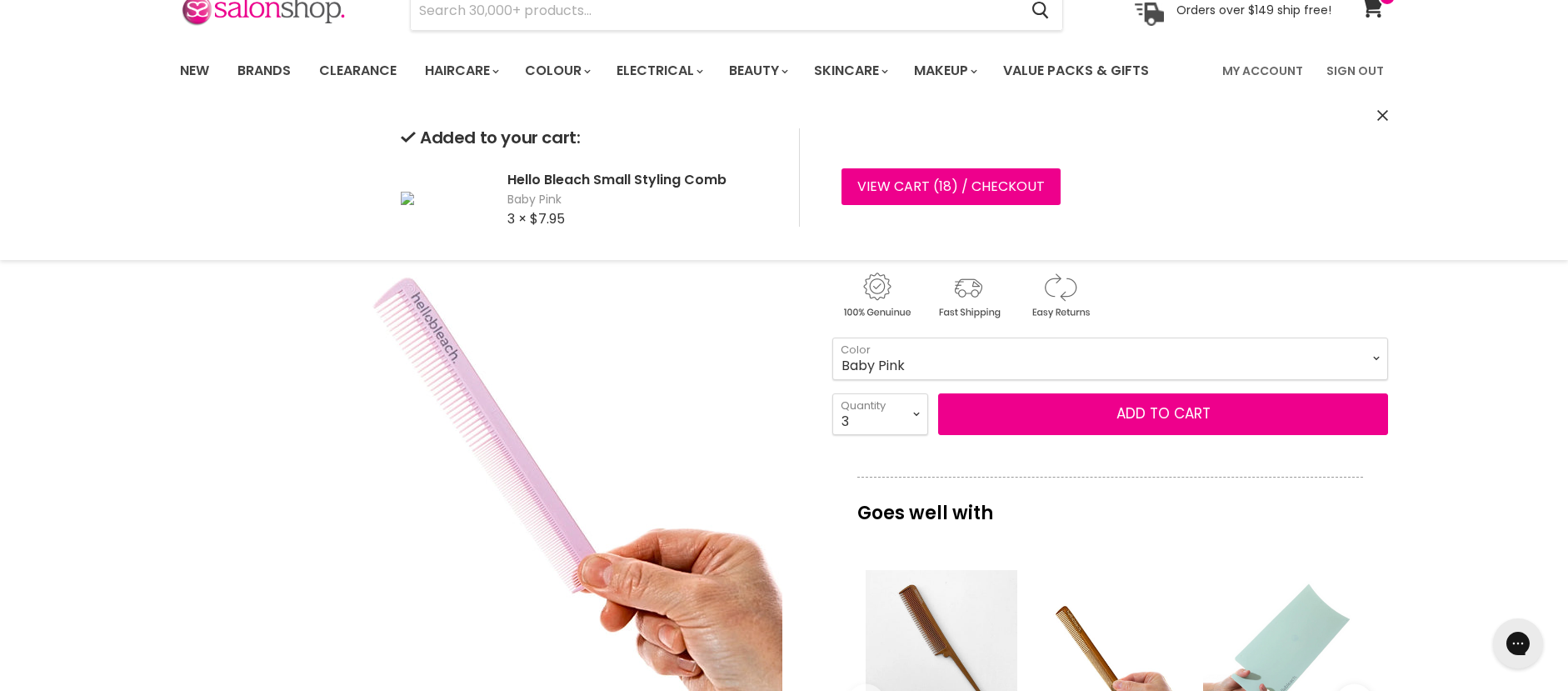
click at [994, 354] on select "Coral Jade Ivory Lilac Baby Pink Burgandy" at bounding box center [1110, 358] width 555 height 42
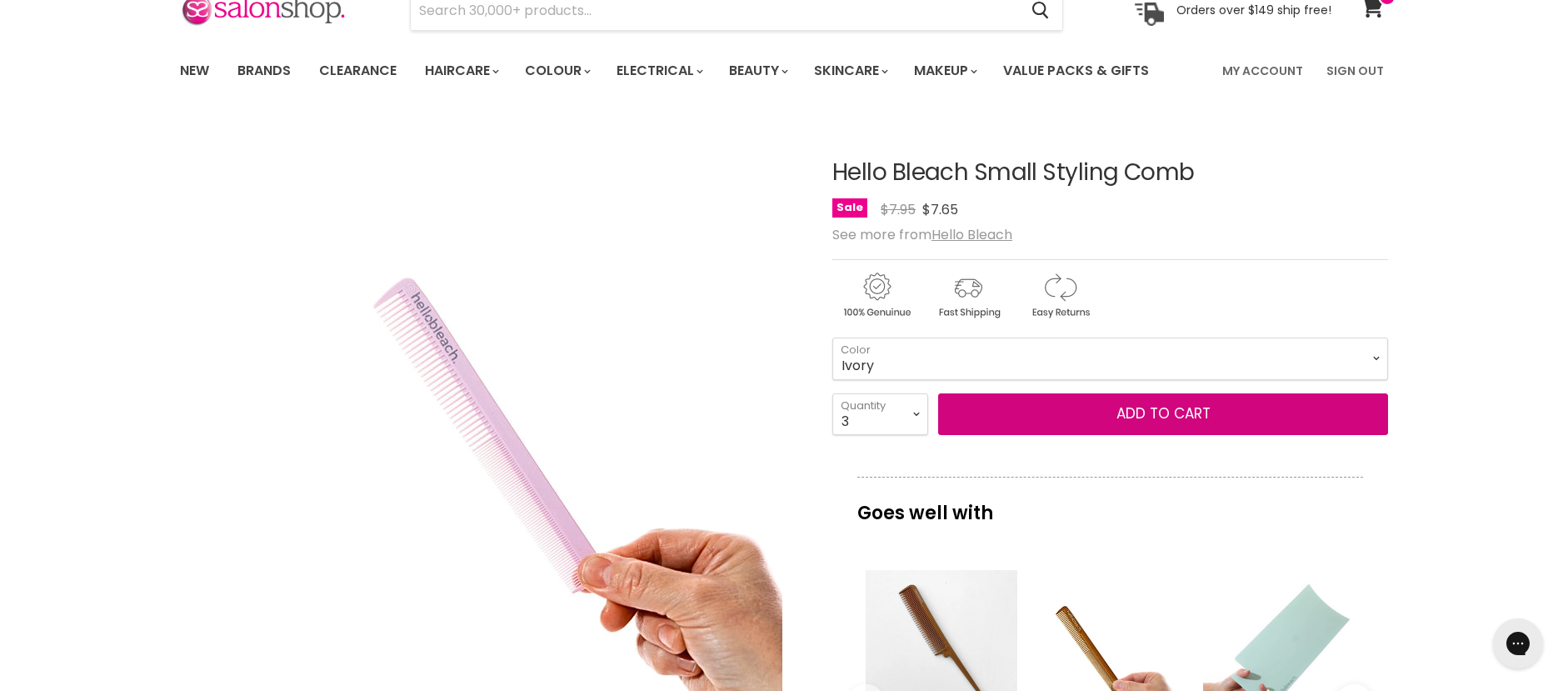
click at [832, 337] on select "Coral Jade Ivory Lilac Baby Pink Burgandy" at bounding box center [1110, 358] width 555 height 42
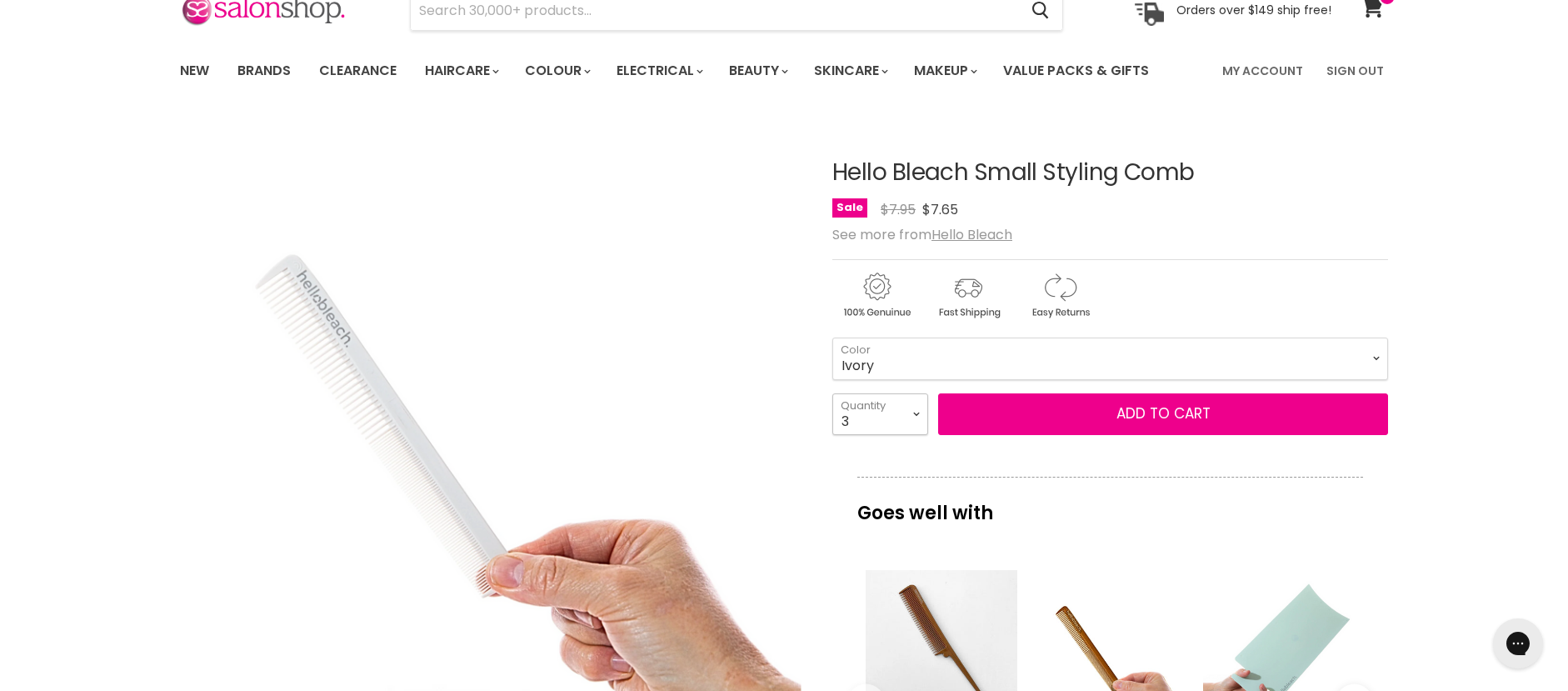
click at [912, 418] on select "1 2 3 4 5 6 7 8 9 10+" at bounding box center [880, 414] width 96 height 42
click at [929, 366] on select "Coral Jade Ivory Lilac Baby Pink Burgandy" at bounding box center [1110, 358] width 555 height 42
click at [832, 337] on select "Coral Jade Ivory Lilac Baby Pink Burgandy" at bounding box center [1110, 358] width 555 height 42
select select "Lilac"
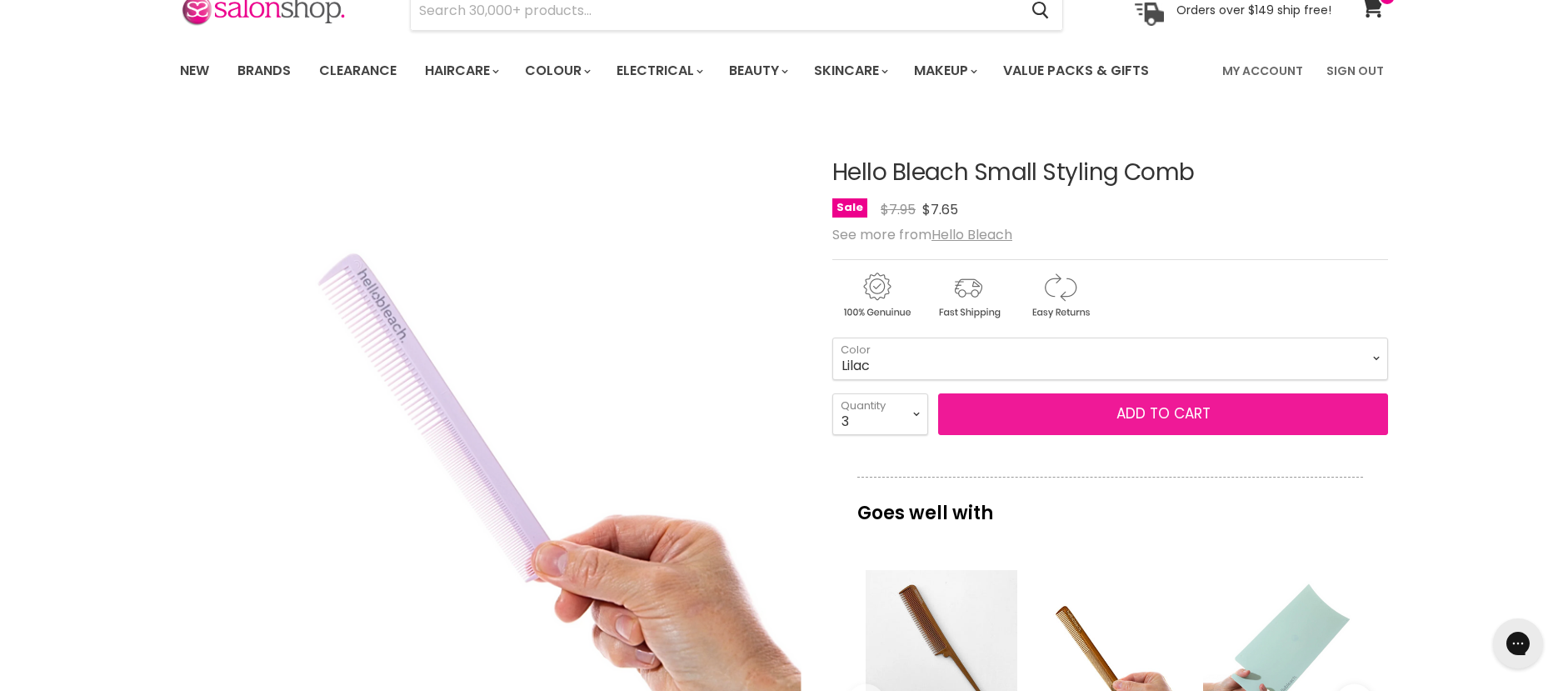
click at [1179, 414] on button "Add to cart" at bounding box center [1163, 414] width 450 height 42
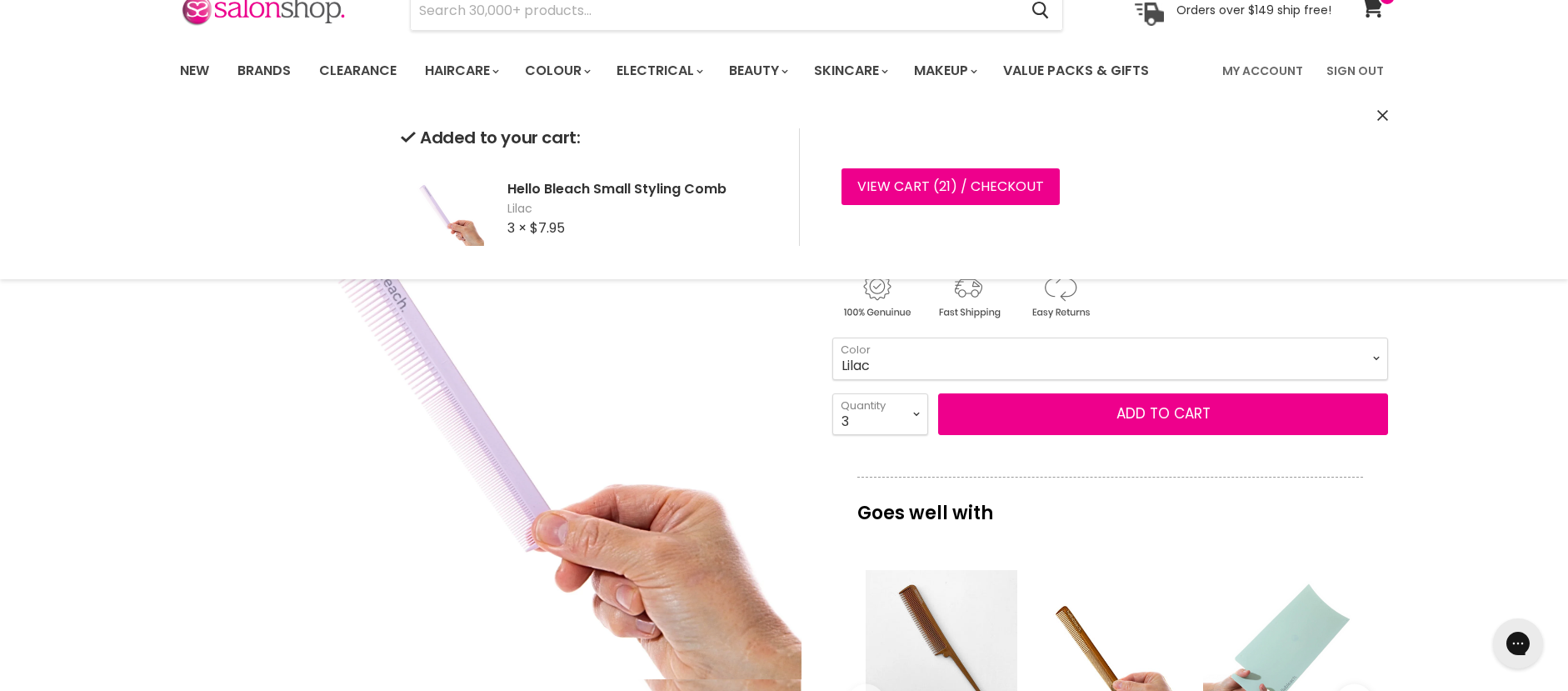
click at [646, 330] on img "Hello Bleach Small Styling Comb image. Click or Scroll to Zoom." at bounding box center [491, 397] width 622 height 561
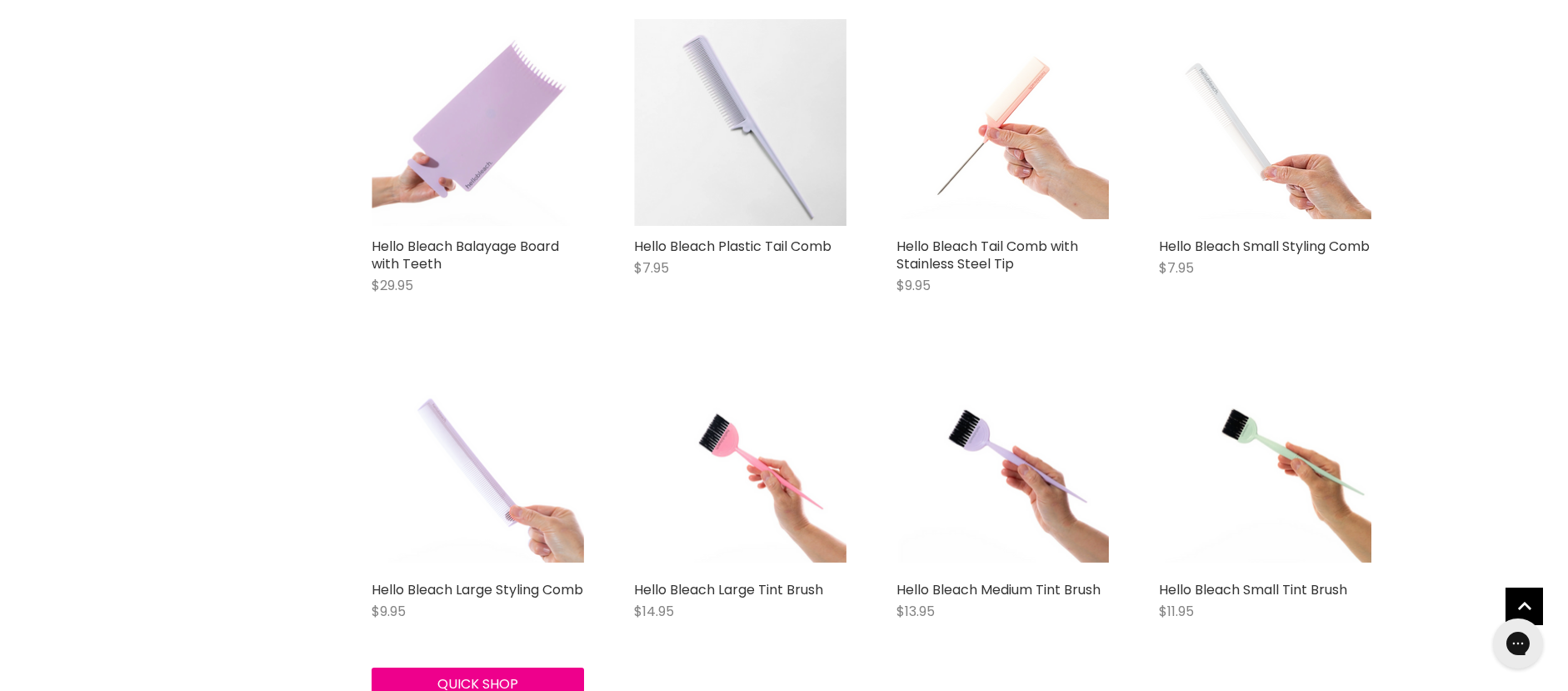
click at [499, 484] on img "Main content" at bounding box center [478, 466] width 212 height 192
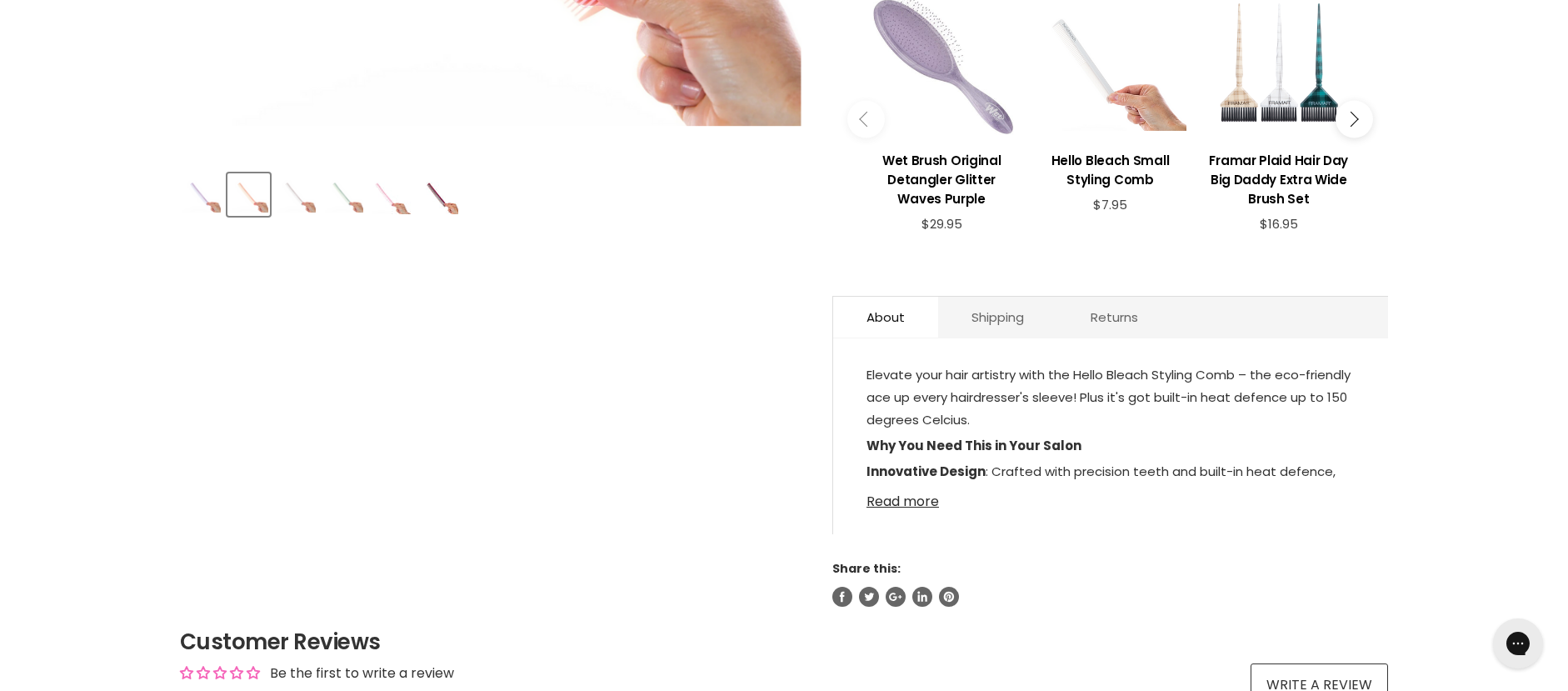
click at [918, 499] on link "Read more" at bounding box center [1111, 497] width 488 height 25
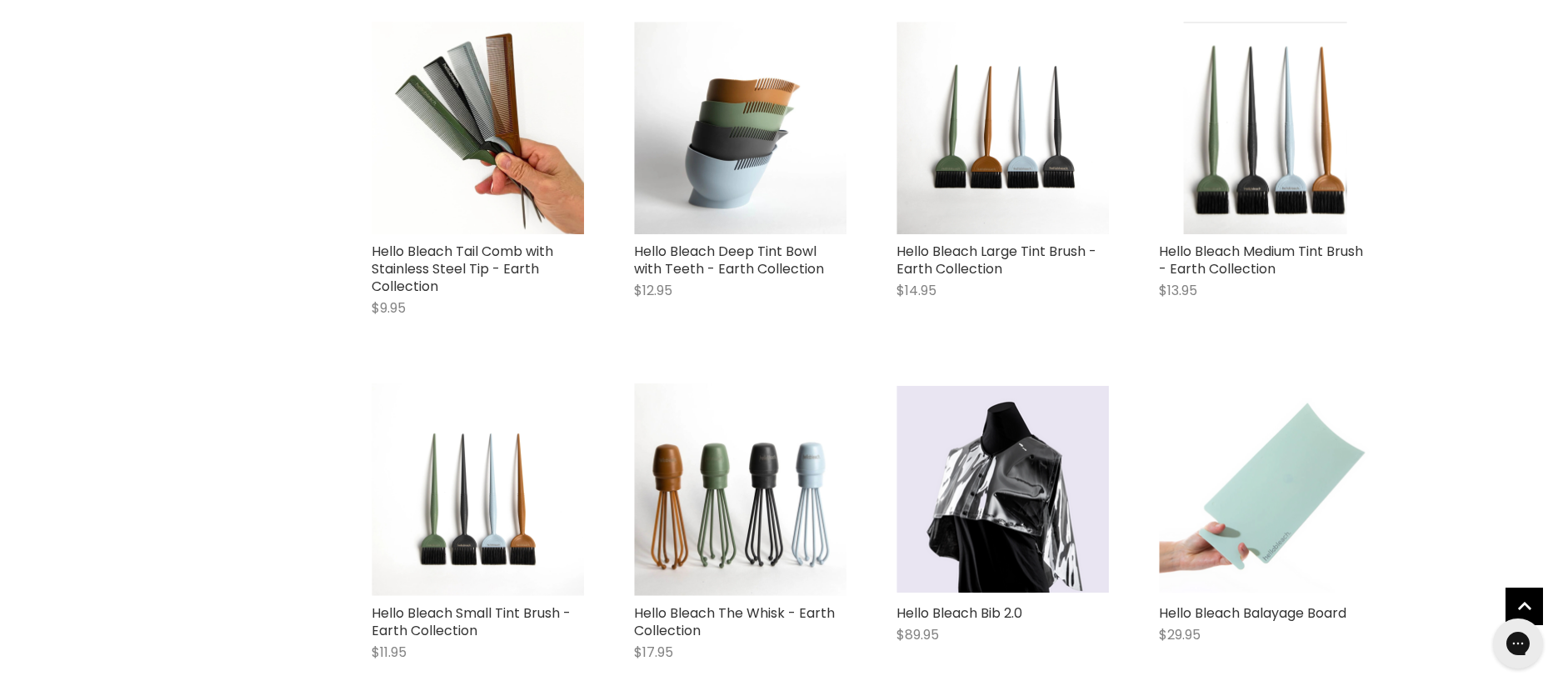
scroll to position [1161, 0]
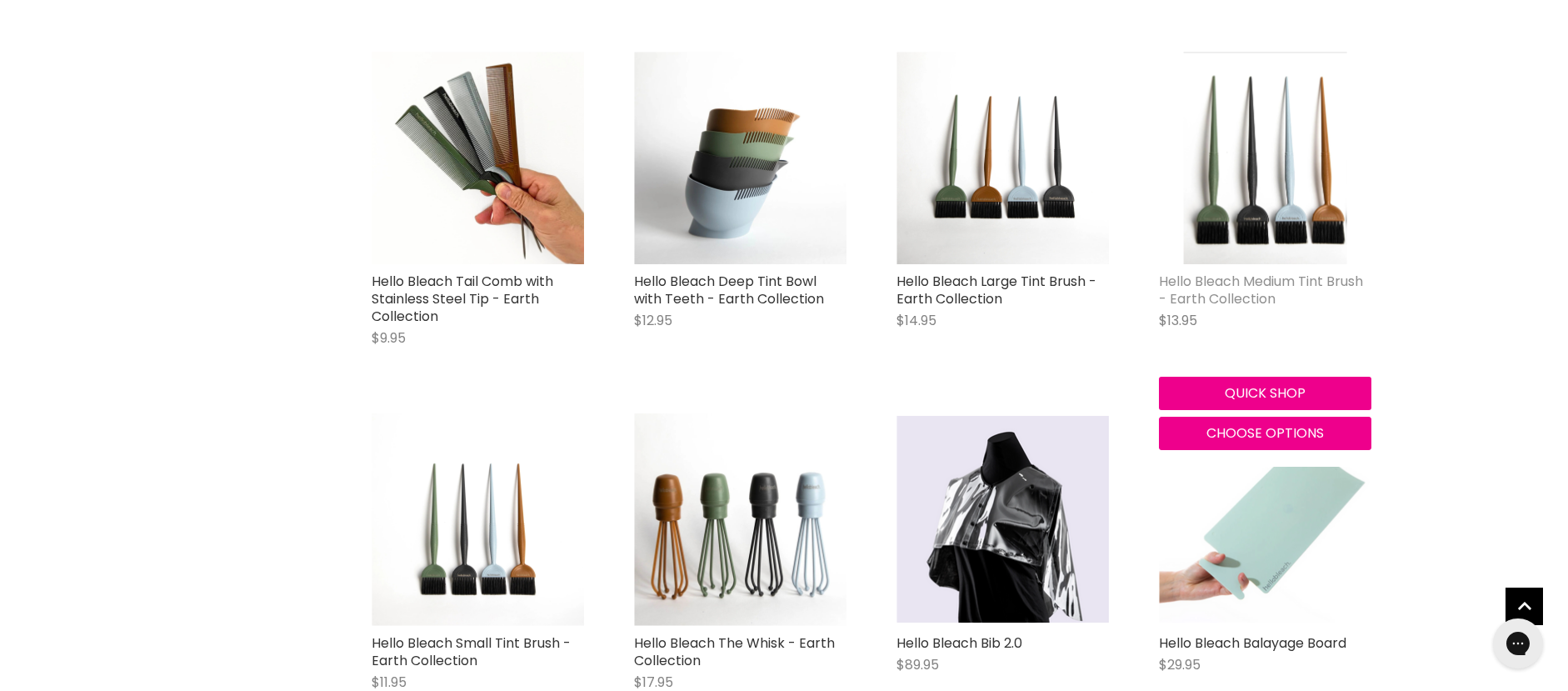
click at [1221, 294] on link "Hello Bleach Medium Tint Brush - Earth Collection" at bounding box center [1261, 290] width 204 height 37
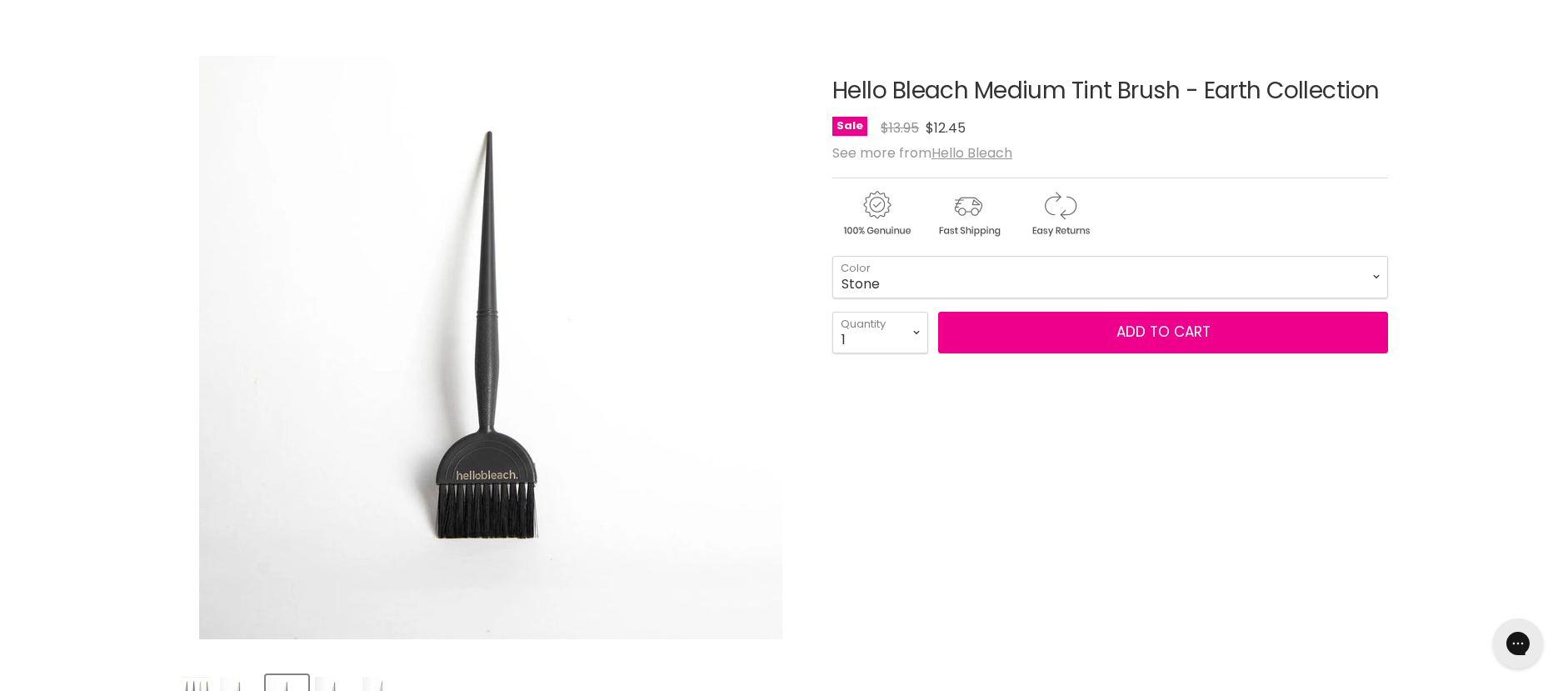
scroll to position [166, 0]
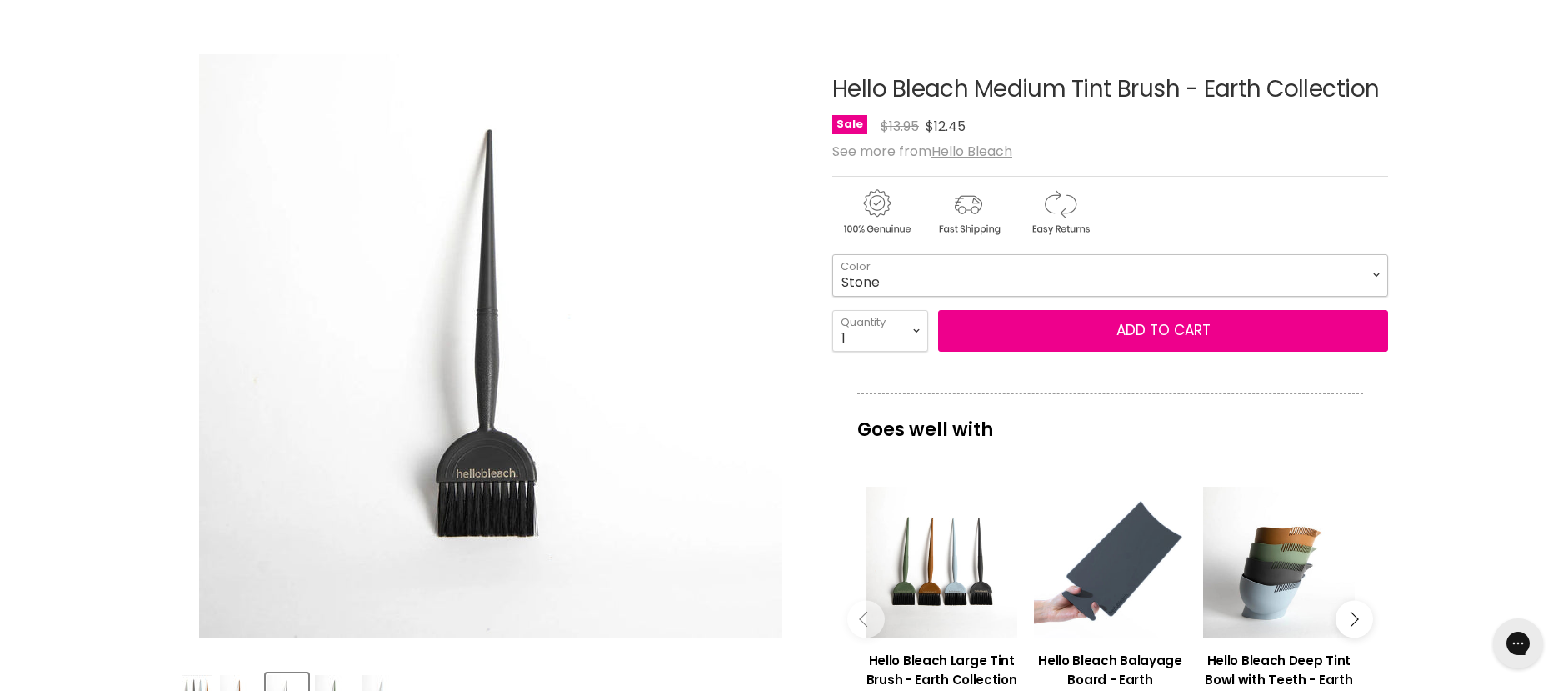
click at [1053, 279] on select "[PERSON_NAME] Forest Sky" at bounding box center [1110, 275] width 555 height 42
click at [832, 254] on select "[PERSON_NAME] Forest Sky" at bounding box center [1110, 275] width 555 height 42
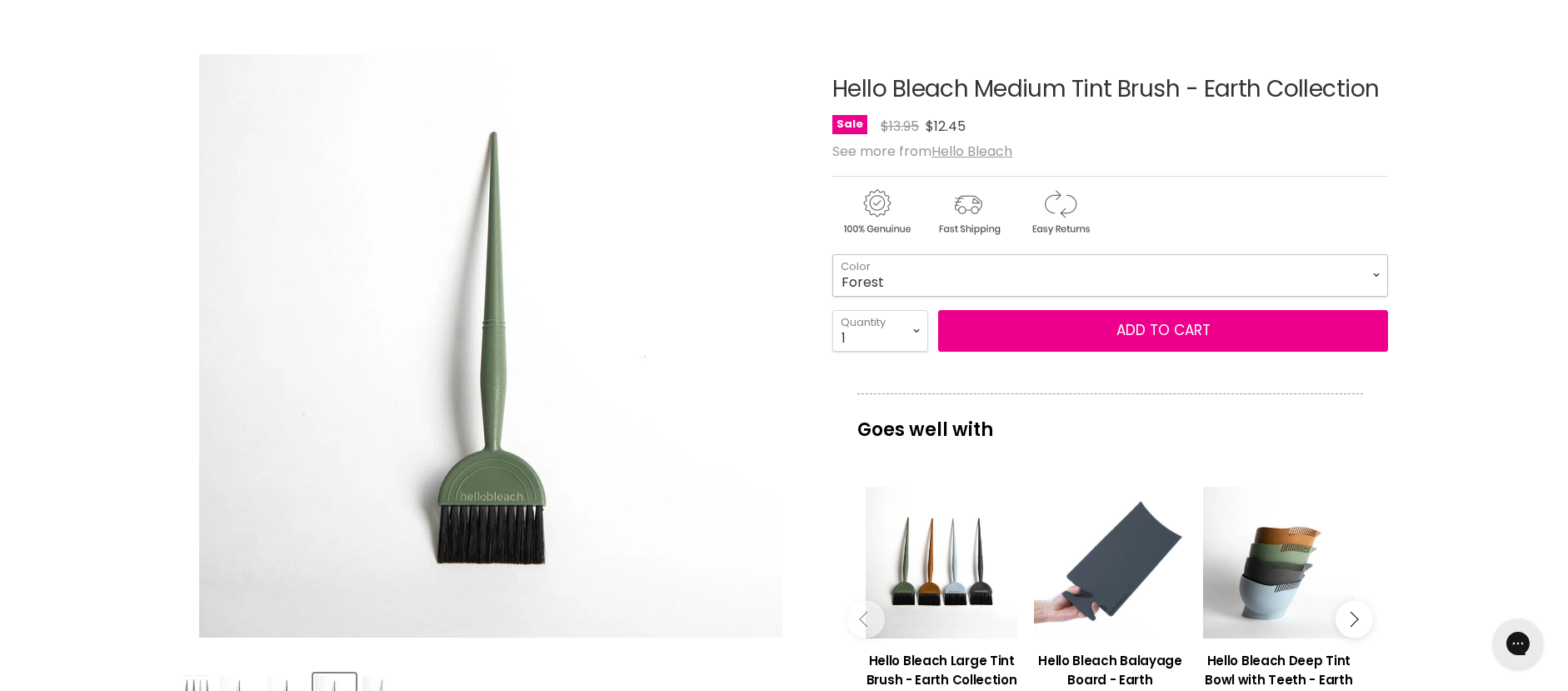
click at [985, 269] on select "[PERSON_NAME] Forest Sky" at bounding box center [1110, 275] width 555 height 42
click at [832, 254] on select "[PERSON_NAME] Forest Sky" at bounding box center [1110, 275] width 555 height 42
select select "Sky"
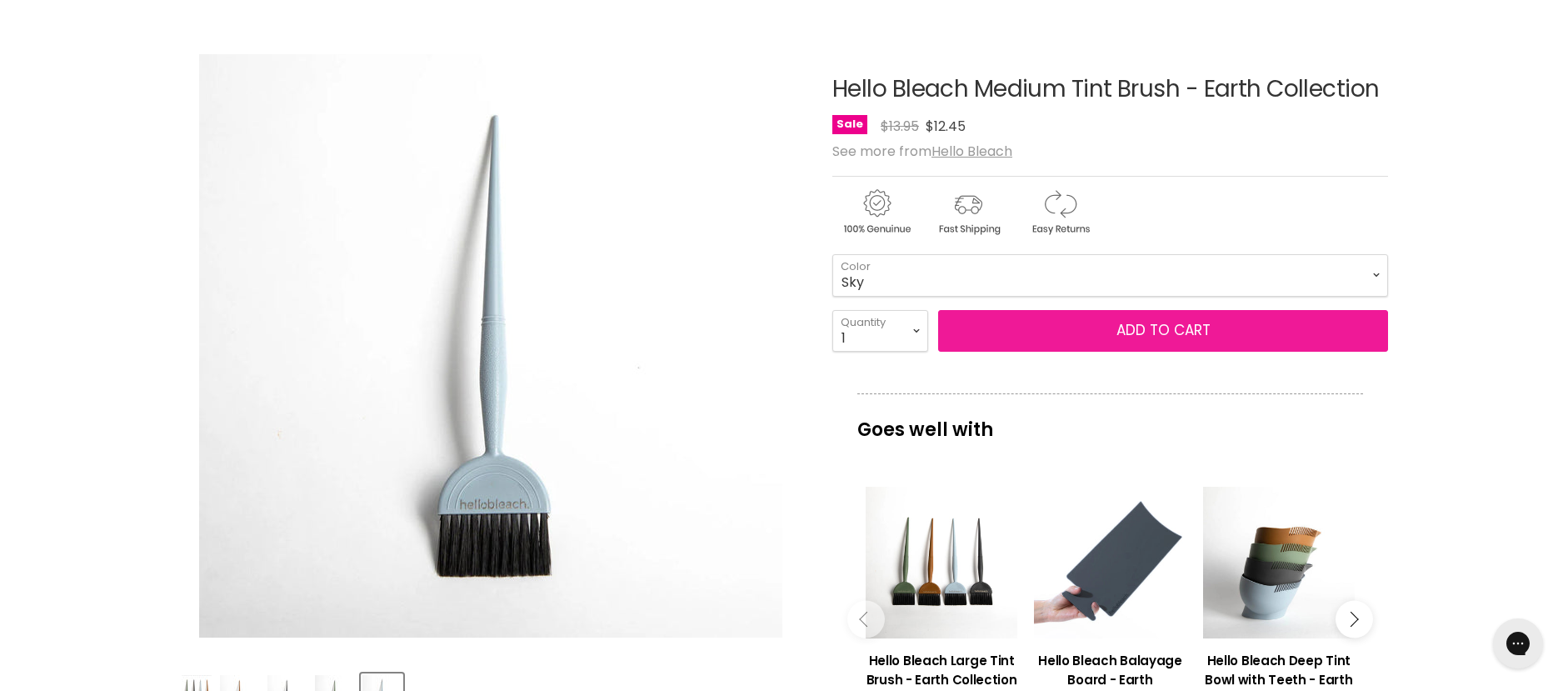
click at [1157, 326] on button "Add to cart" at bounding box center [1163, 331] width 450 height 42
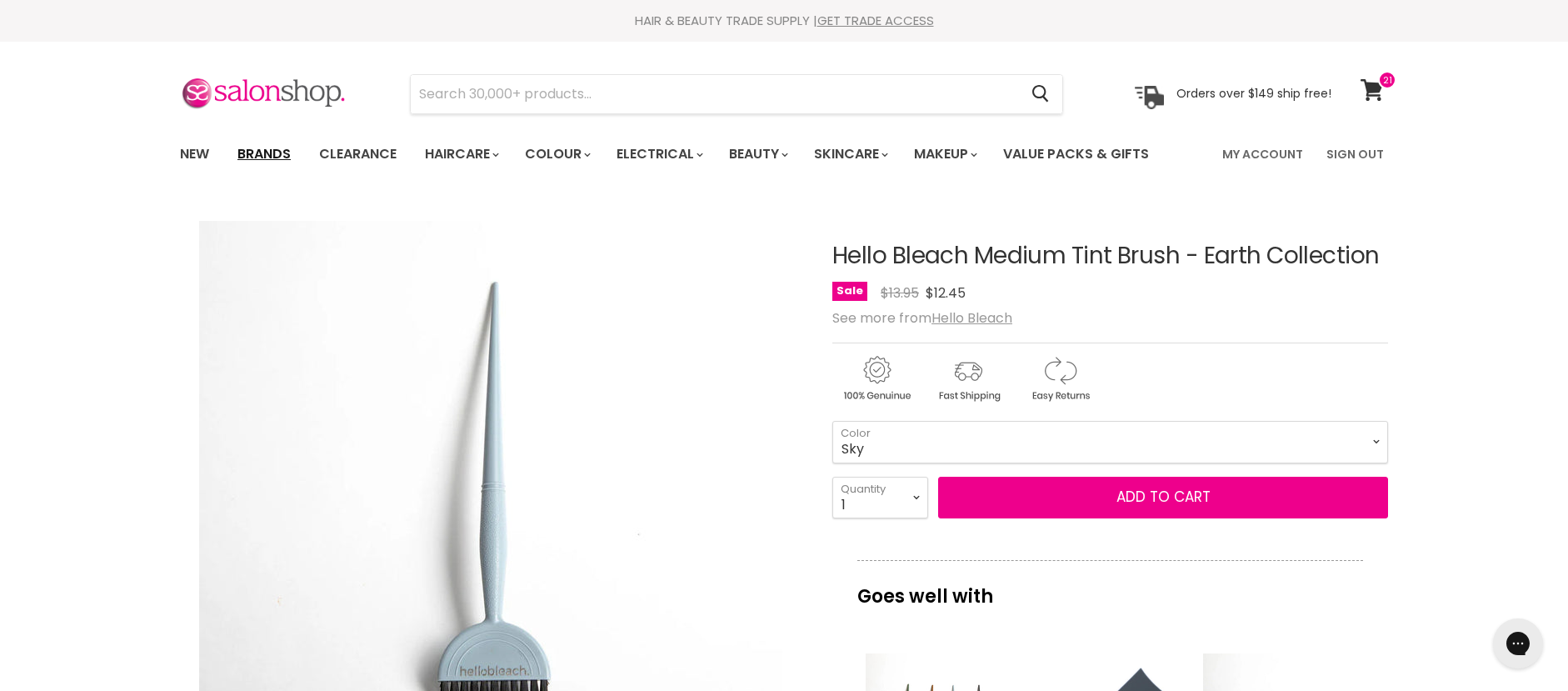
click at [251, 148] on link "Brands" at bounding box center [264, 154] width 79 height 35
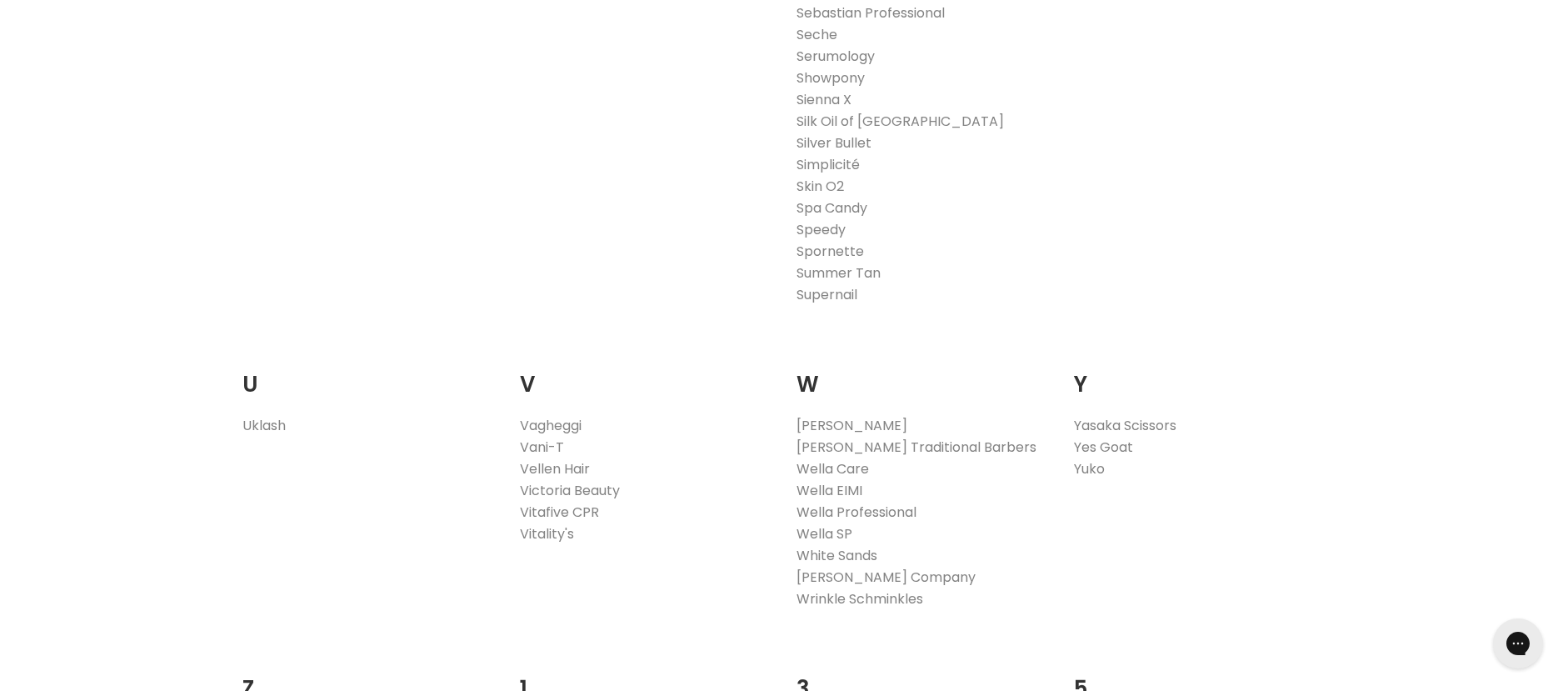
scroll to position [3084, 0]
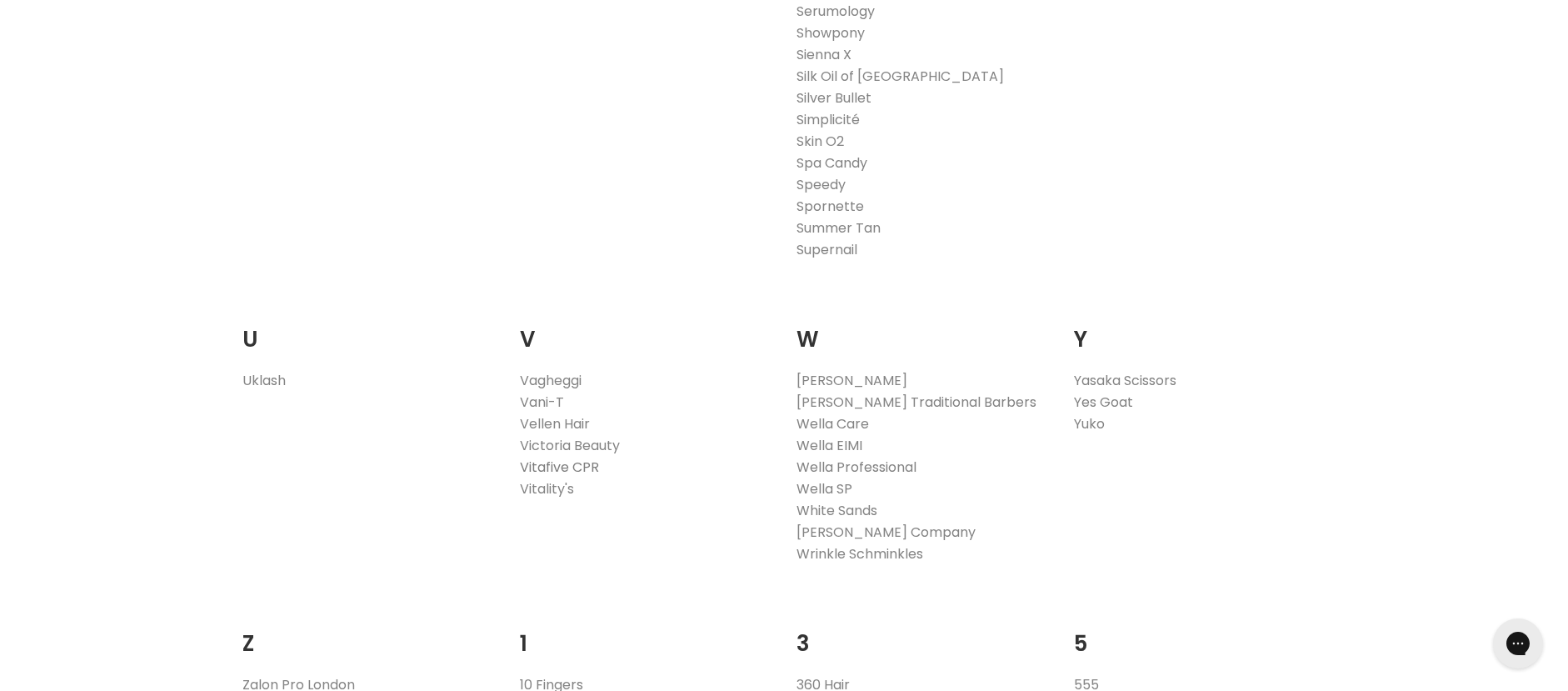
click at [580, 462] on link "Vitafive CPR" at bounding box center [559, 467] width 79 height 19
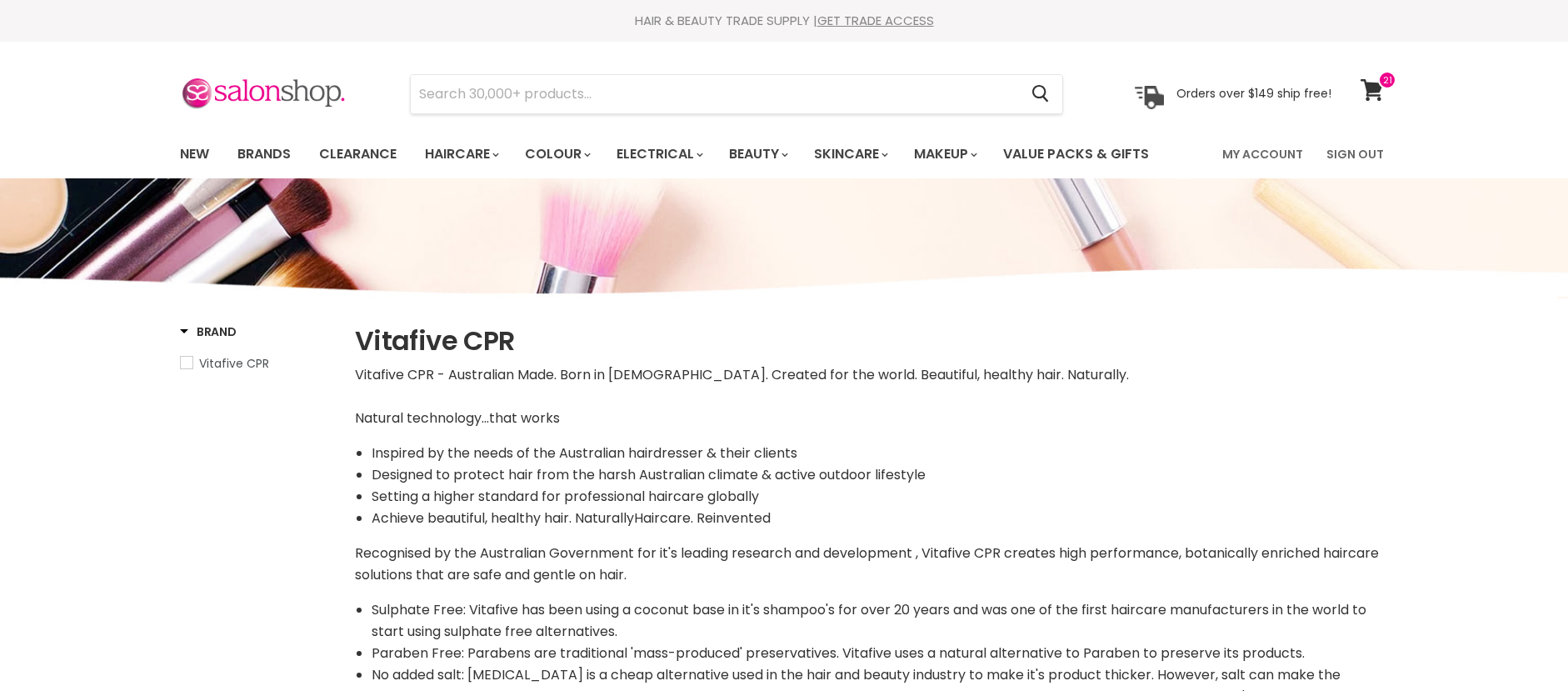
select select "manual"
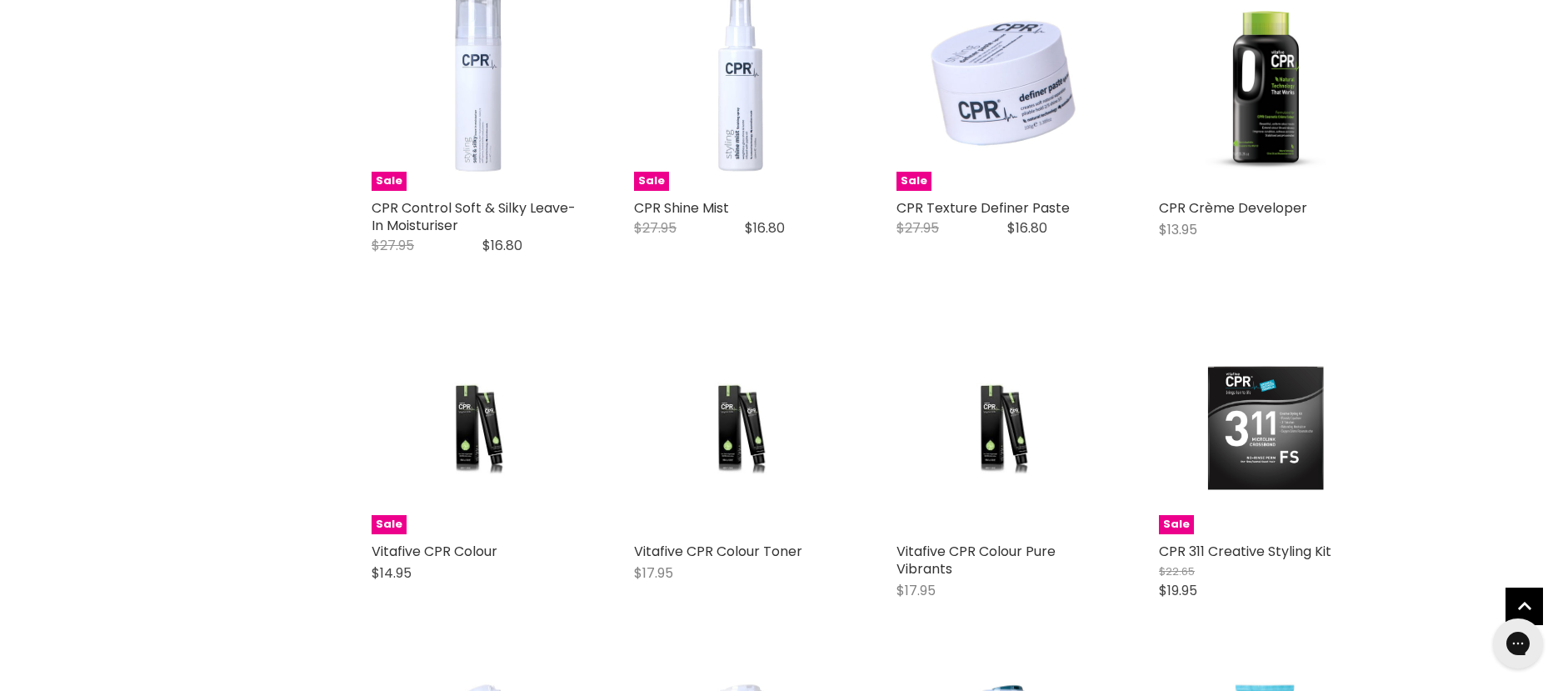
scroll to position [3750, 0]
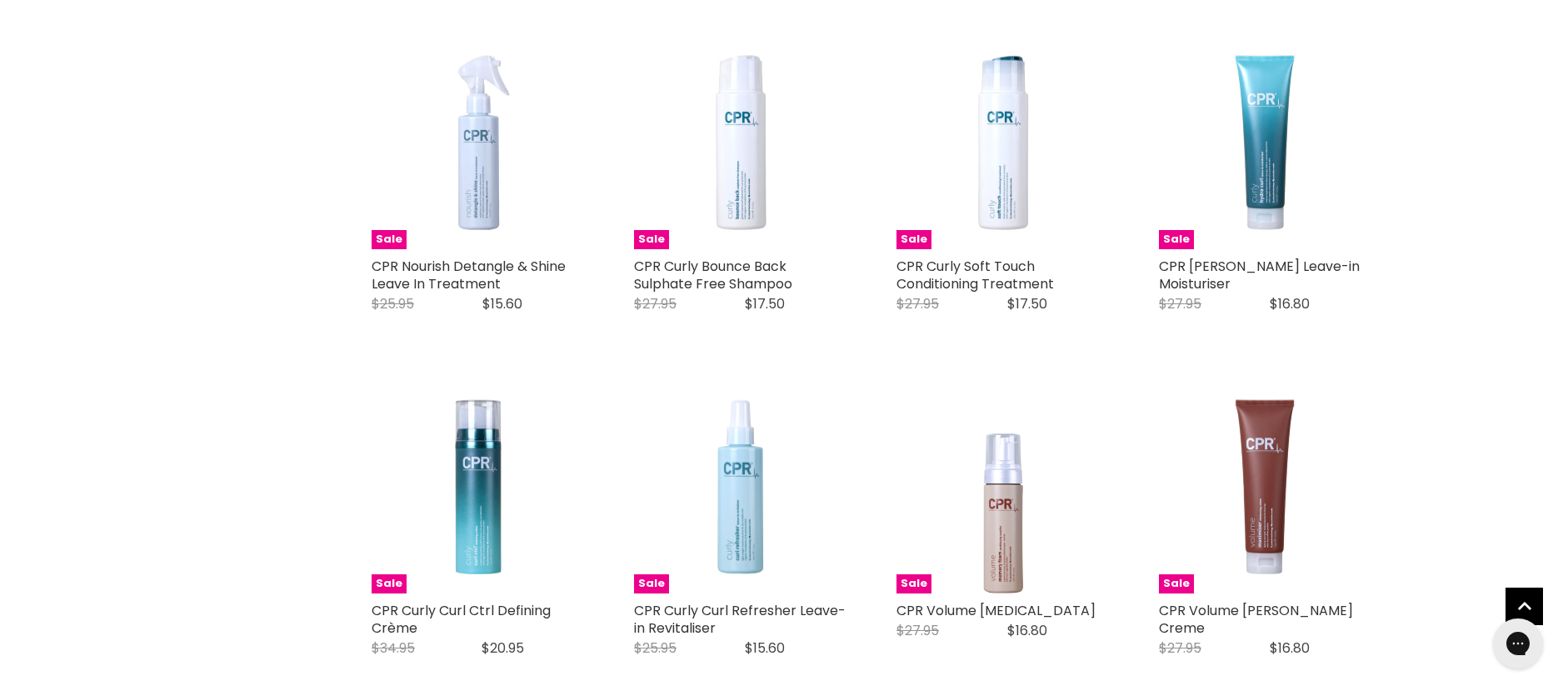
scroll to position [4417, 0]
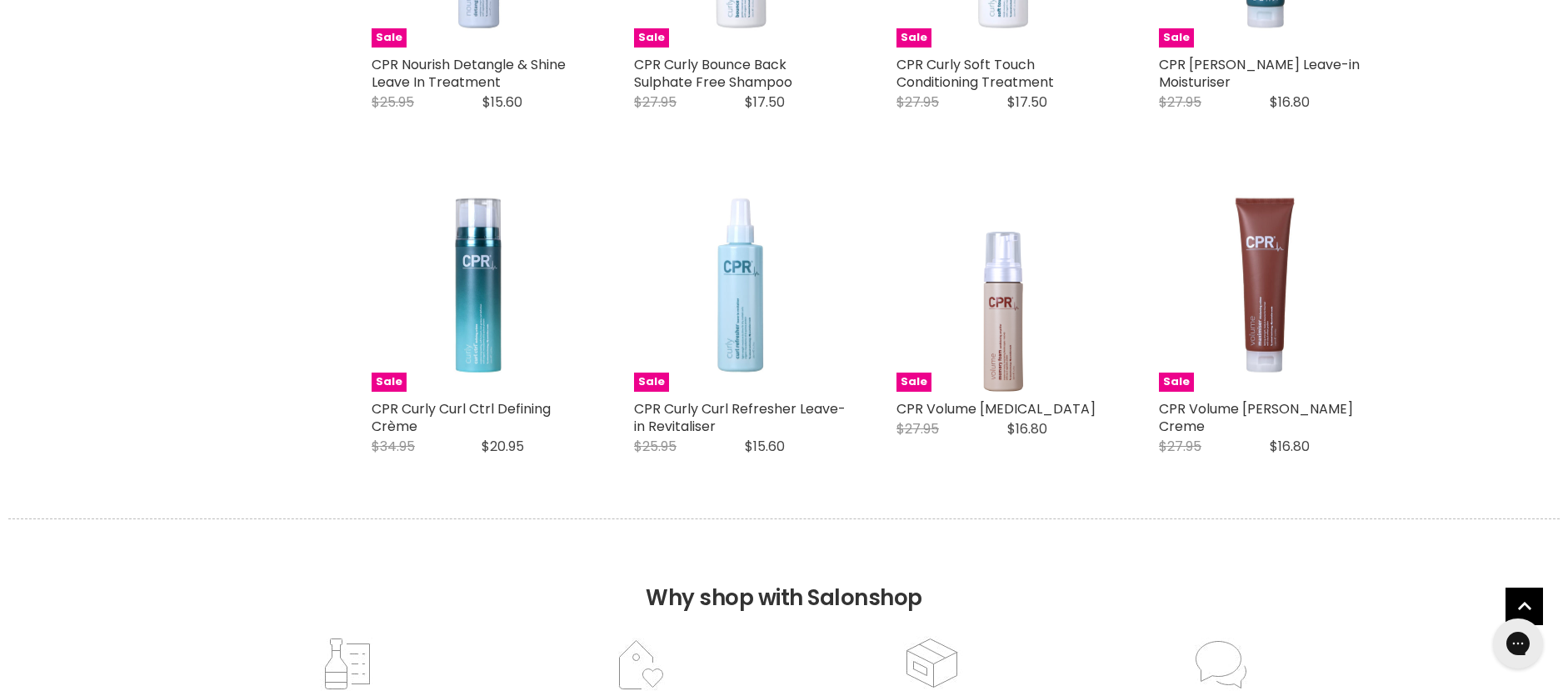
select select "manual"
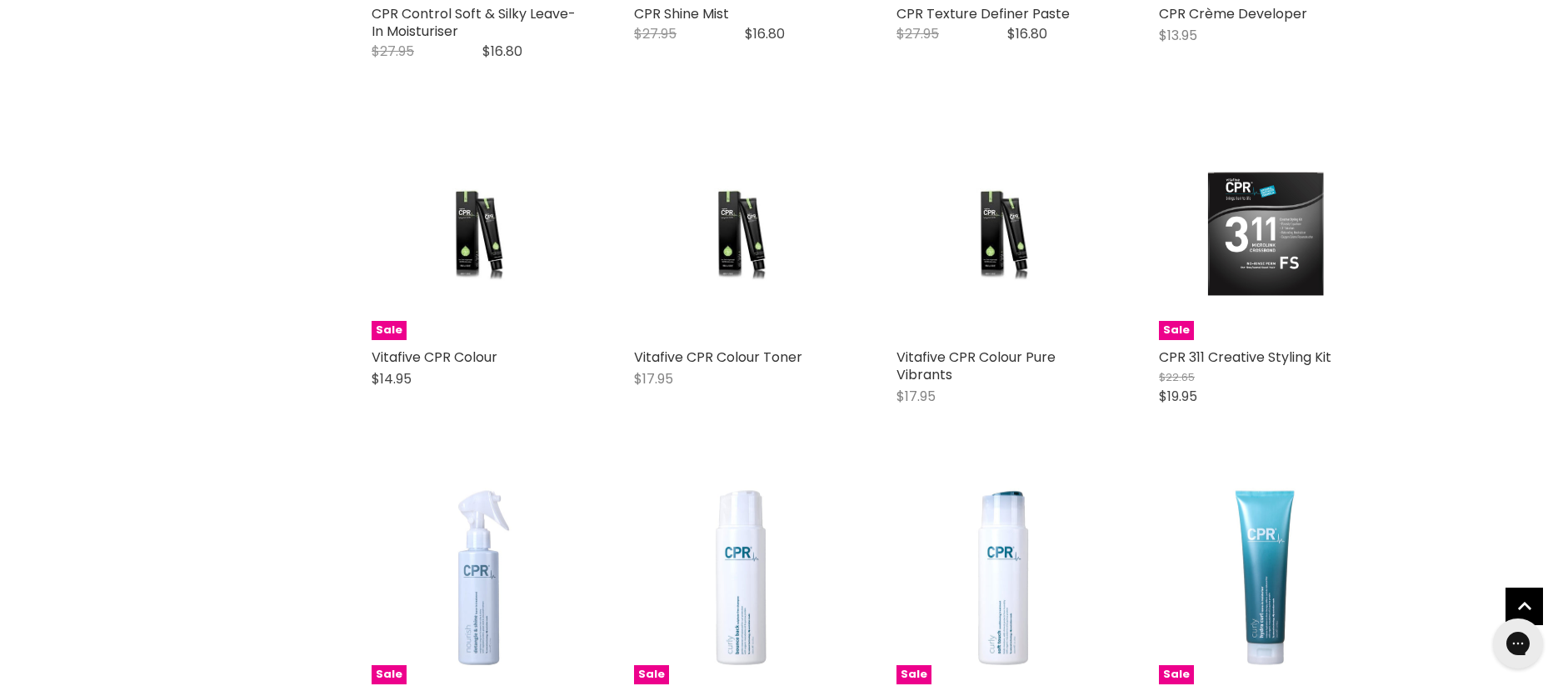
scroll to position [3750, 0]
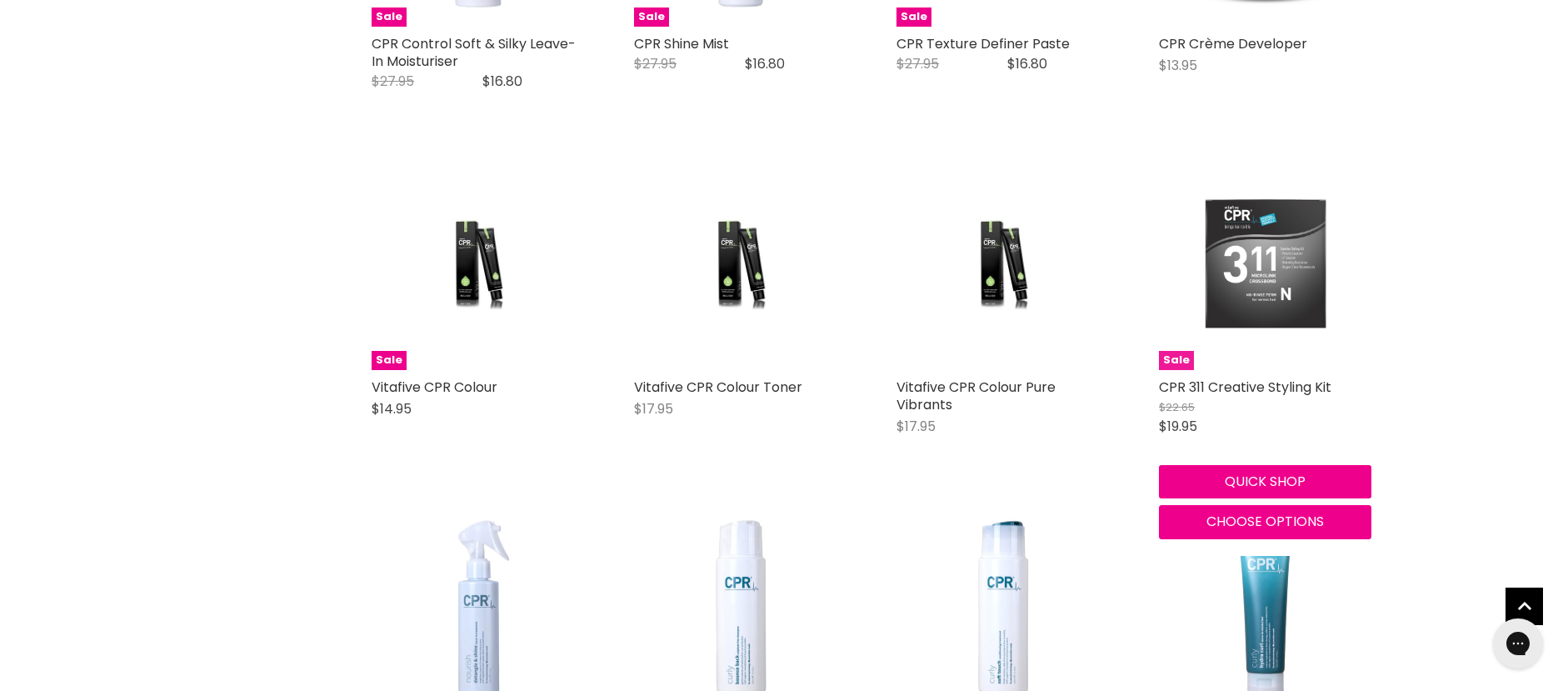
click at [1275, 289] on img "Main content" at bounding box center [1265, 264] width 141 height 212
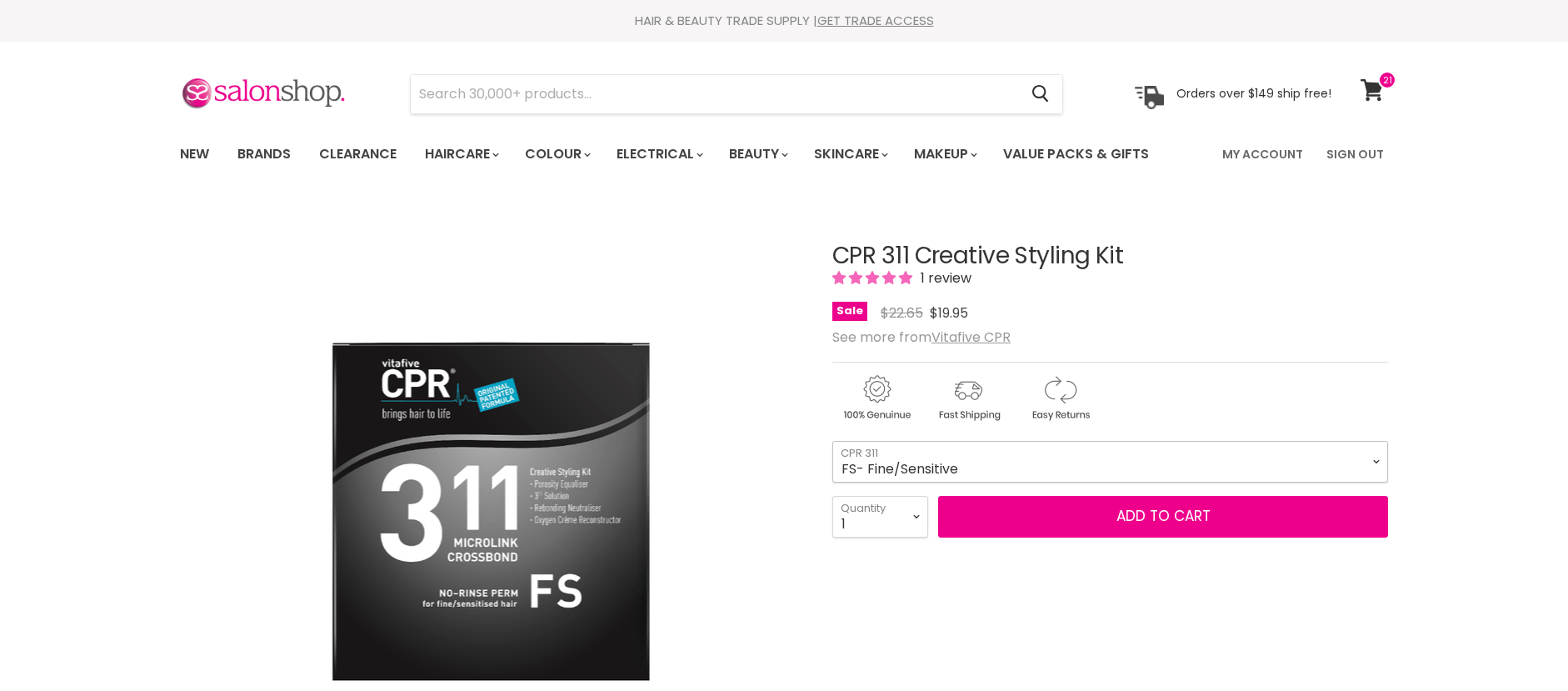
click at [1218, 458] on select "FS- Fine/Sensitive N- Normal R- Resistant" at bounding box center [1110, 462] width 555 height 42
click at [832, 441] on select "FS- Fine/Sensitive N- Normal R- Resistant" at bounding box center [1110, 462] width 555 height 42
select select "N- Normal"
click at [916, 512] on select "1 2 3 4 5 6 7 8 9 10+" at bounding box center [880, 517] width 96 height 42
select select "2"
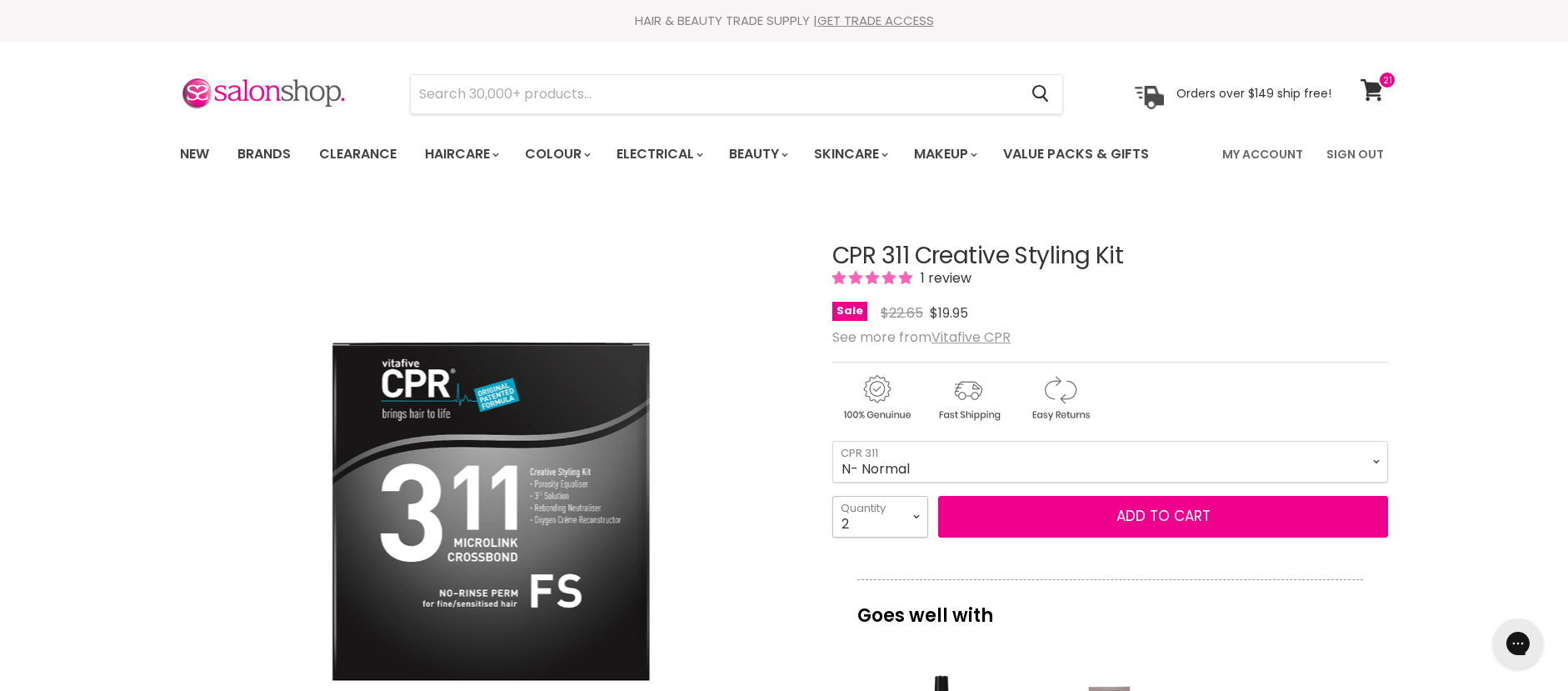
click at [832, 496] on select "1 2 3 4 5 6 7 8 9 10+" at bounding box center [880, 517] width 96 height 42
type input "2"
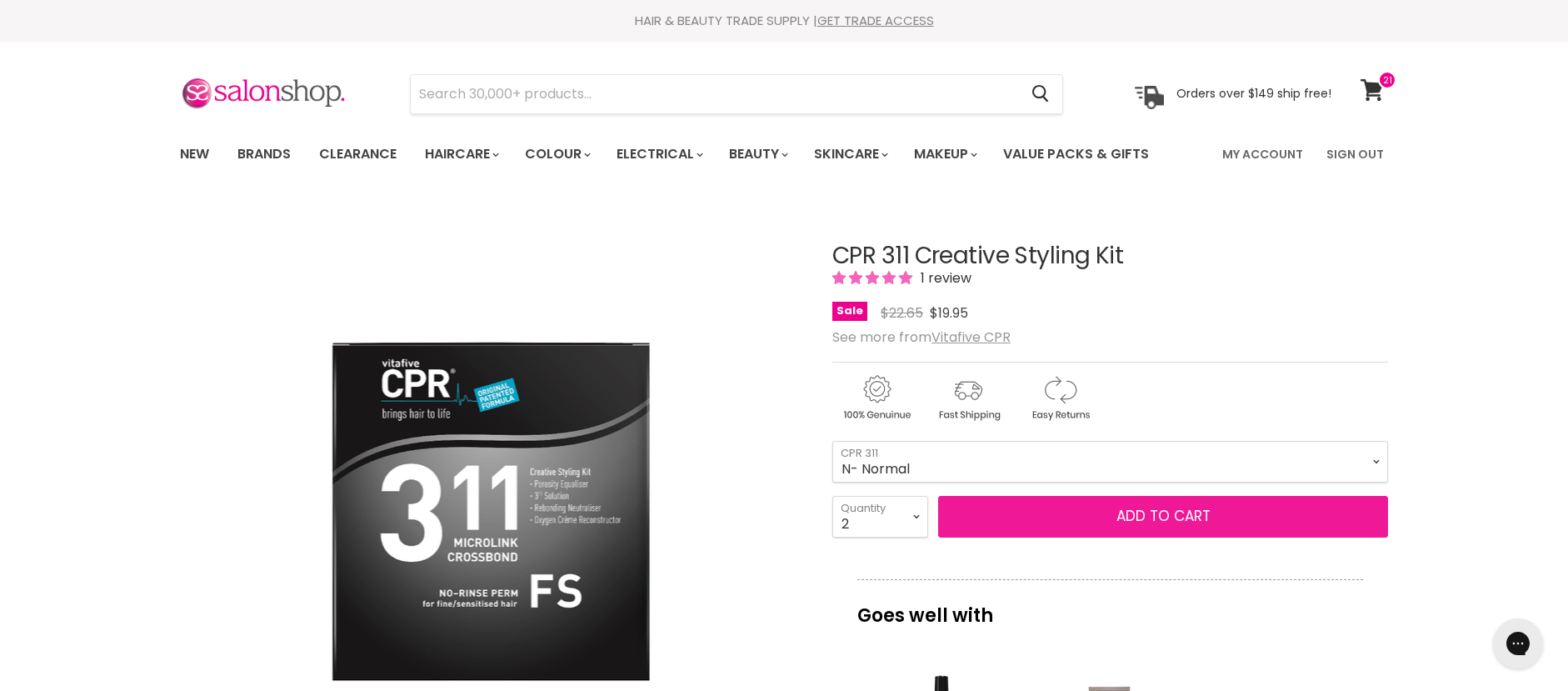
click at [1174, 516] on button "Add to cart" at bounding box center [1163, 517] width 450 height 42
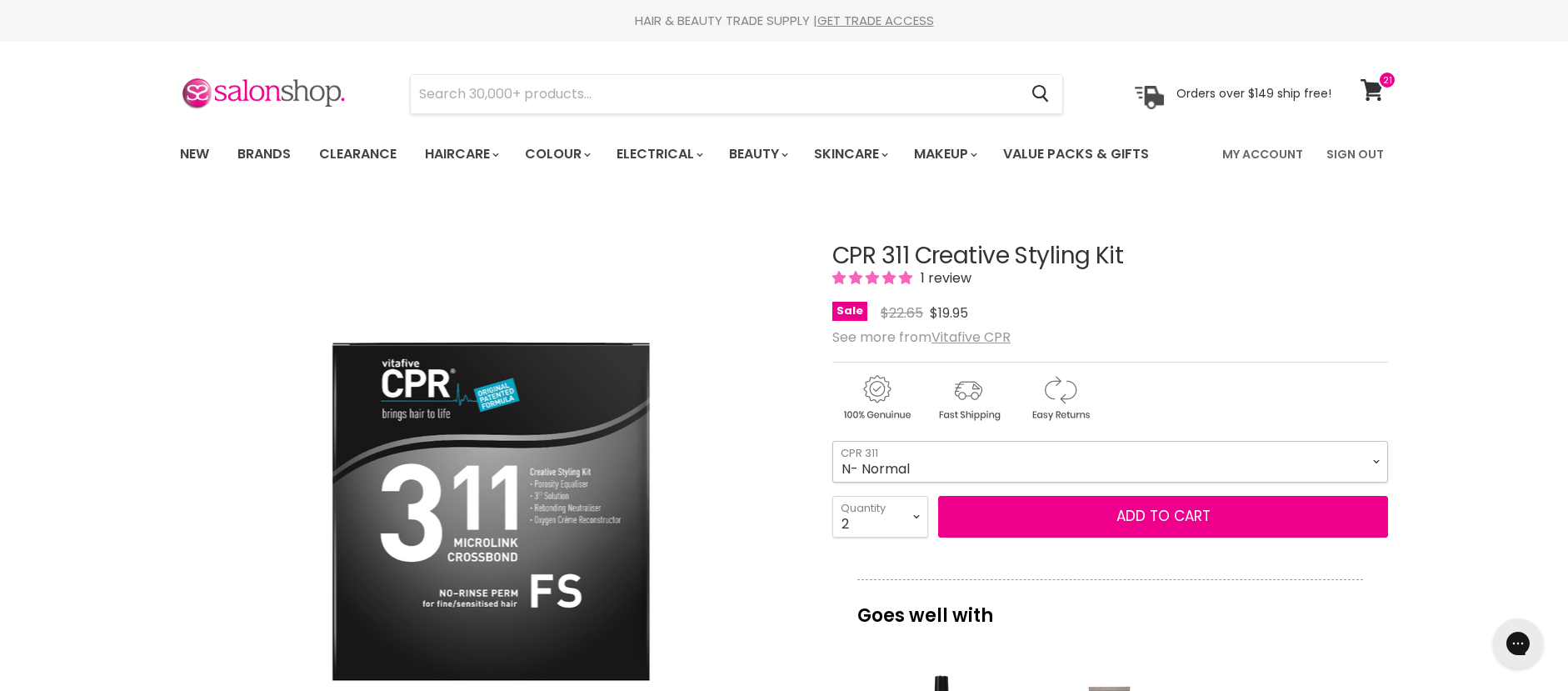
click at [1239, 463] on select "FS- Fine/Sensitive N- Normal R- Resistant" at bounding box center [1110, 462] width 555 height 42
click at [762, 438] on div "Click or scroll to zoom Tap or pinch to zoom" at bounding box center [491, 513] width 622 height 622
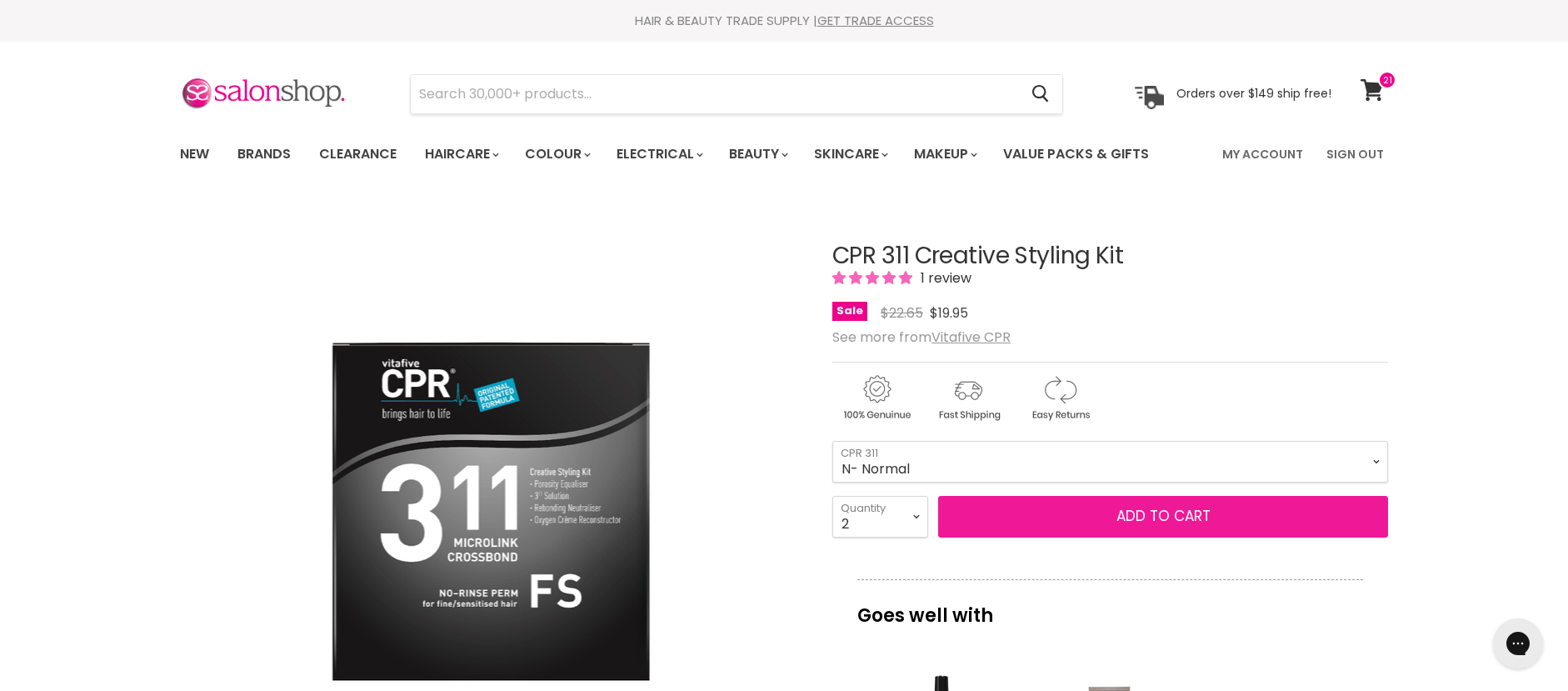
click at [1209, 511] on button "Add to cart" at bounding box center [1163, 517] width 450 height 42
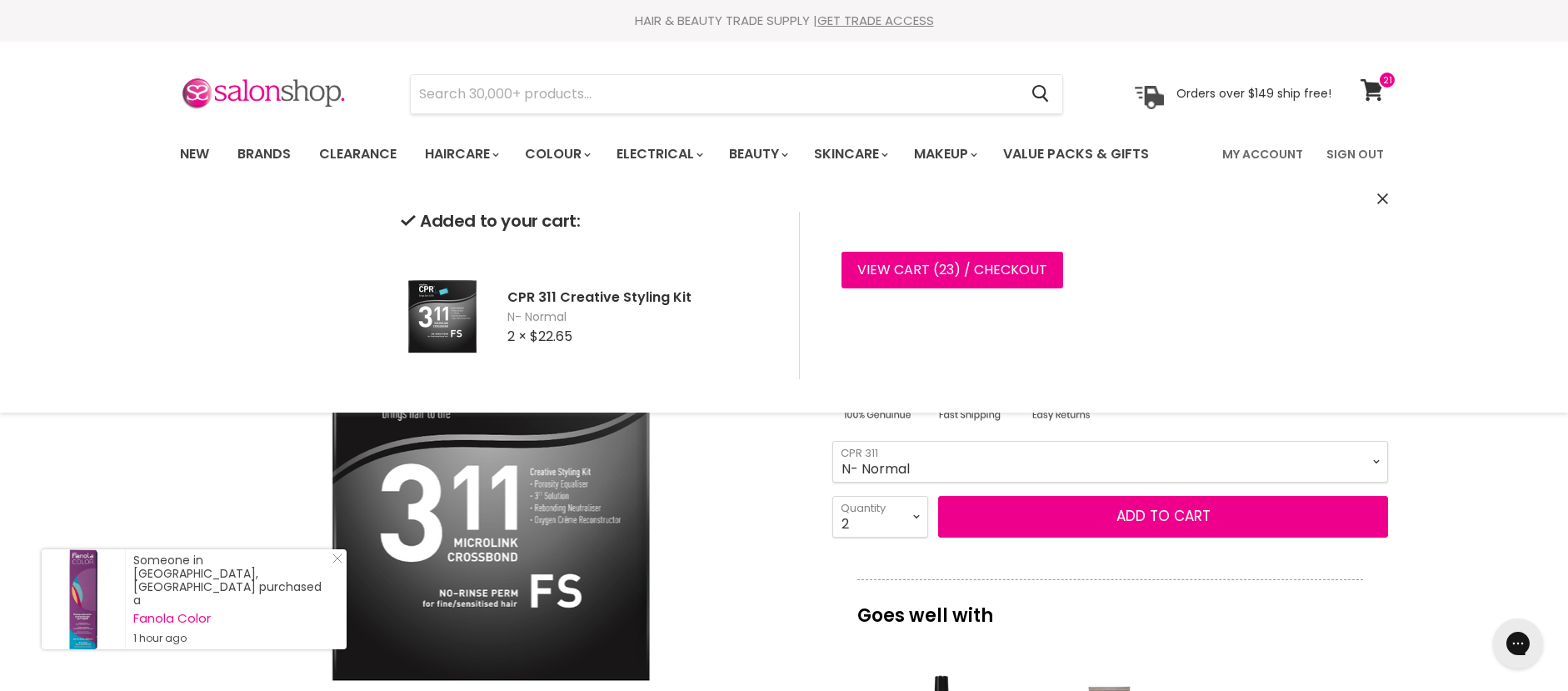
click at [740, 454] on div "Click or scroll to zoom Tap or pinch to zoom" at bounding box center [491, 513] width 622 height 622
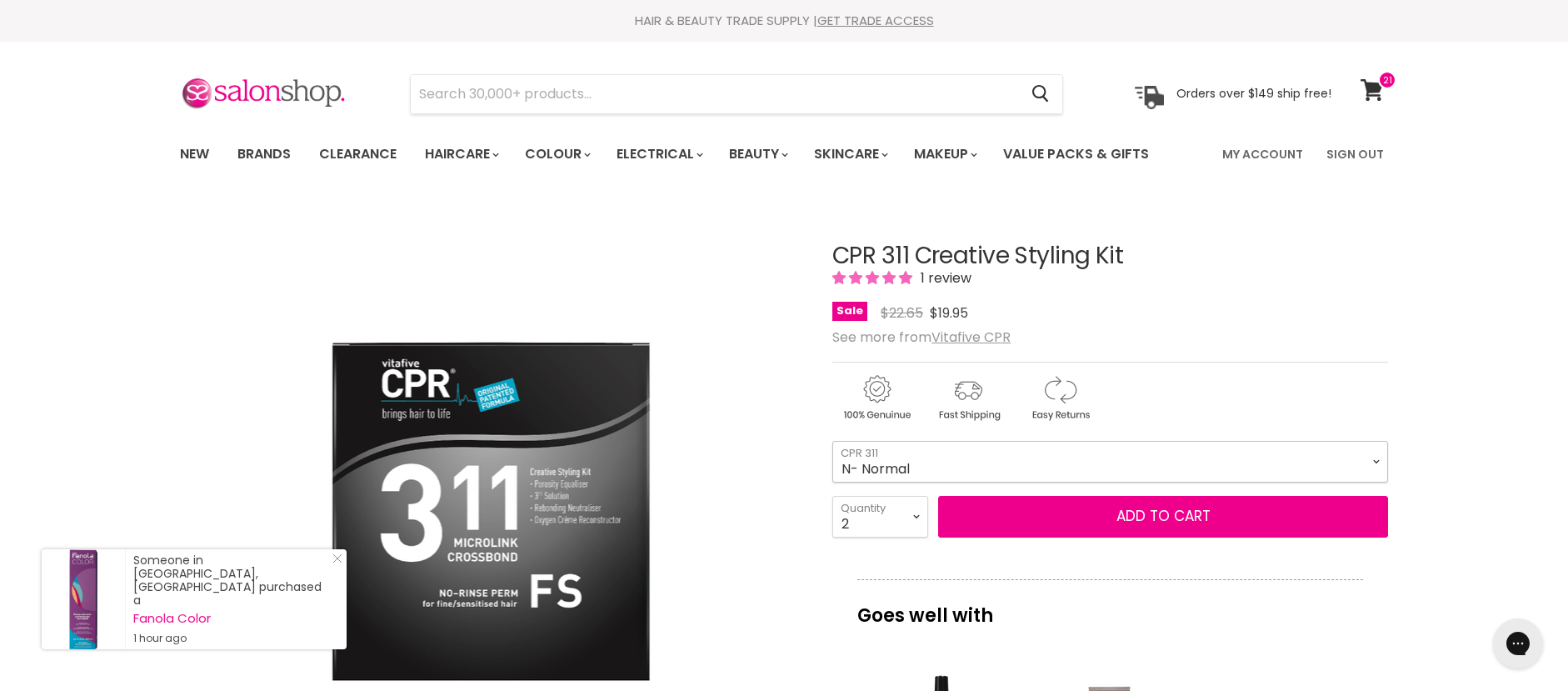
click at [1075, 469] on select "FS- Fine/Sensitive N- Normal R- Resistant" at bounding box center [1110, 462] width 555 height 42
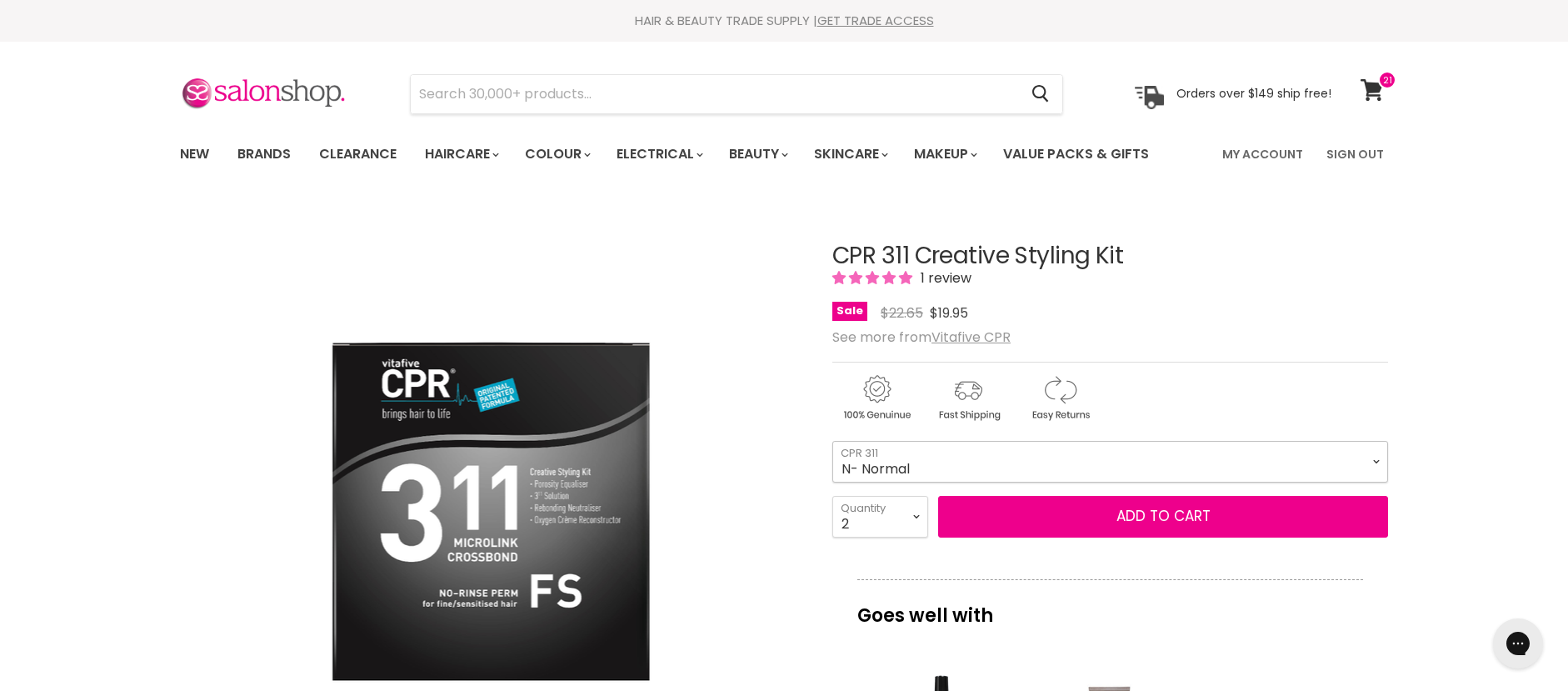
select select "FS- Fine/Sensitive"
click at [832, 441] on select "FS- Fine/Sensitive N- Normal R- Resistant" at bounding box center [1110, 462] width 555 height 42
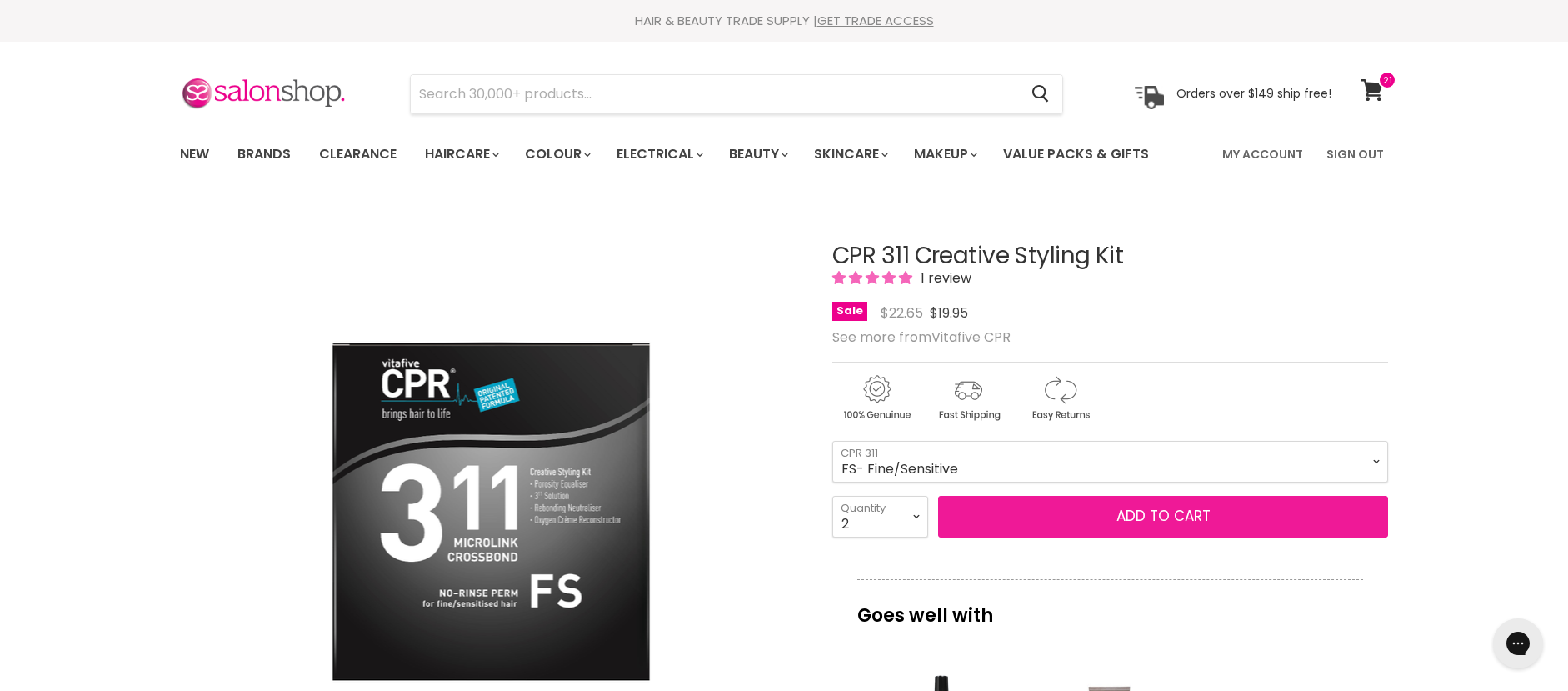
click at [1187, 515] on button "Add to cart" at bounding box center [1163, 517] width 450 height 42
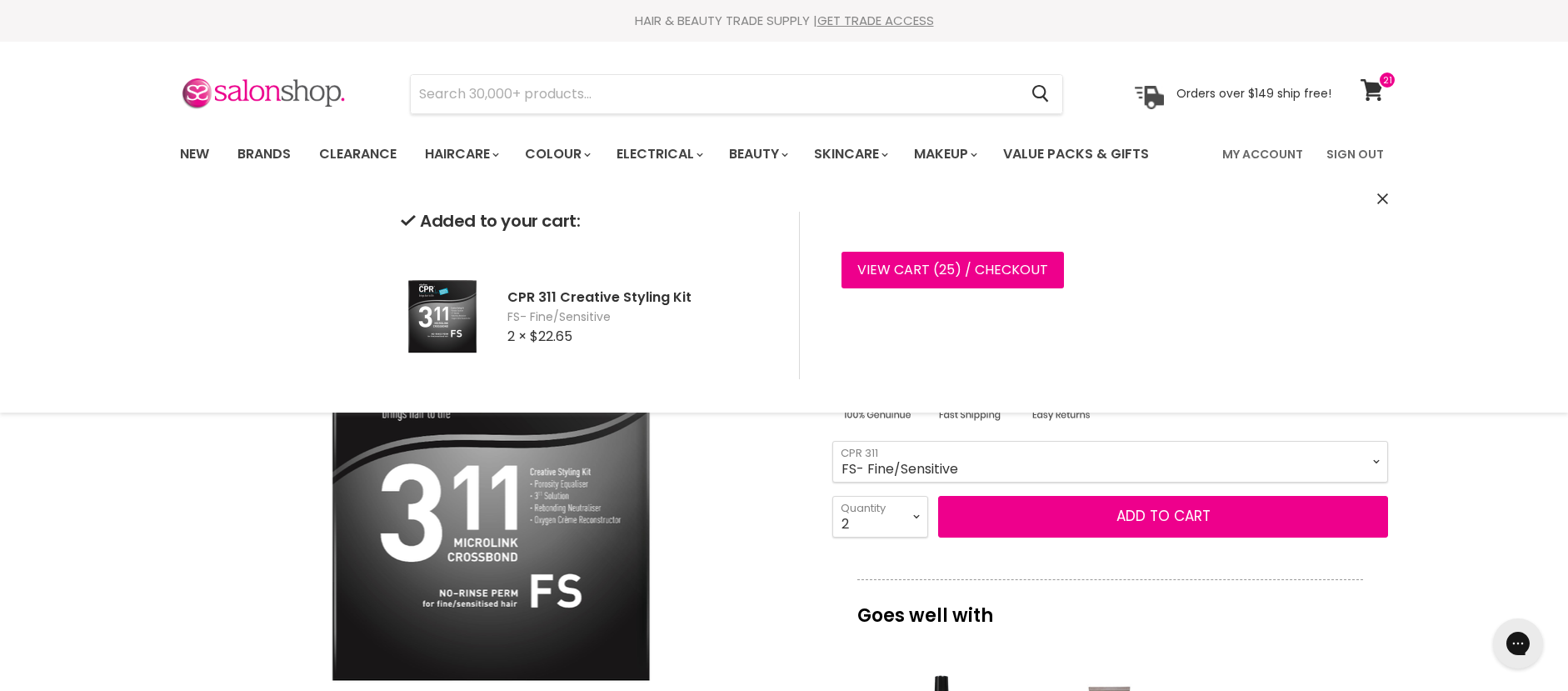
click at [739, 488] on div "Click or scroll to zoom Tap or pinch to zoom" at bounding box center [491, 513] width 622 height 622
